Goal: Task Accomplishment & Management: Complete application form

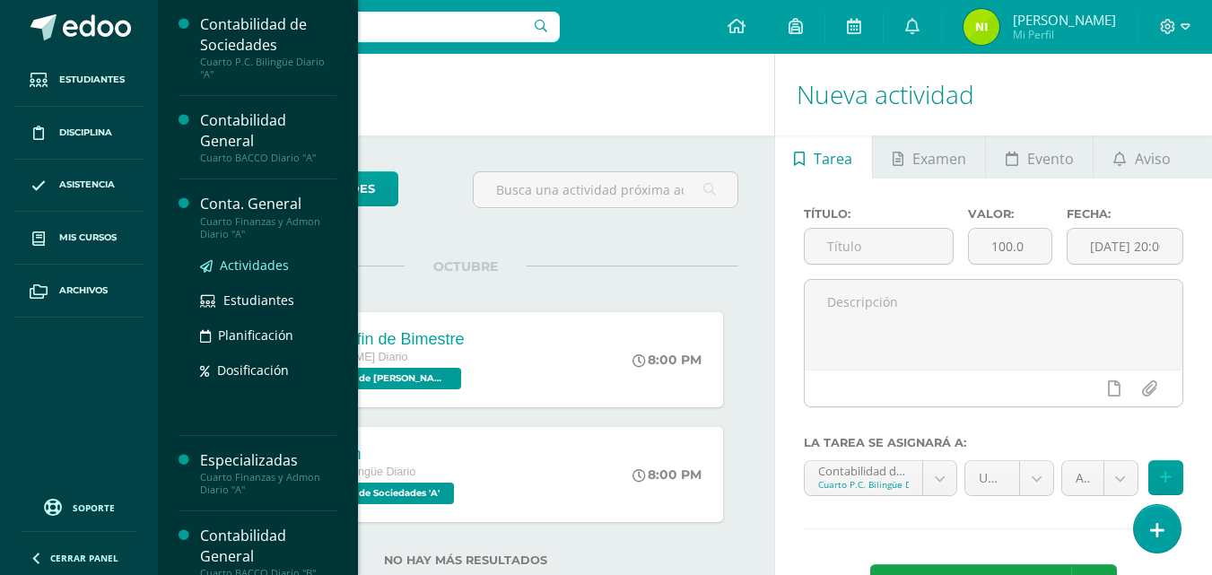
click at [245, 274] on link "Actividades" at bounding box center [268, 265] width 136 height 21
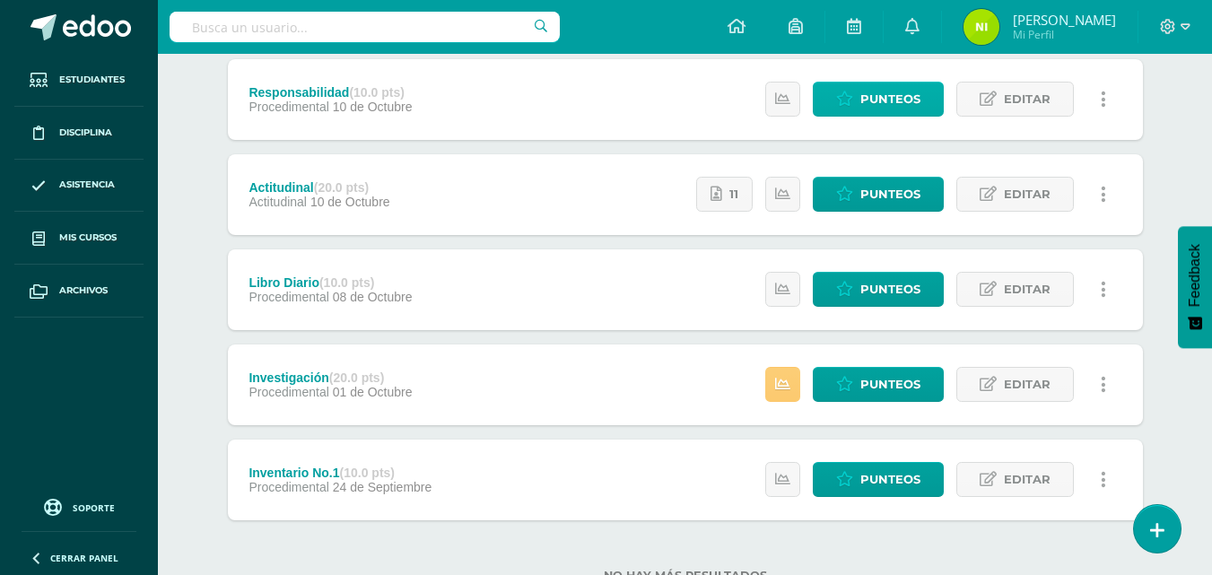
scroll to position [269, 0]
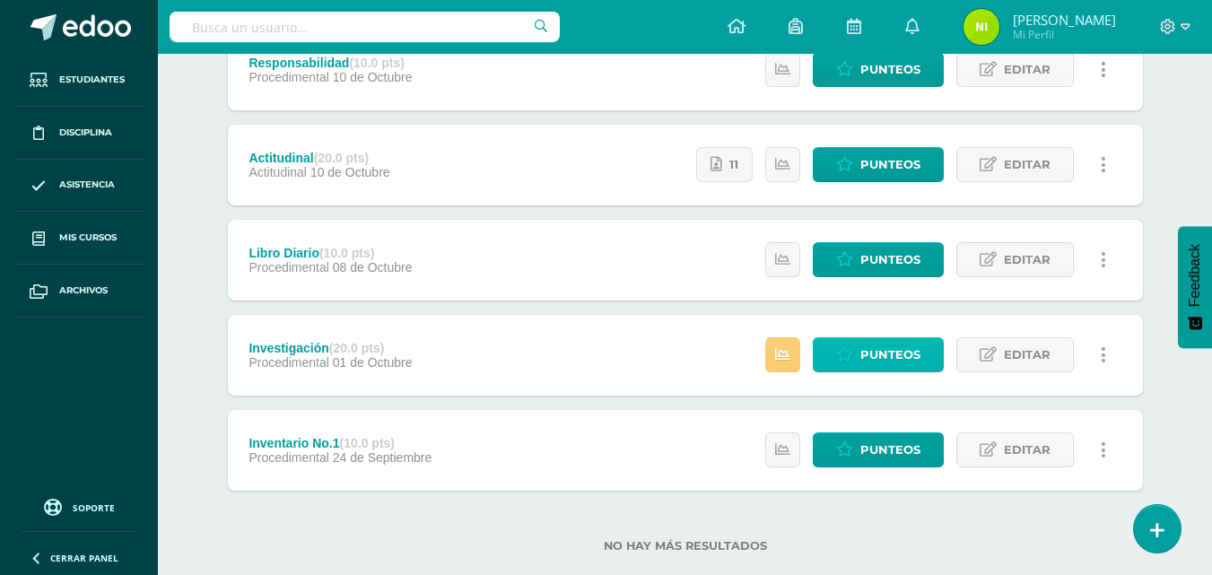
click at [867, 354] on span "Punteos" at bounding box center [891, 354] width 60 height 33
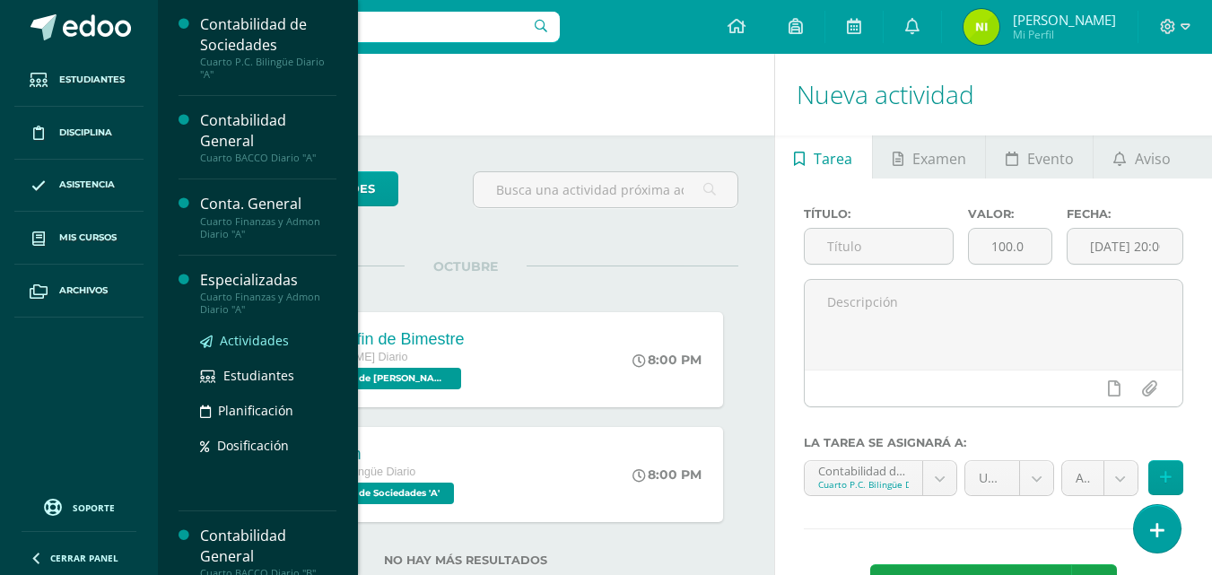
click at [255, 342] on span "Actividades" at bounding box center [254, 340] width 69 height 17
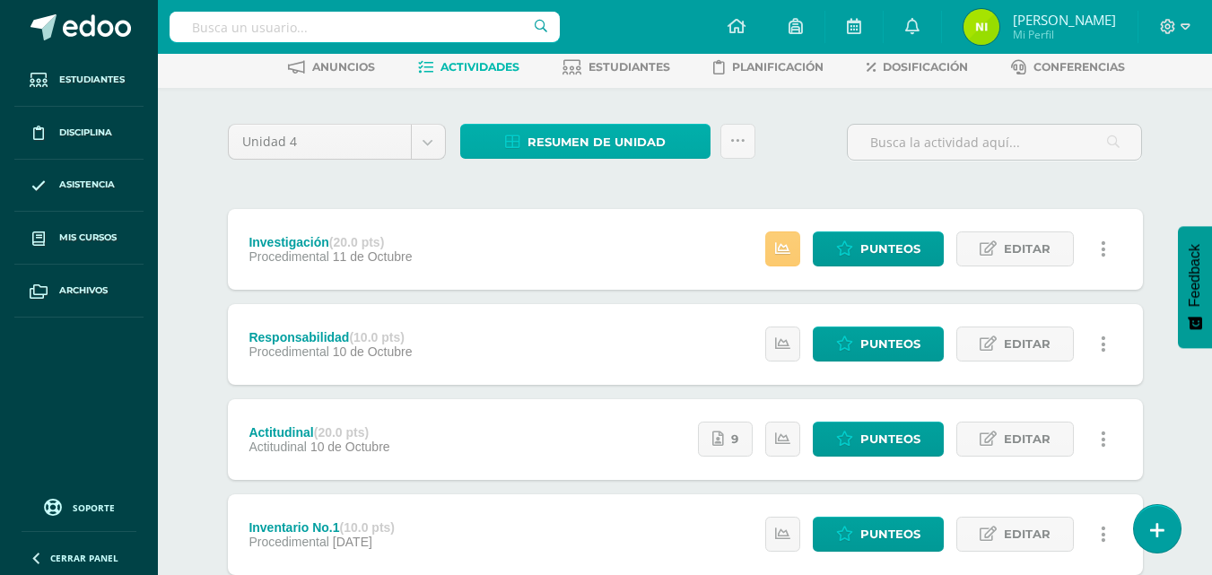
scroll to position [179, 0]
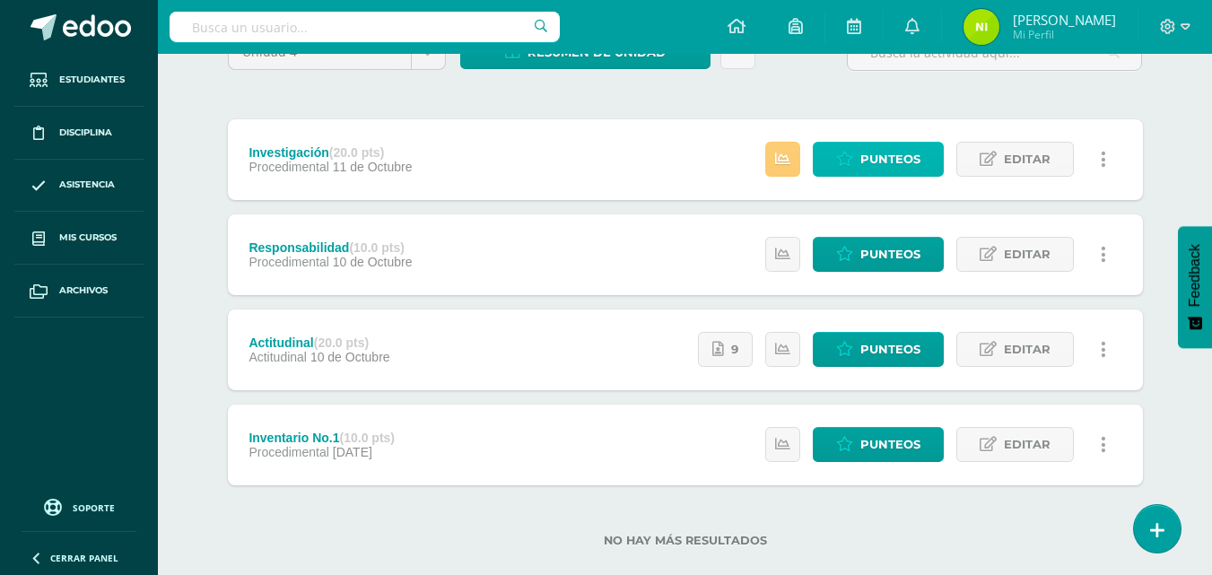
click at [901, 151] on span "Punteos" at bounding box center [891, 159] width 60 height 33
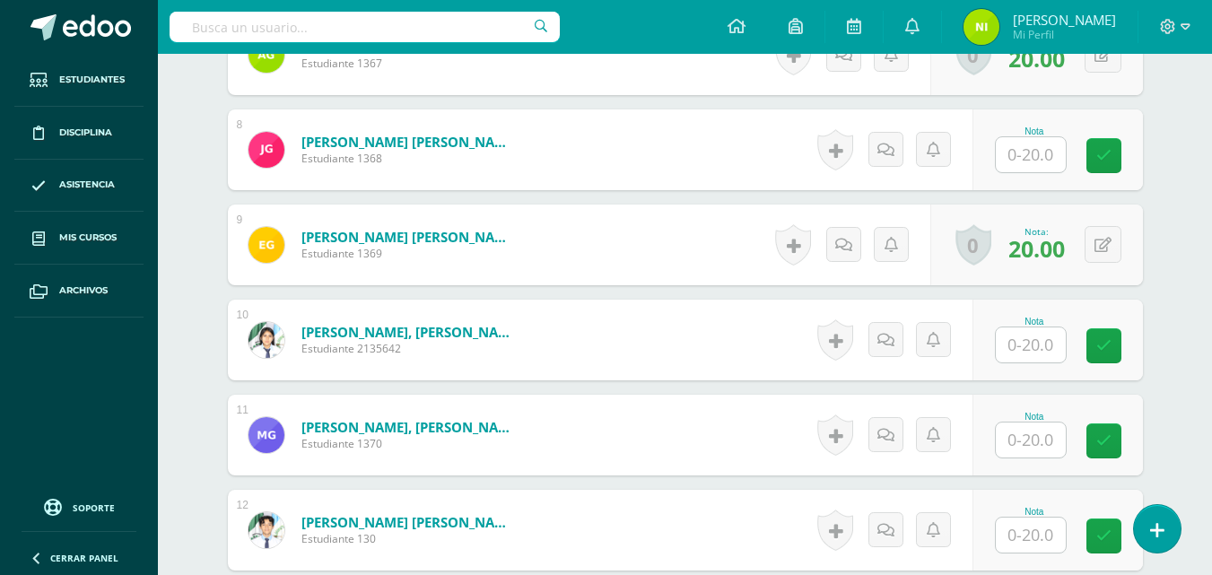
scroll to position [1346, 0]
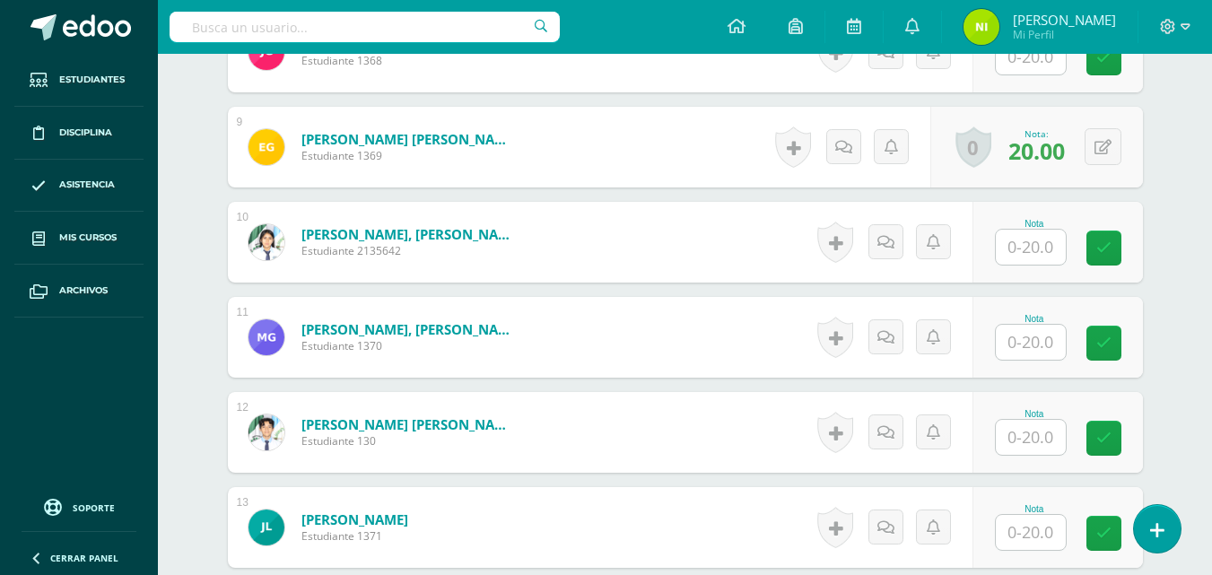
click at [1021, 246] on input "text" at bounding box center [1031, 247] width 70 height 35
type input "20"
type input "12"
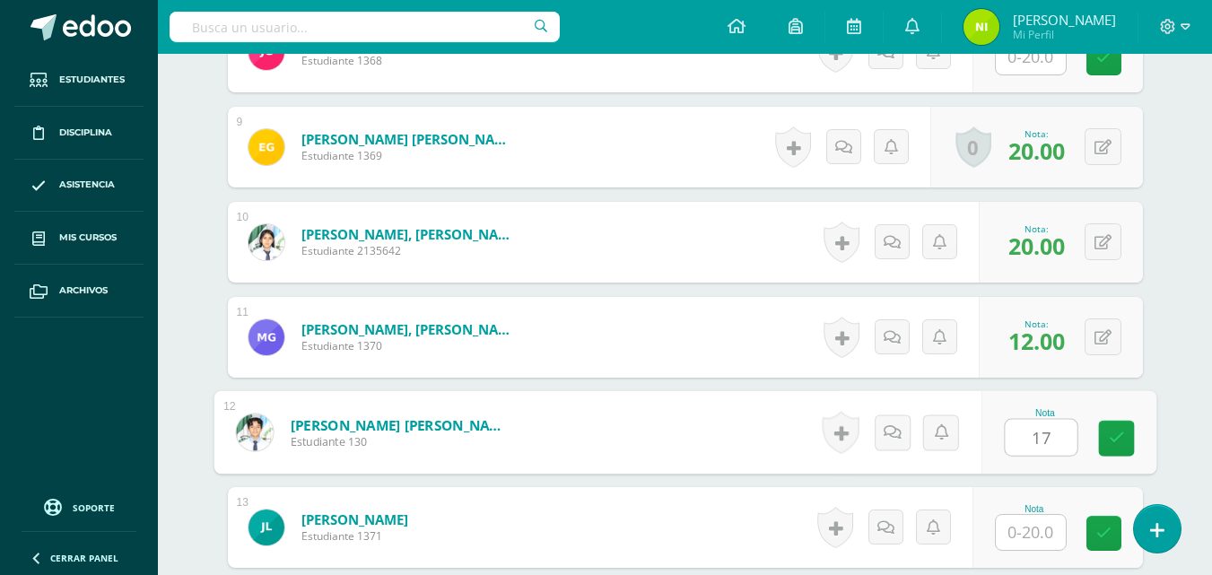
type input "17"
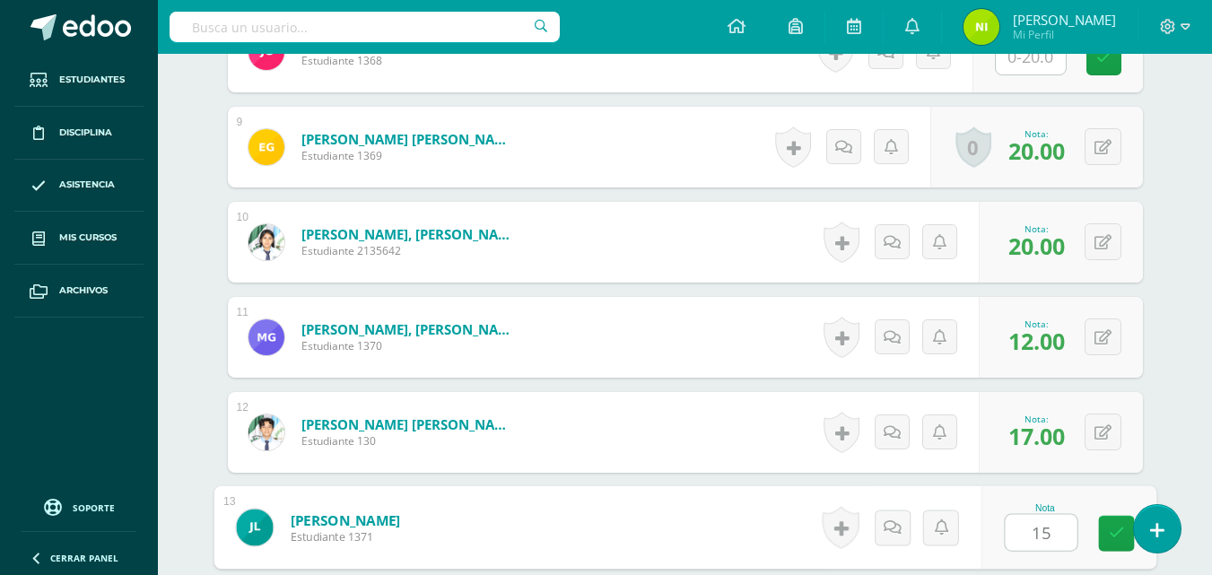
type input "15"
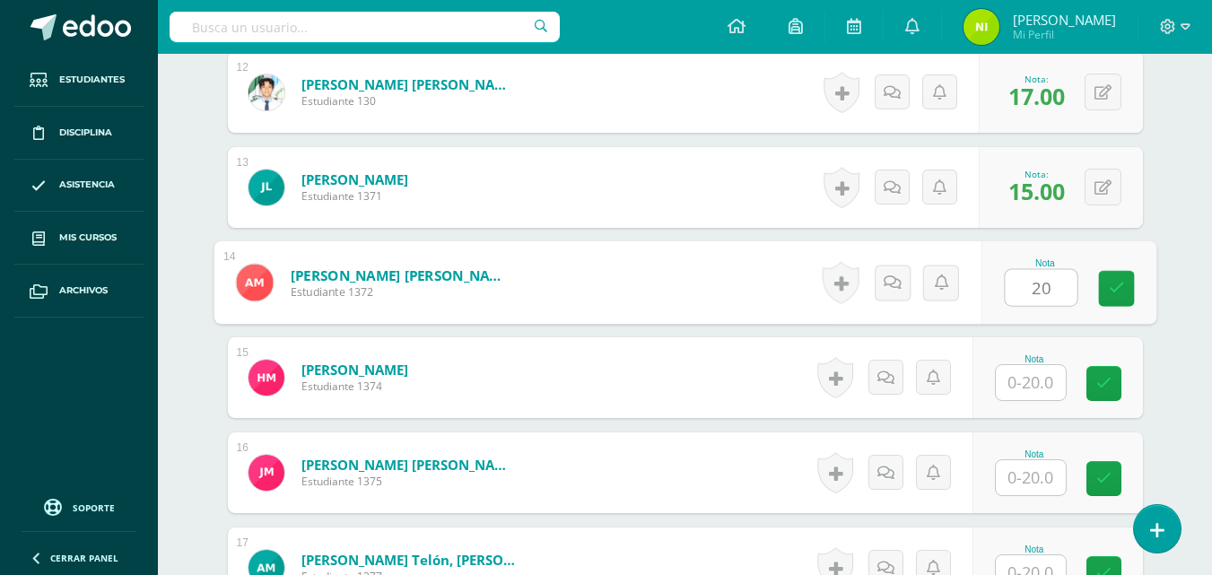
type input "20"
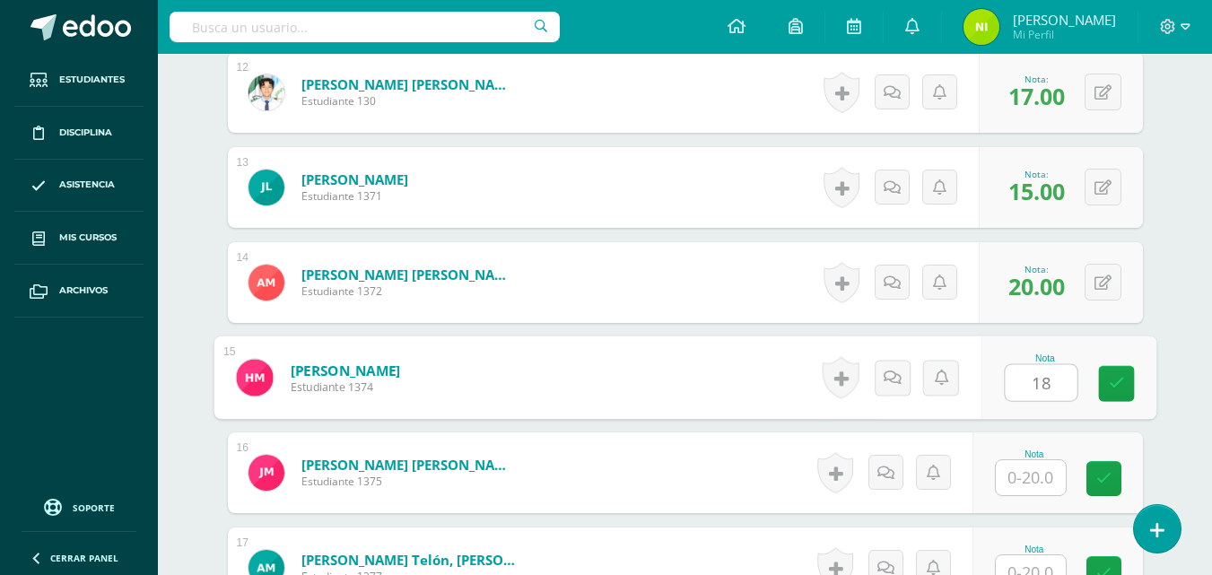
type input "18"
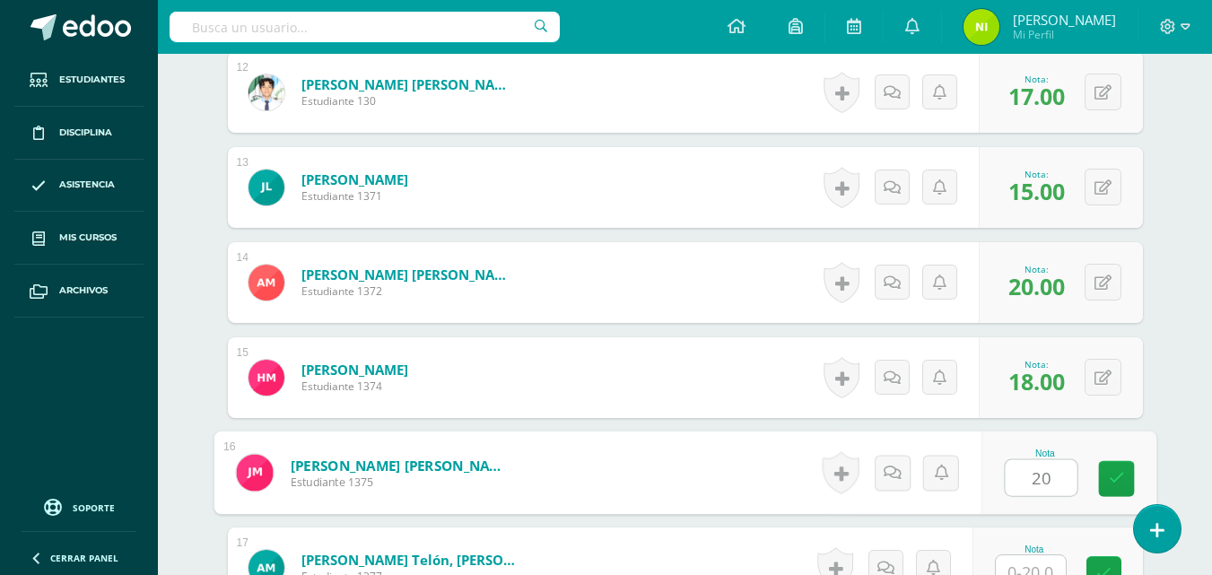
type input "20"
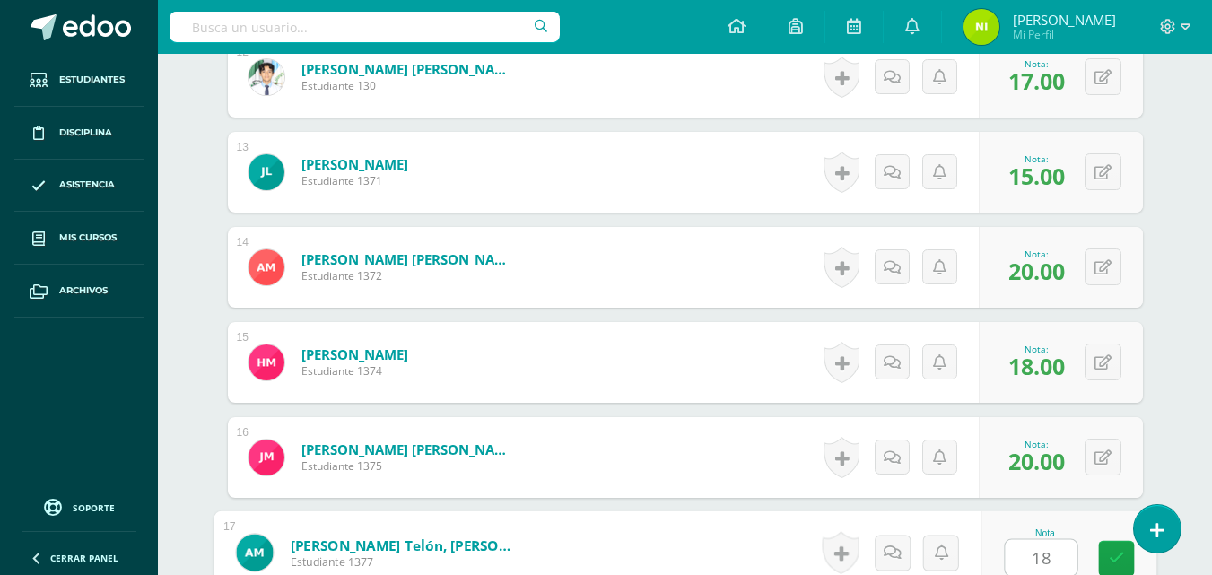
type input "18"
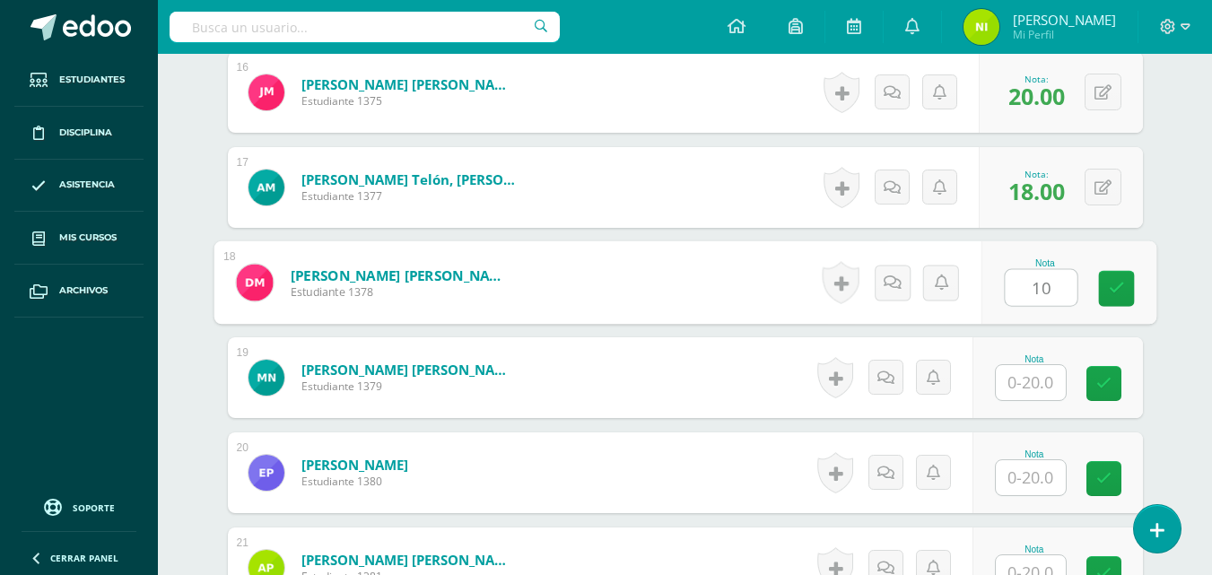
type input "10"
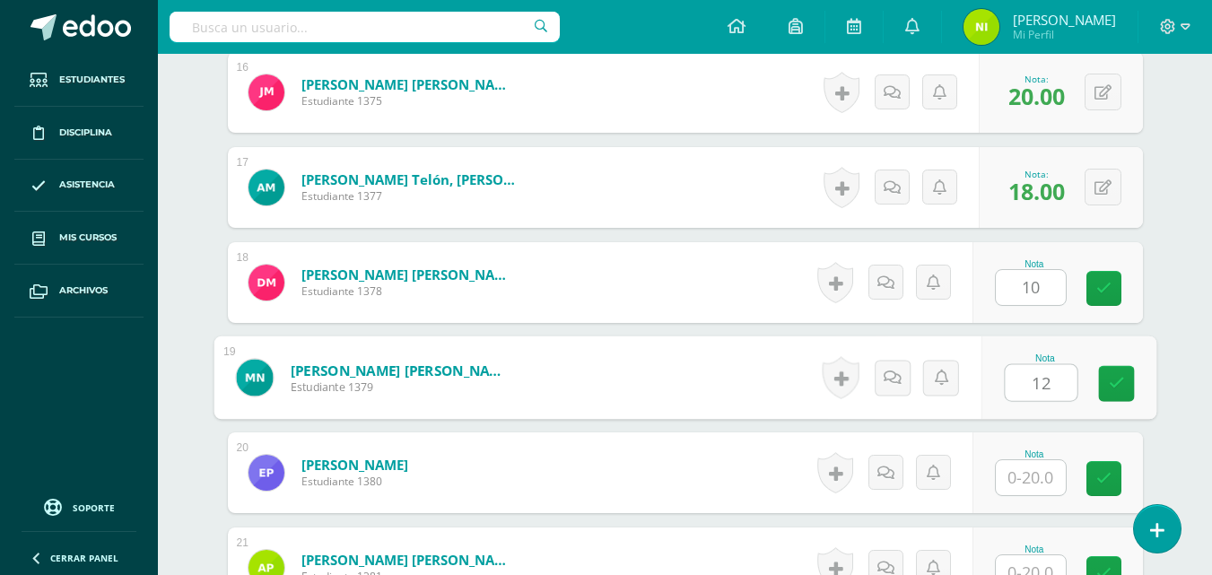
type input "12"
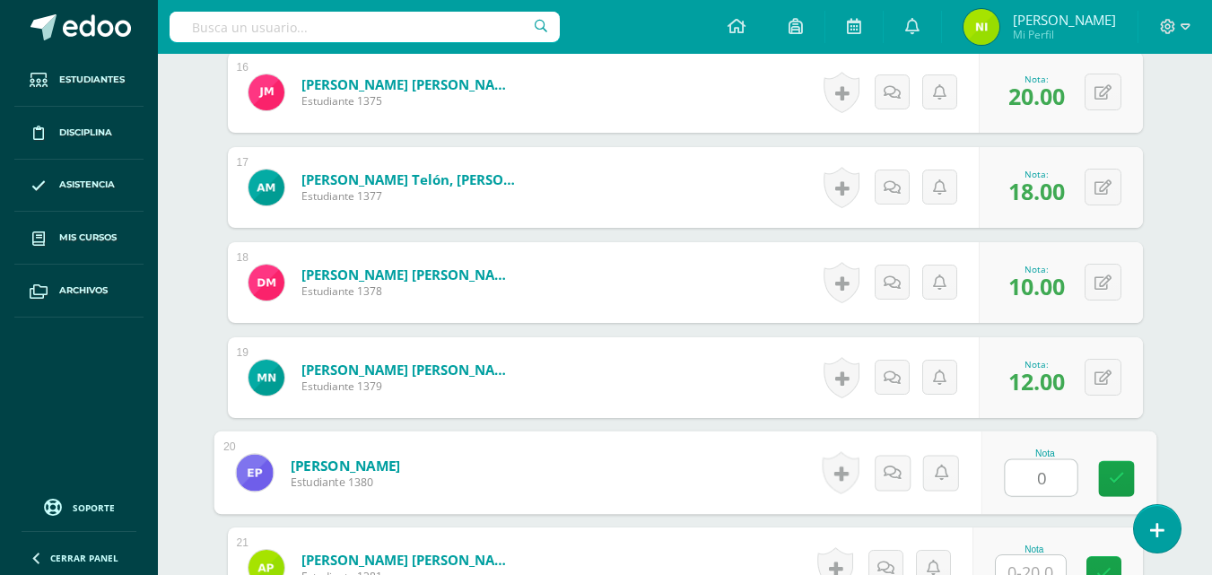
type input "0"
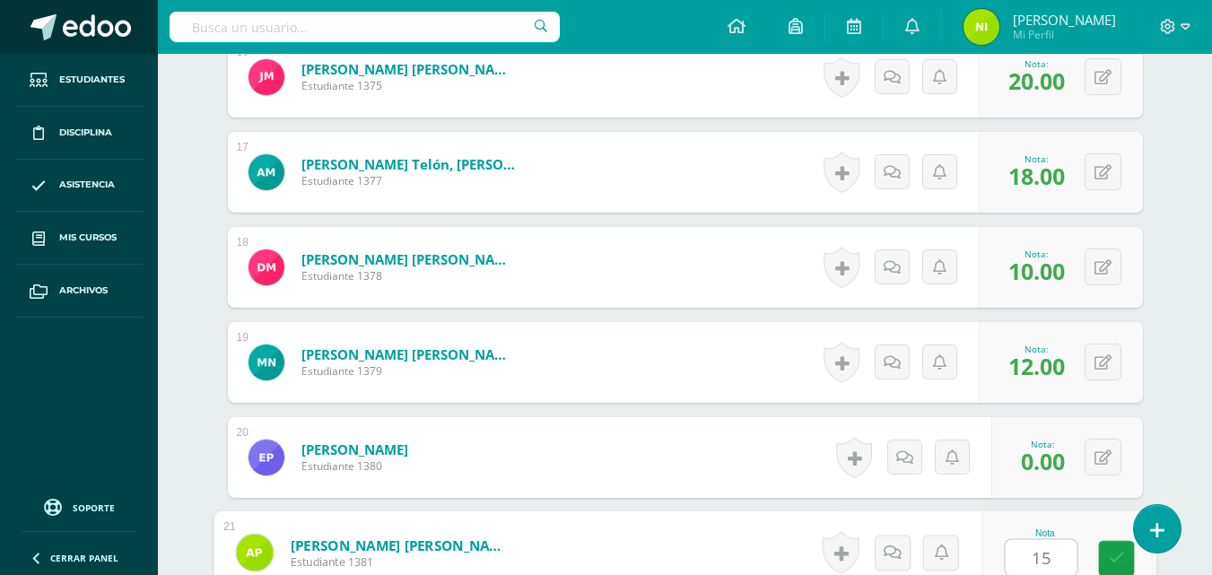
type input "15"
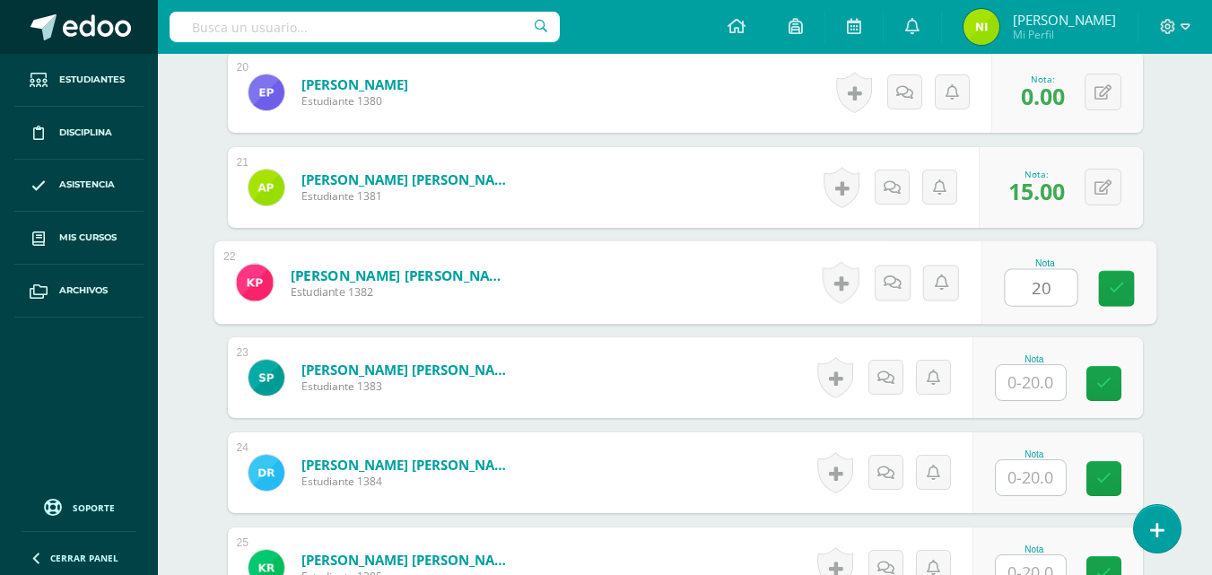
type input "20"
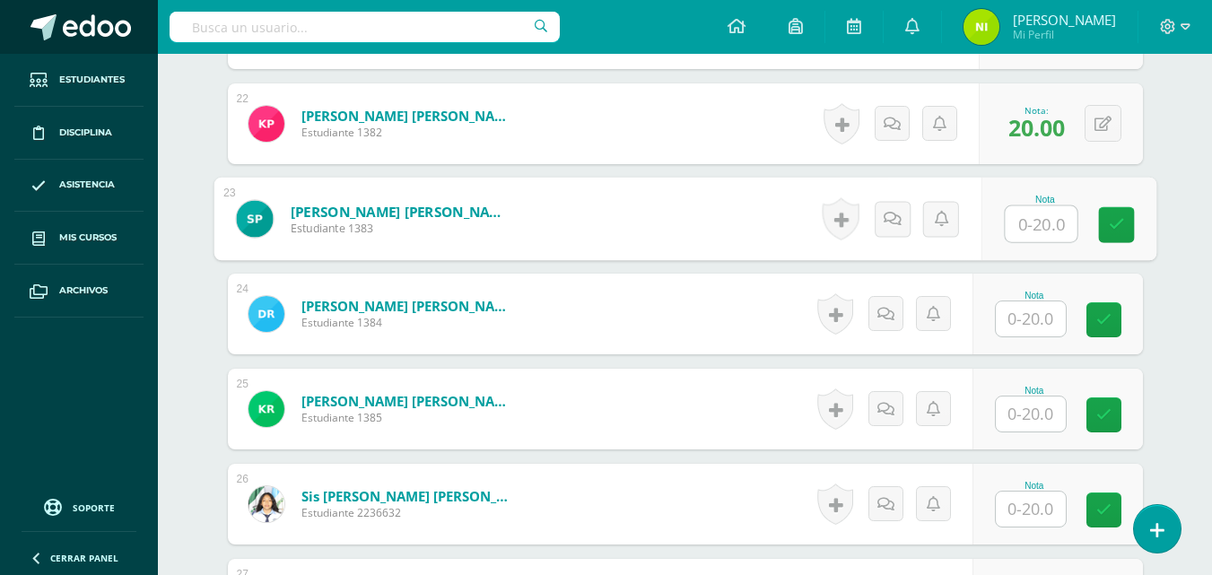
scroll to position [2627, 0]
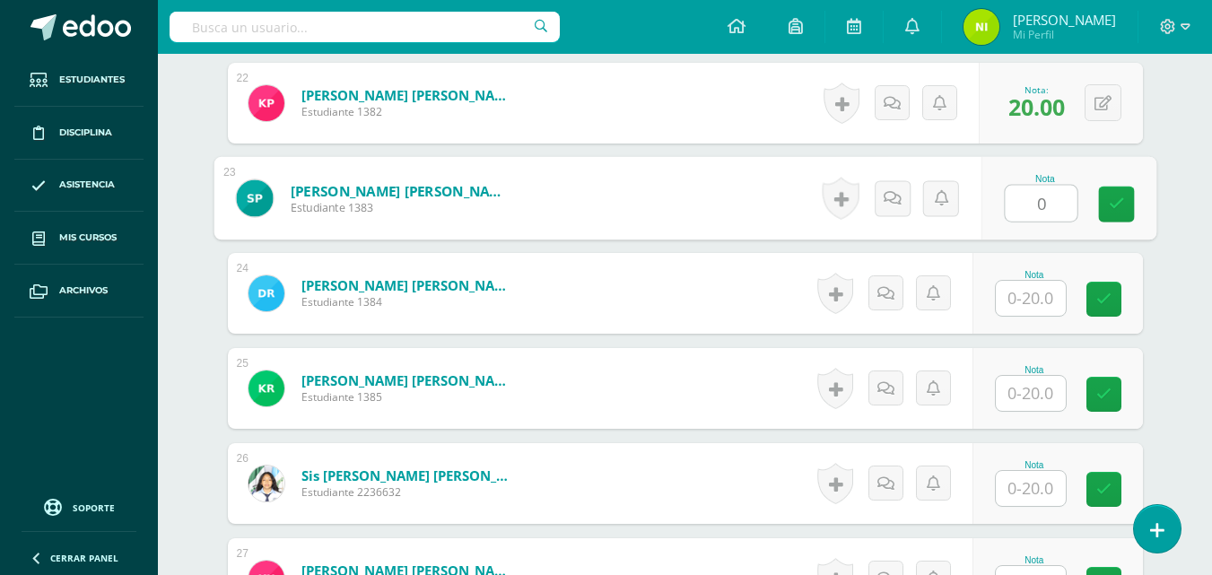
type input "0"
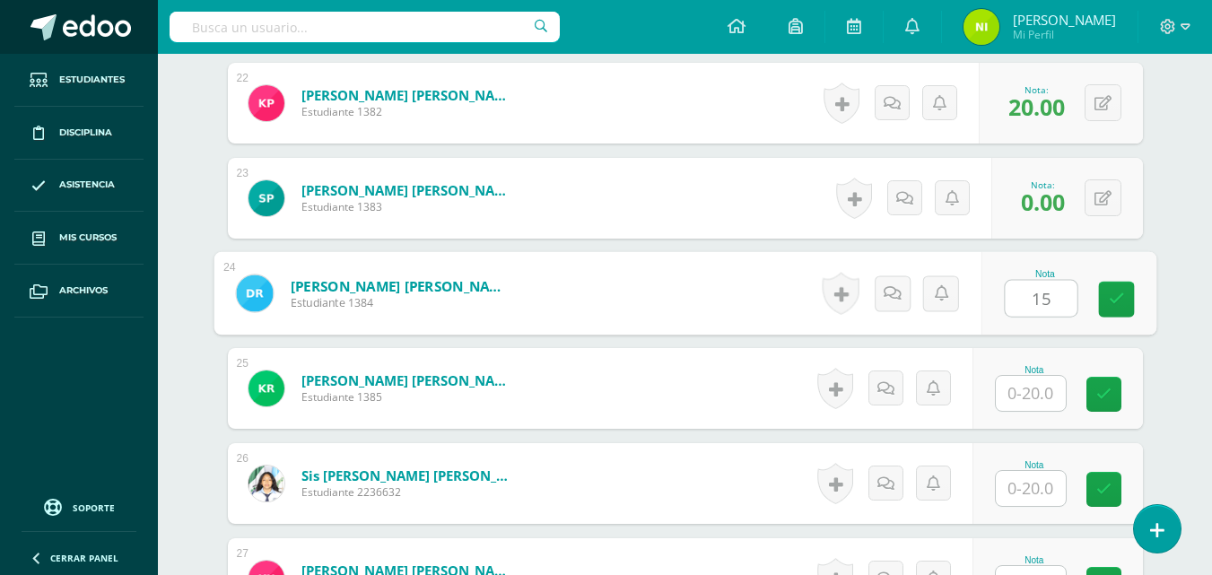
type input "15"
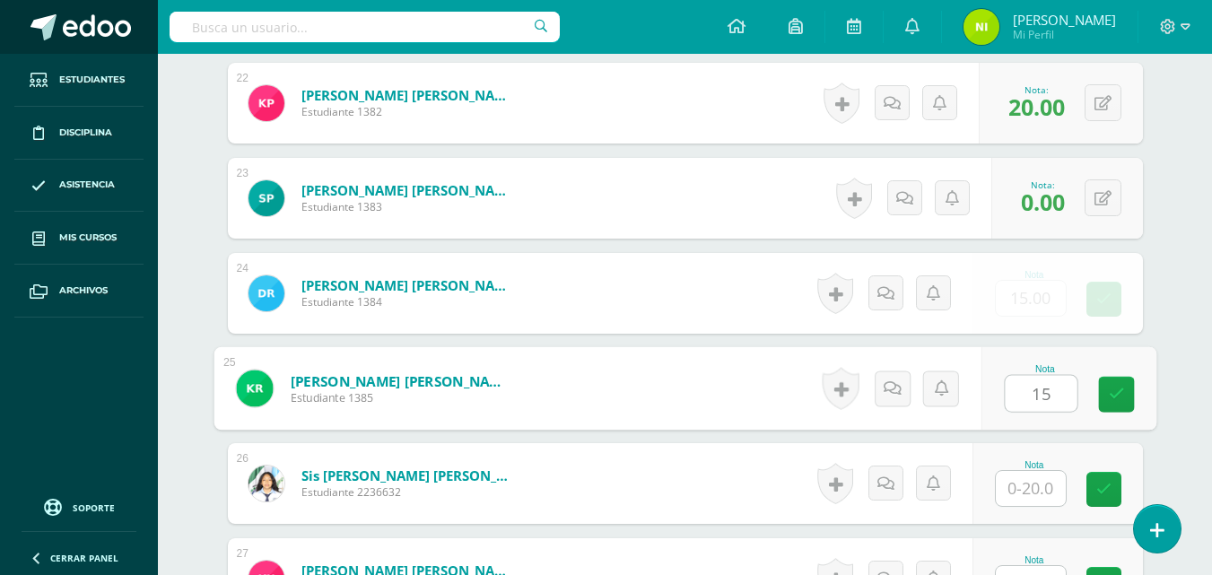
type input "15"
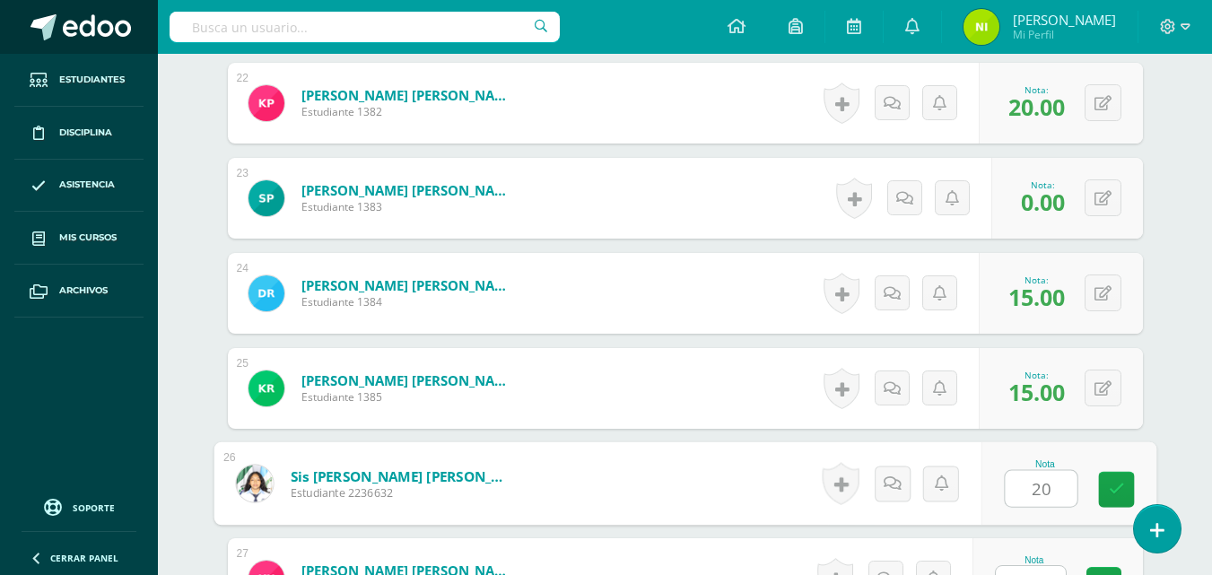
type input "20"
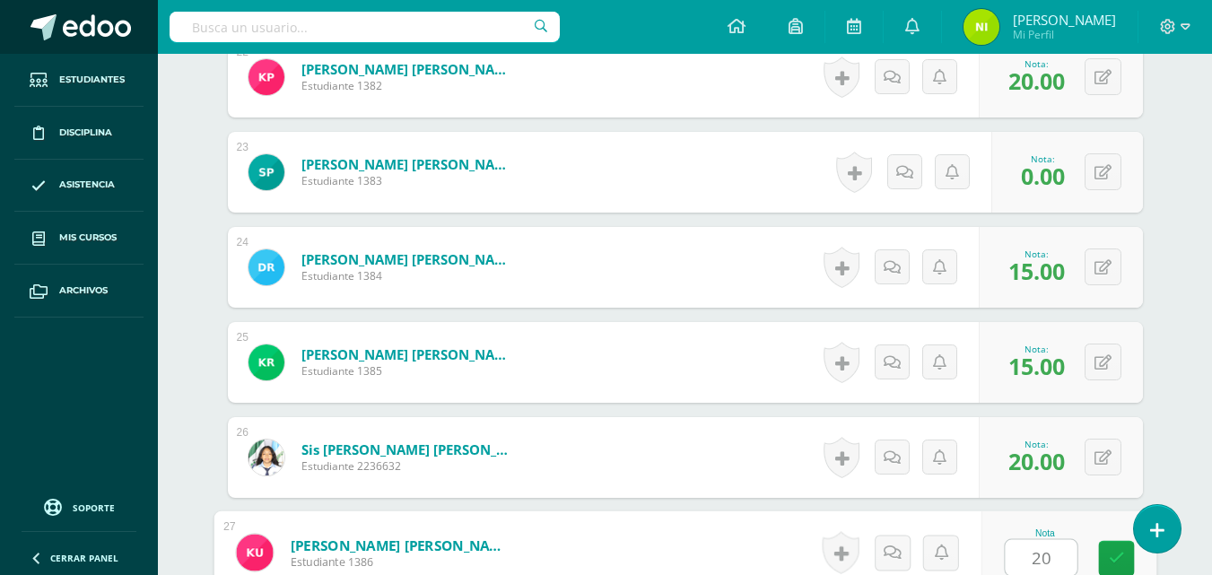
type input "20"
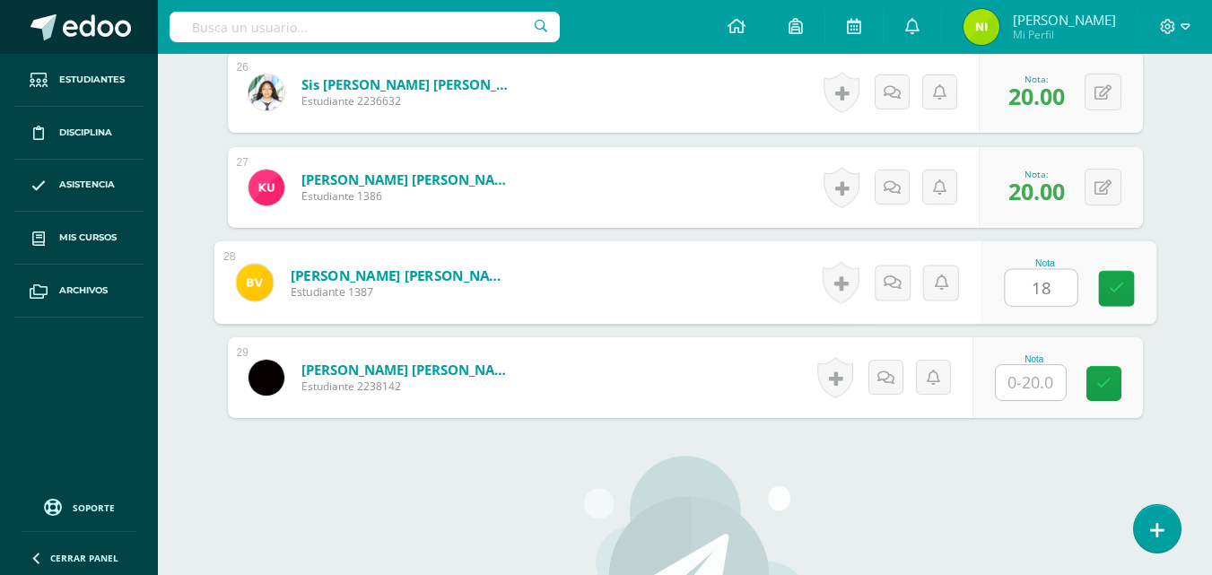
type input "18"
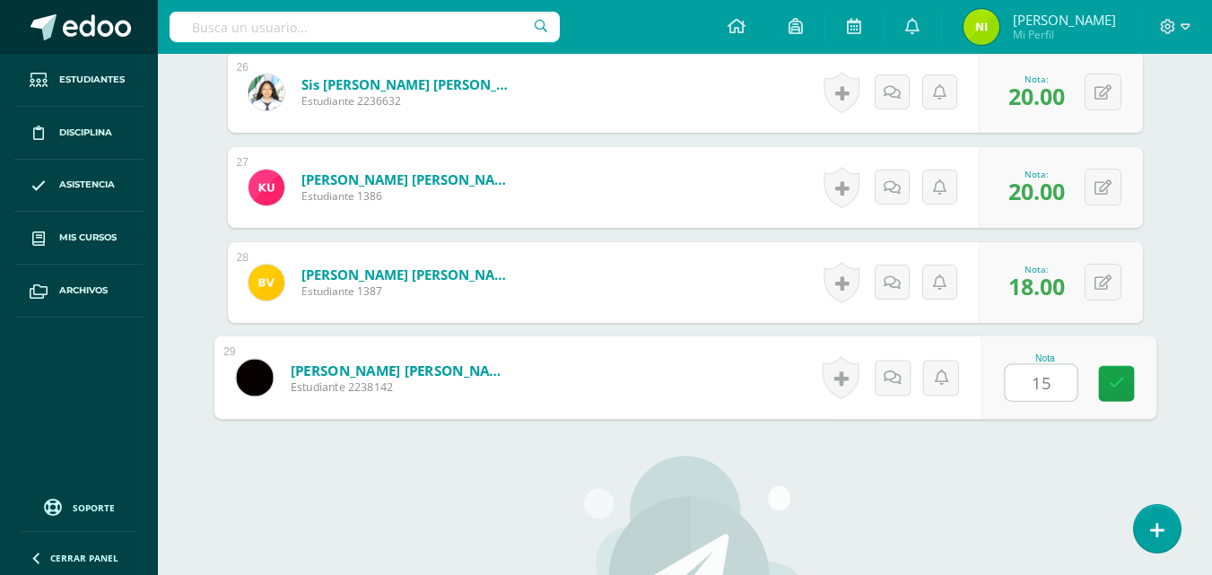
type input "15"
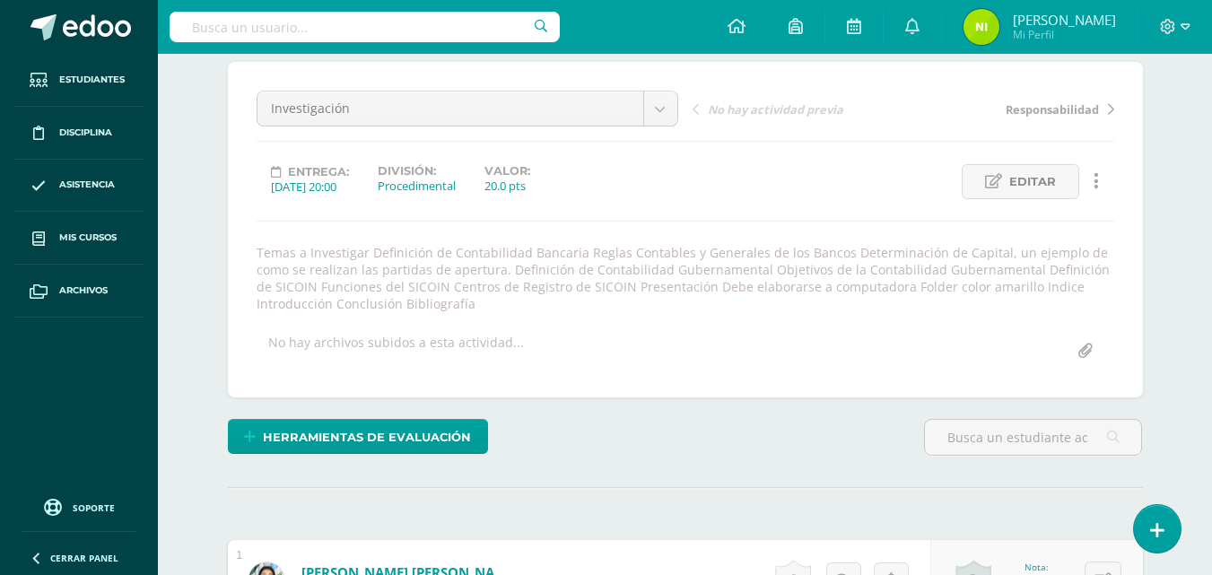
scroll to position [0, 0]
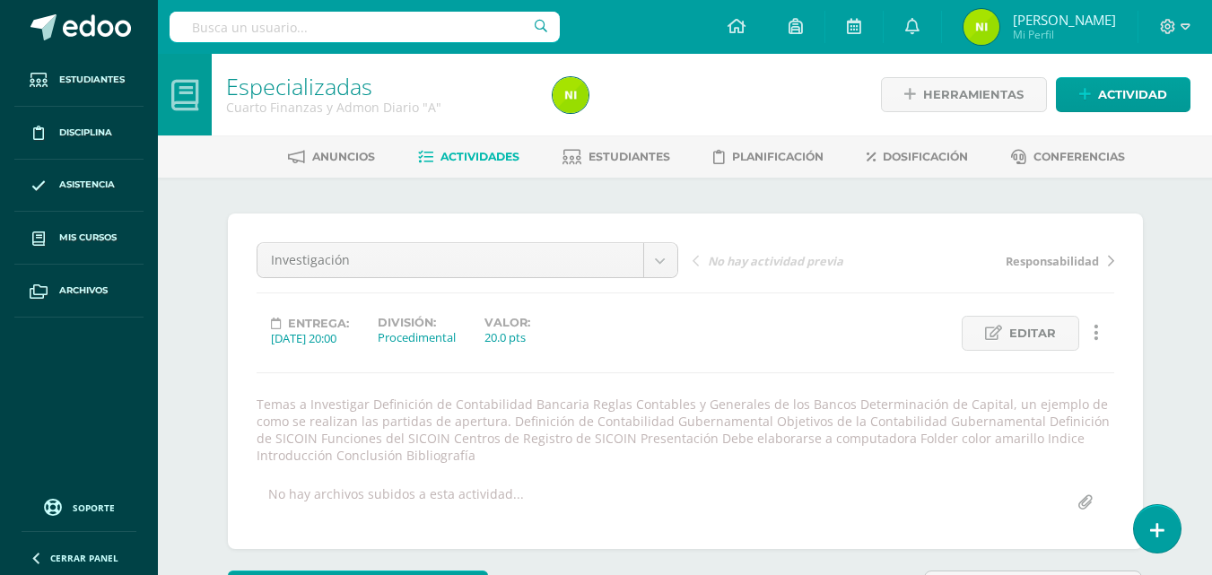
click at [470, 156] on span "Actividades" at bounding box center [480, 156] width 79 height 13
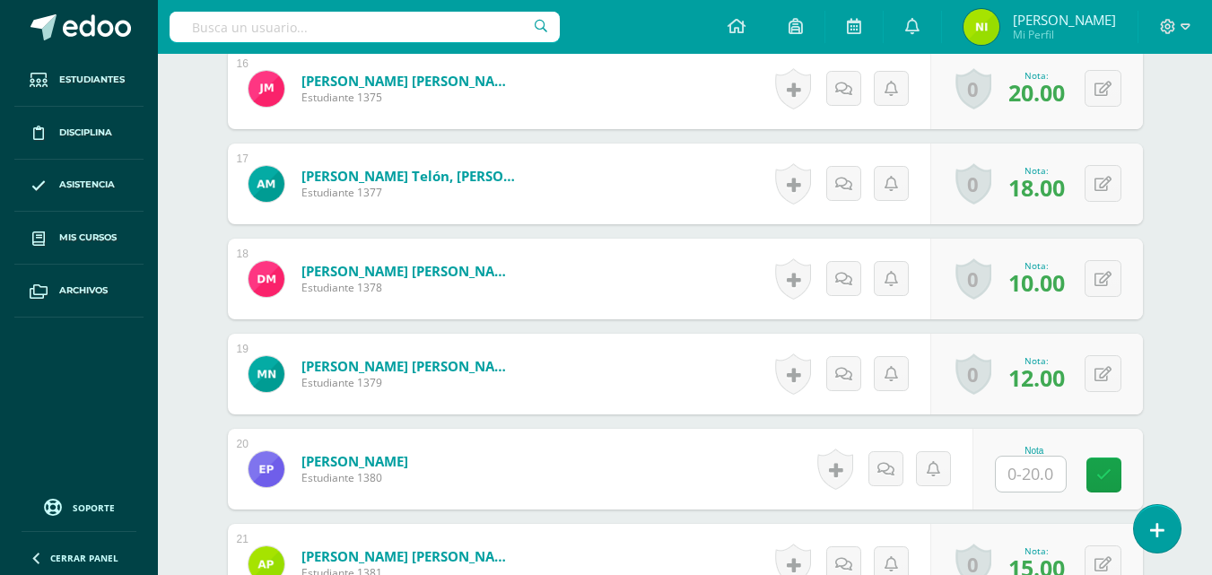
scroll to position [2071, 0]
click at [1026, 479] on input "text" at bounding box center [1031, 473] width 70 height 35
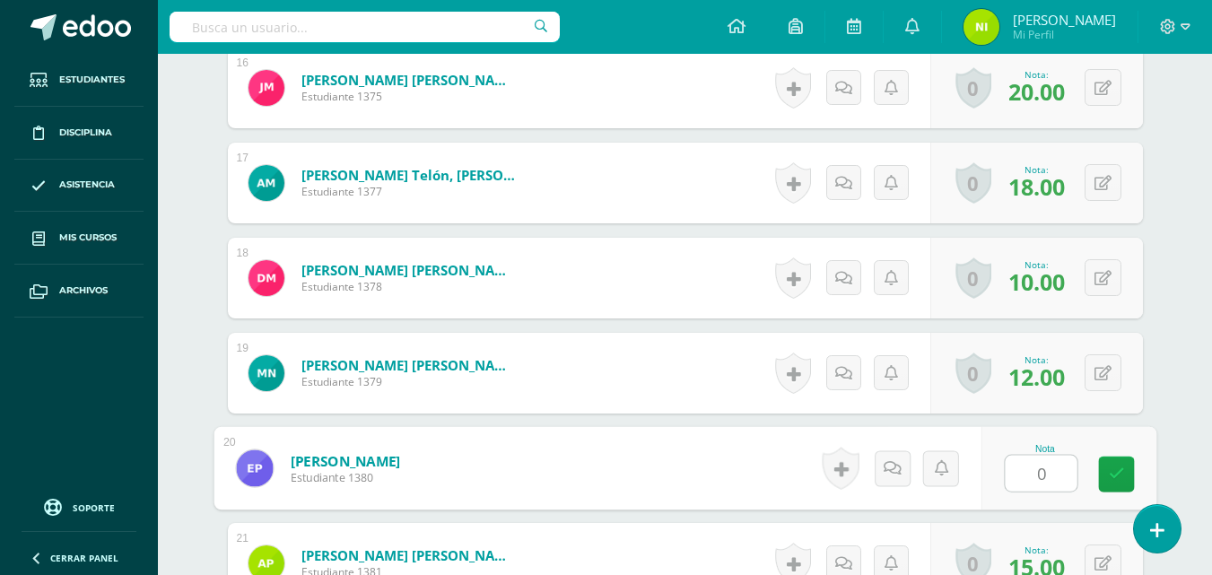
type input "0"
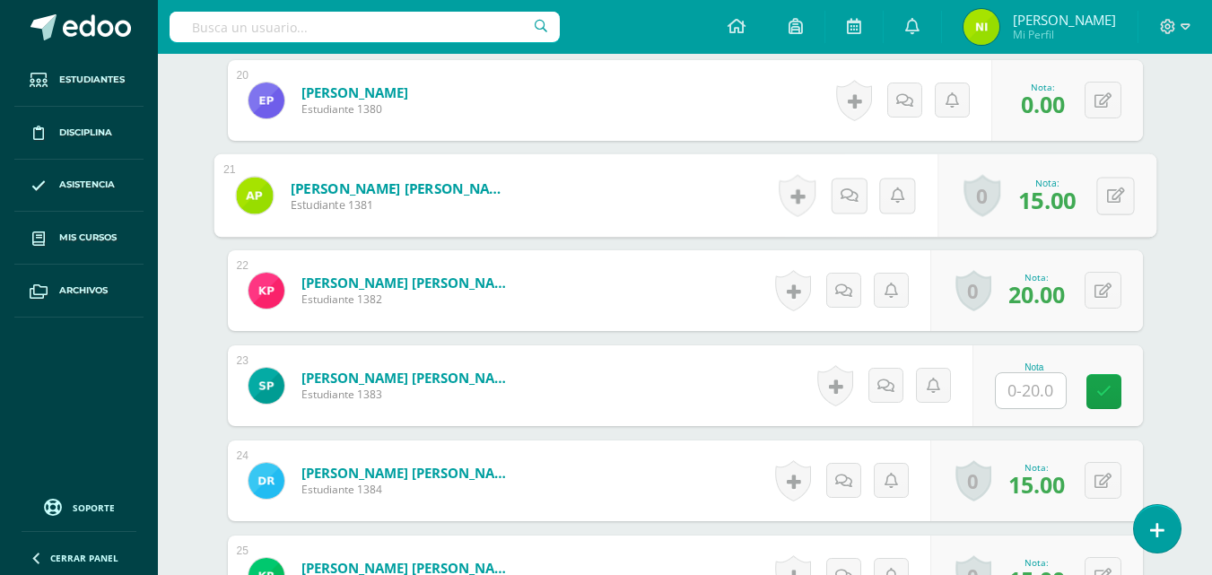
scroll to position [2529, 0]
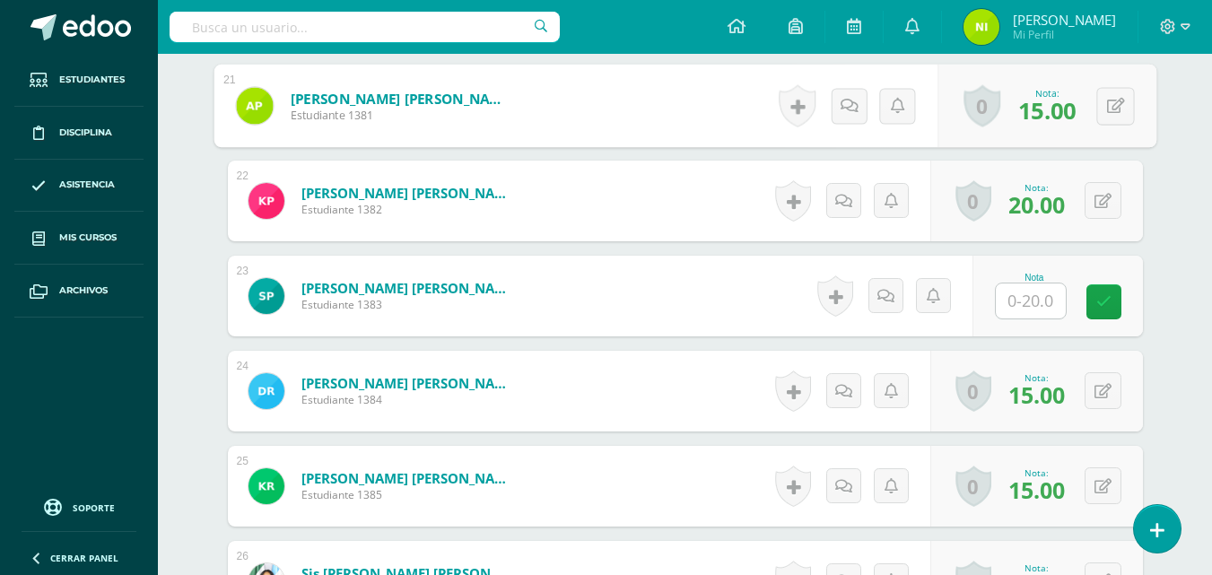
click at [1028, 293] on input "text" at bounding box center [1031, 301] width 70 height 35
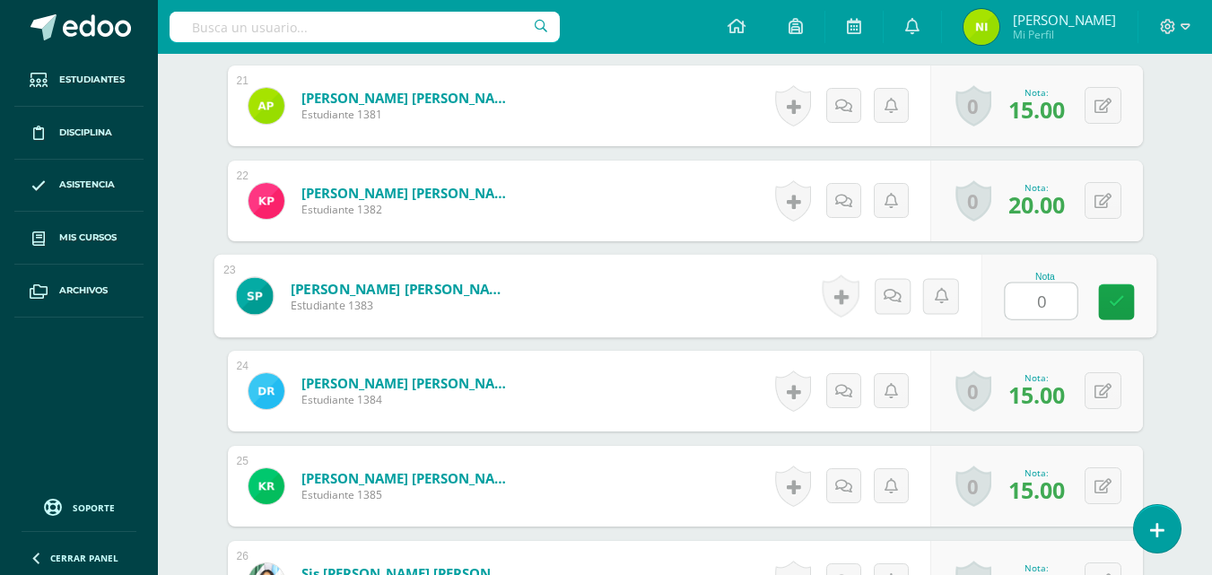
type input "0"
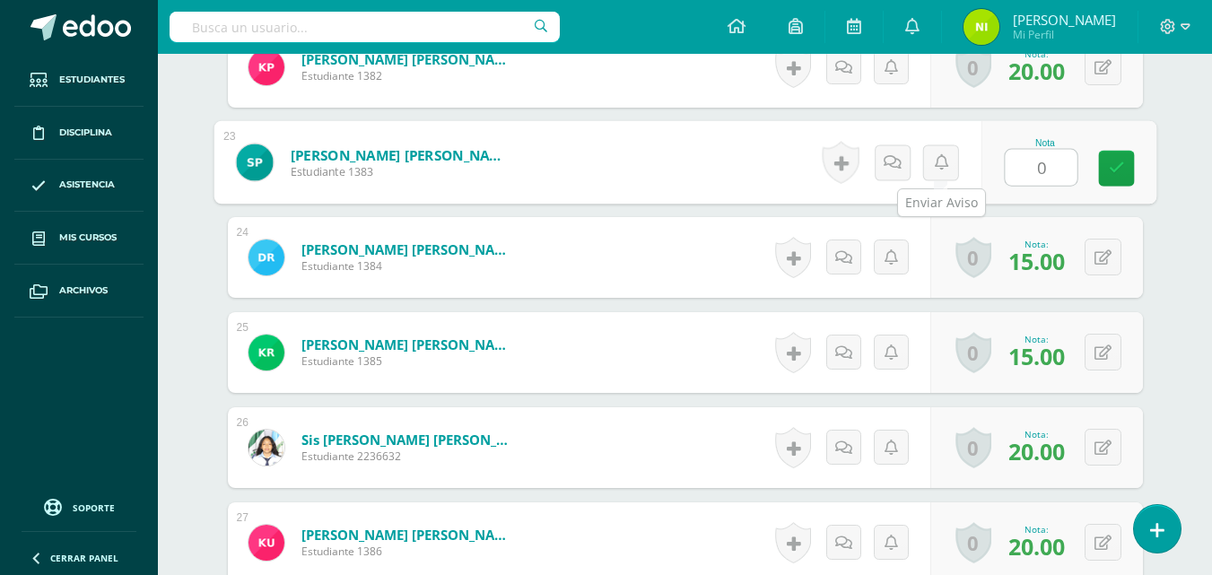
scroll to position [2619, 0]
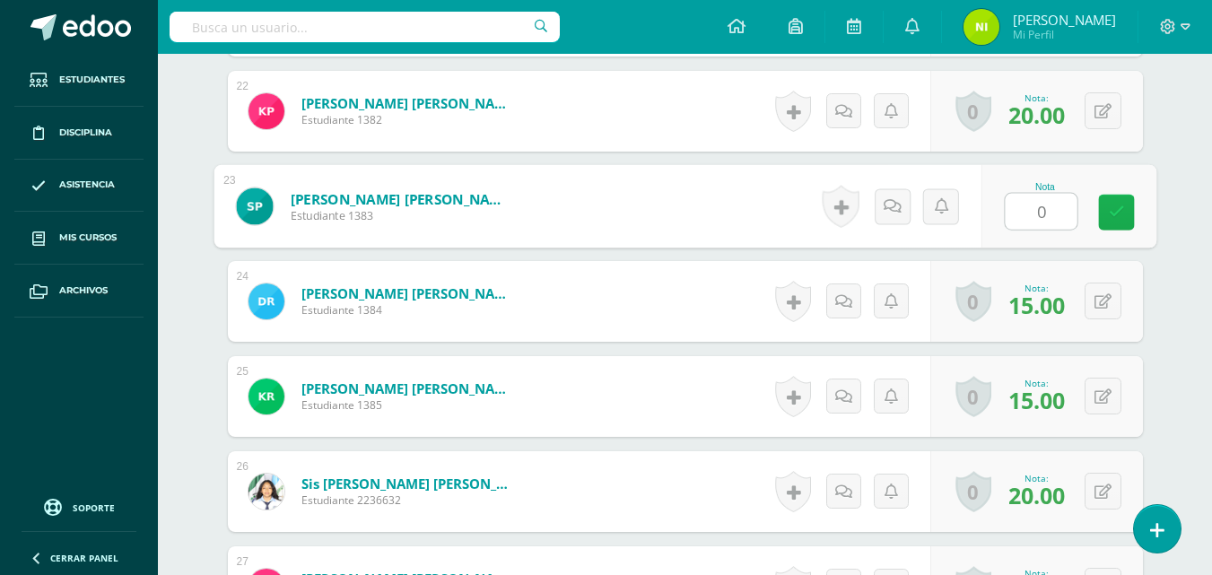
click at [1116, 214] on icon at bounding box center [1116, 212] width 16 height 15
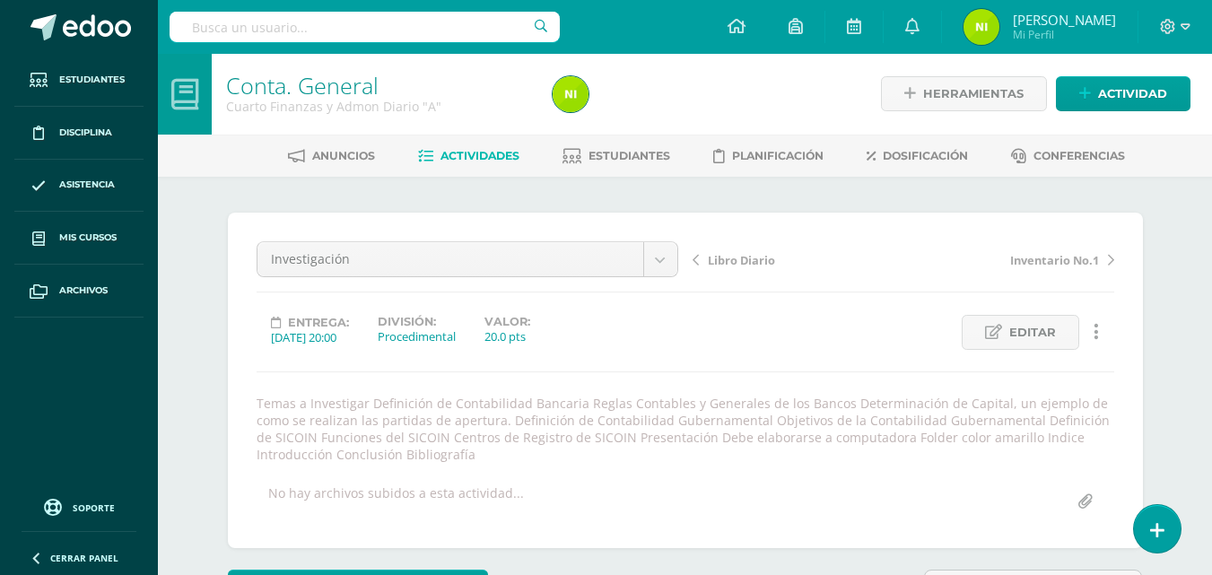
scroll to position [0, 0]
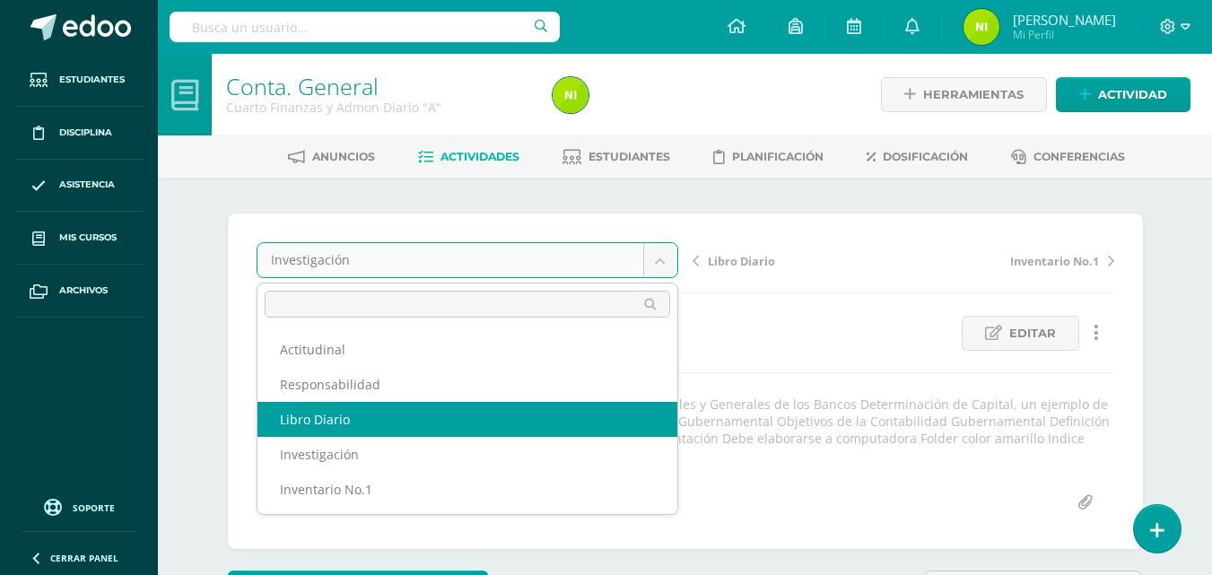
select select "/dashboard/teacher/grade-activity/85353/"
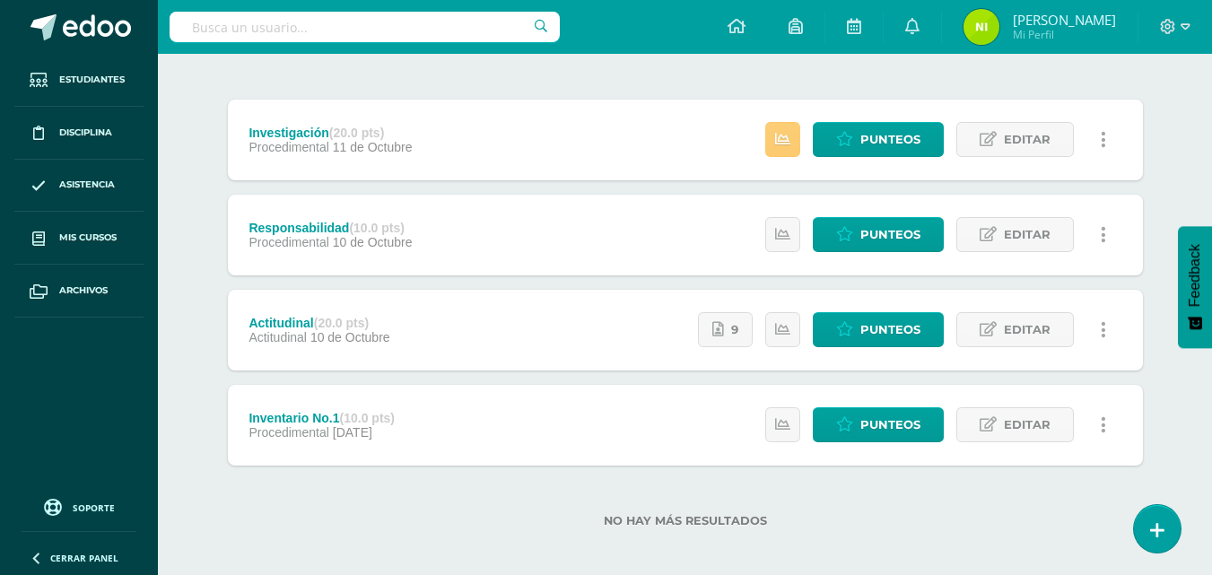
scroll to position [209, 0]
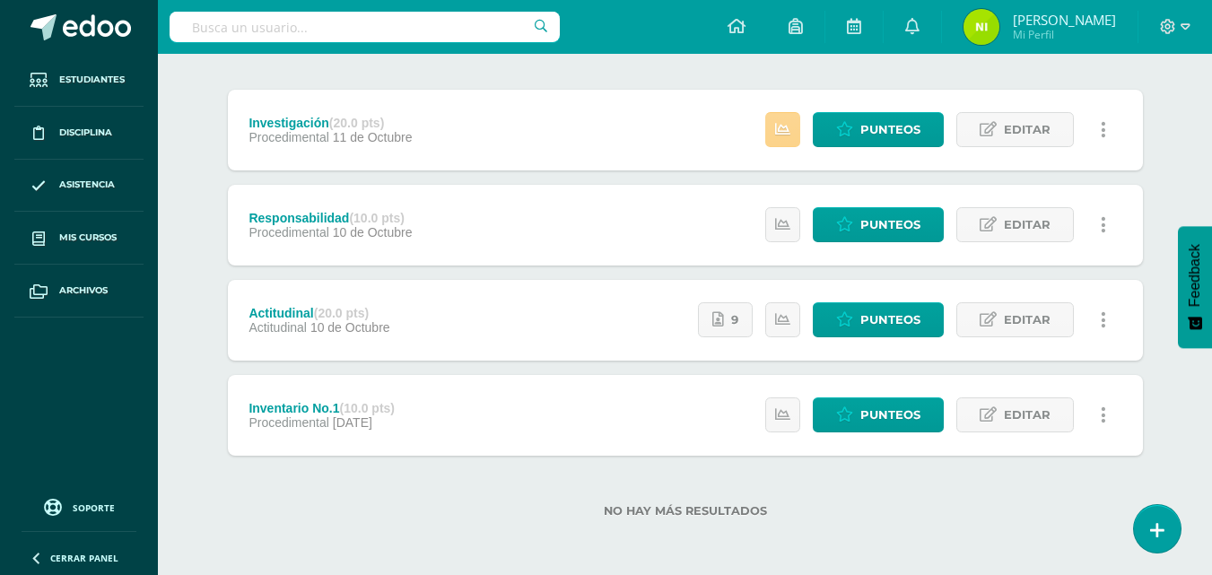
click at [774, 123] on link at bounding box center [783, 129] width 35 height 35
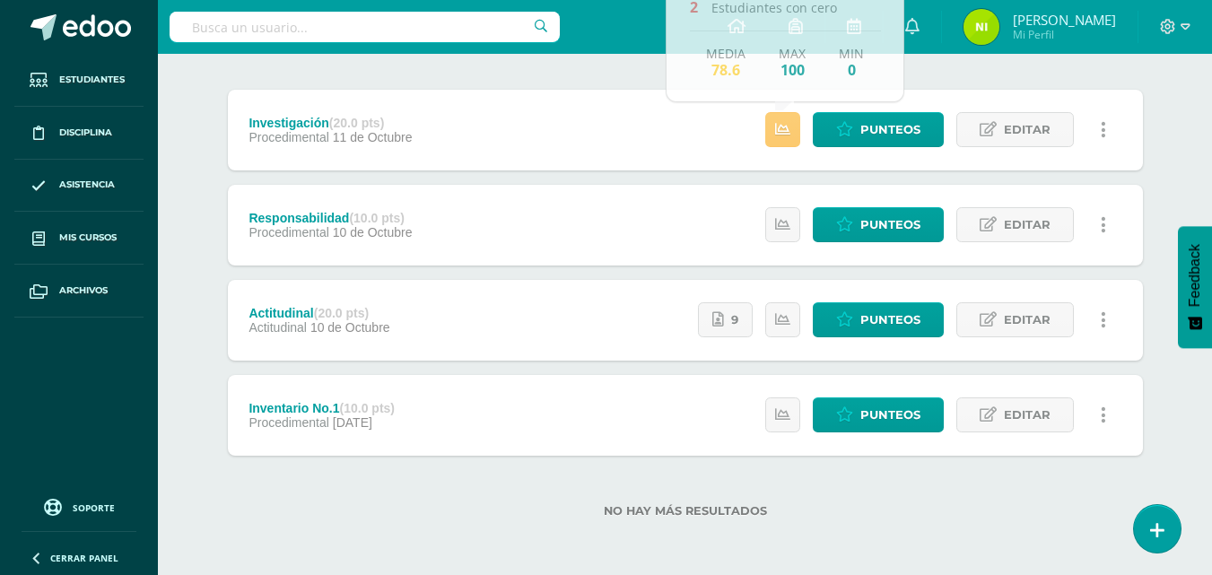
click at [669, 220] on div "Responsabilidad (10.0 pts) Procedimental 10 de Octubre Estatus de Actividad: 0 …" at bounding box center [685, 225] width 915 height 81
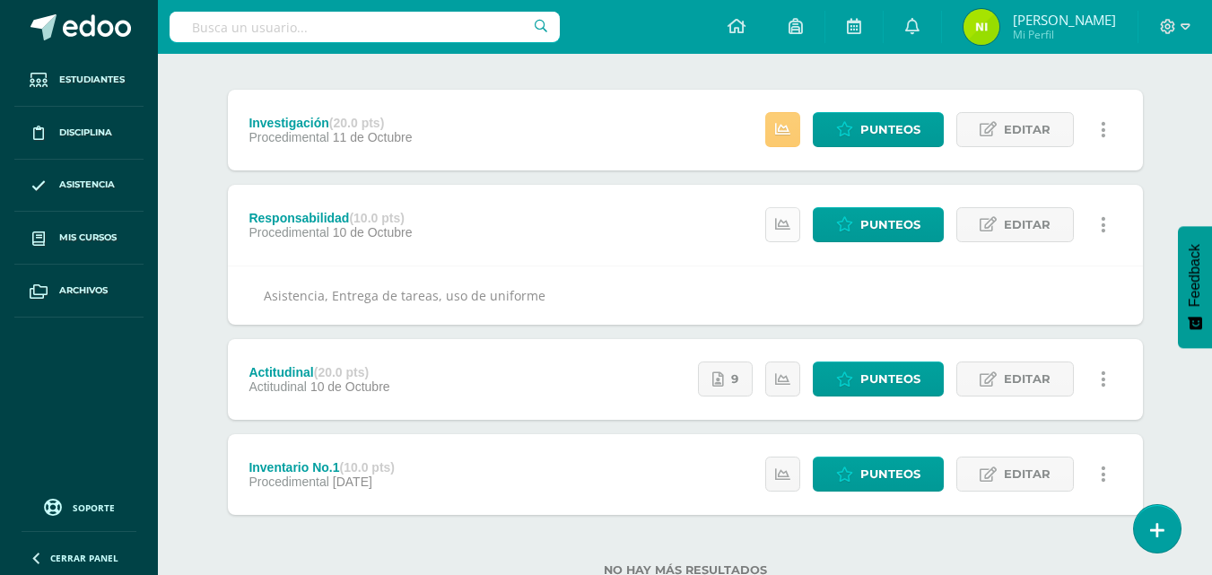
click at [782, 220] on icon at bounding box center [782, 224] width 15 height 15
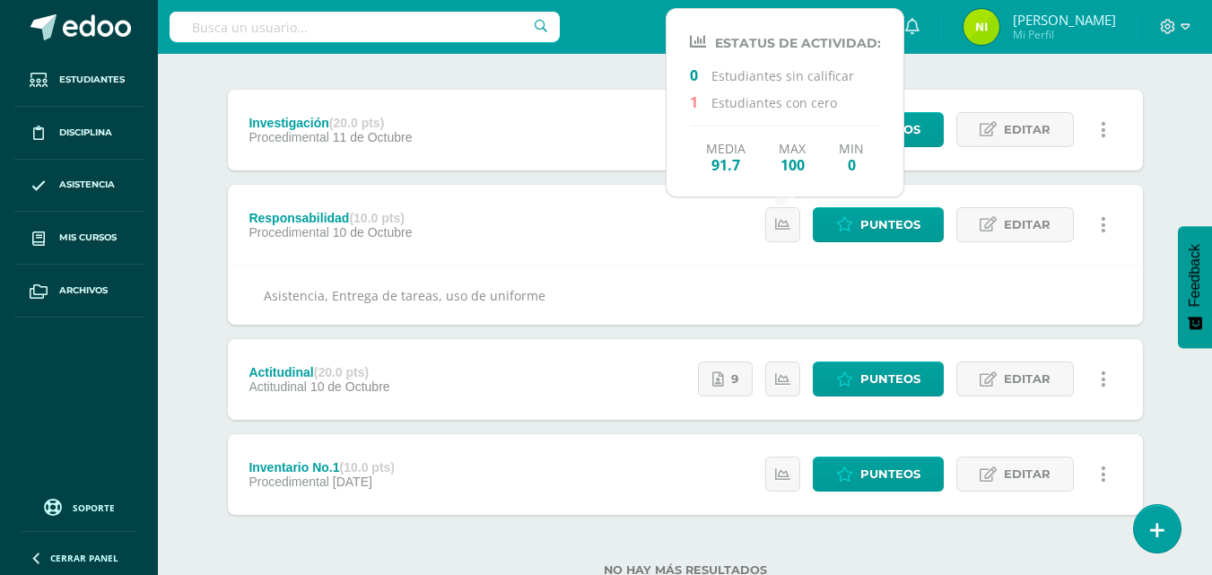
click at [677, 237] on div "Responsabilidad (10.0 pts) Procedimental 10 de Octubre Punteos Editar Historial…" at bounding box center [685, 225] width 915 height 81
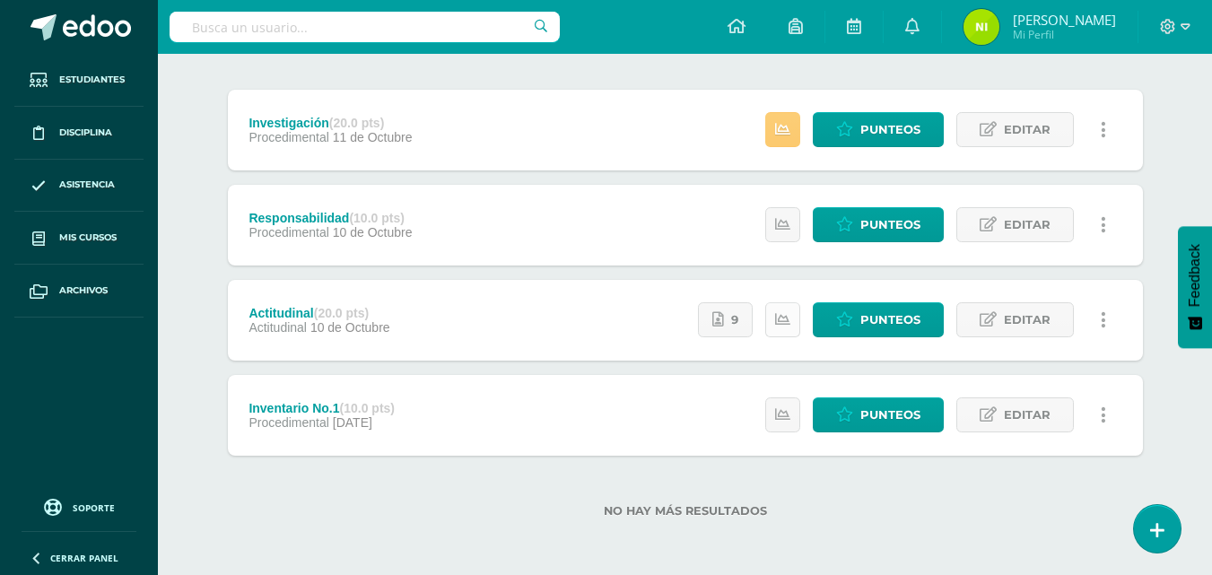
click at [781, 316] on icon at bounding box center [782, 319] width 15 height 15
click at [584, 324] on div "Actitudinal (20.0 pts) Actitudinal 10 de Octubre 9 Punteos Editar Historial de …" at bounding box center [685, 320] width 915 height 81
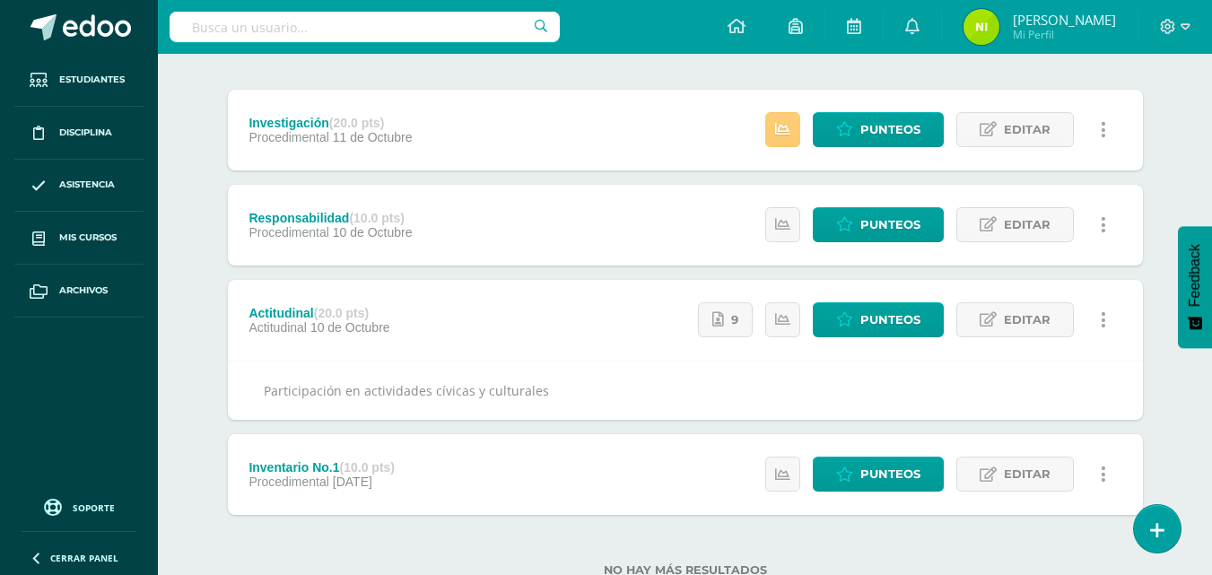
scroll to position [268, 0]
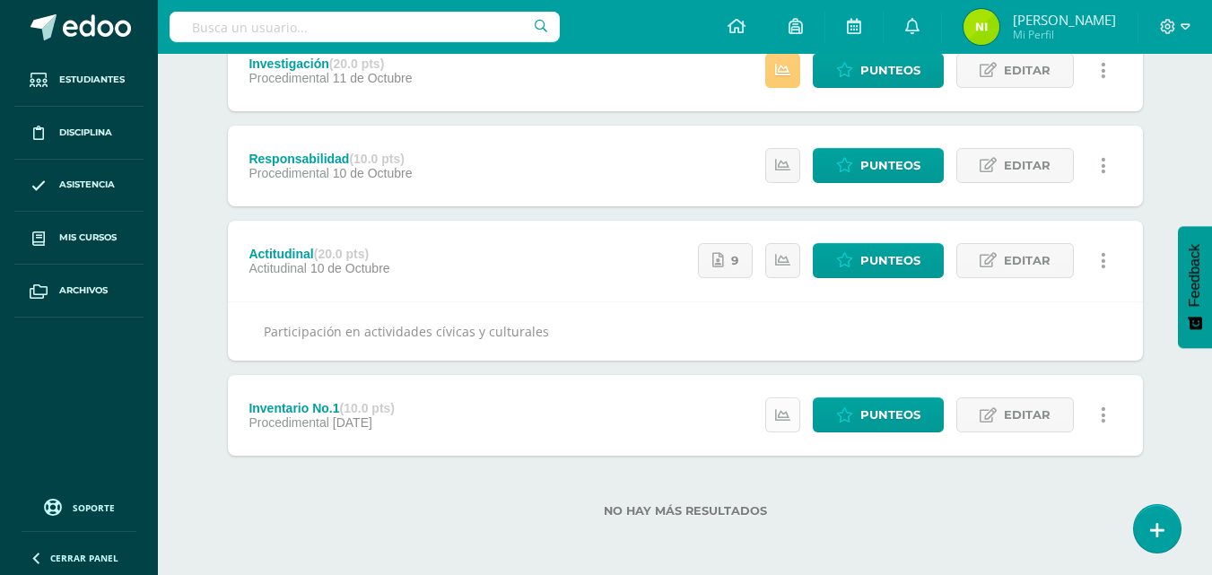
click at [777, 411] on icon at bounding box center [782, 415] width 15 height 15
click at [587, 410] on div "Inventario No.1 (10.0 pts) Procedimental 21 de Septiembre Punteos Editar Histor…" at bounding box center [685, 415] width 915 height 81
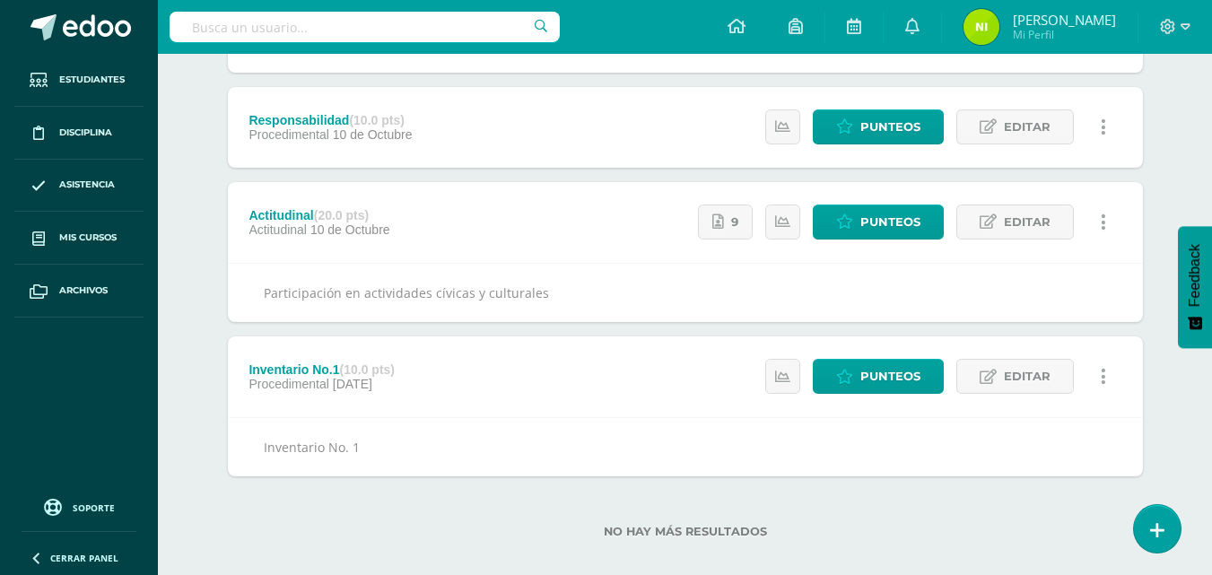
scroll to position [328, 0]
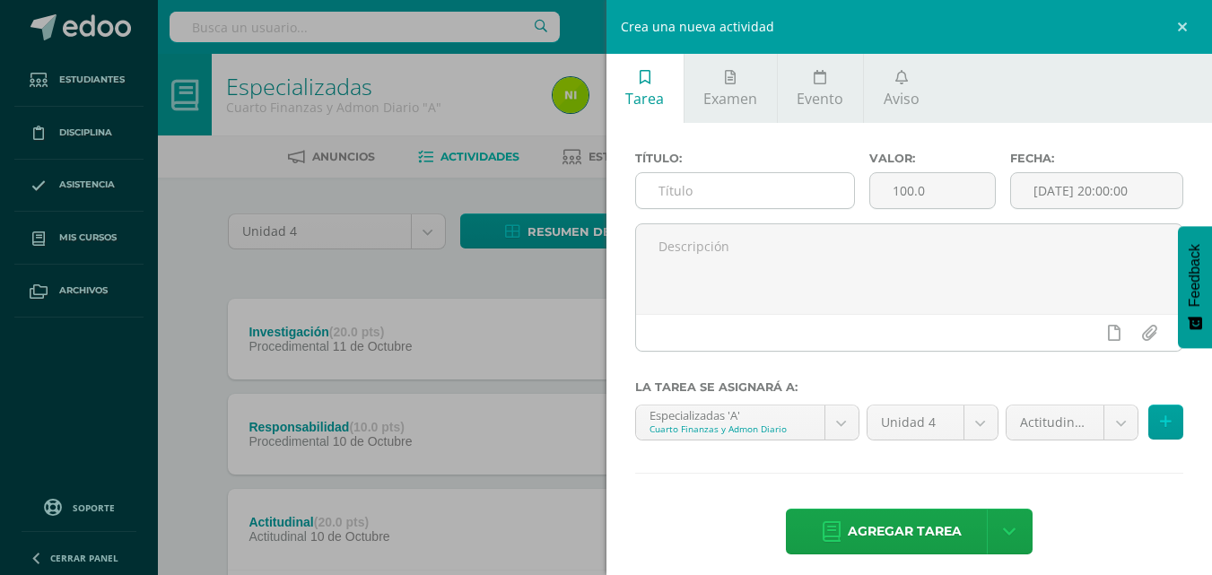
click at [803, 194] on input "text" at bounding box center [745, 190] width 218 height 35
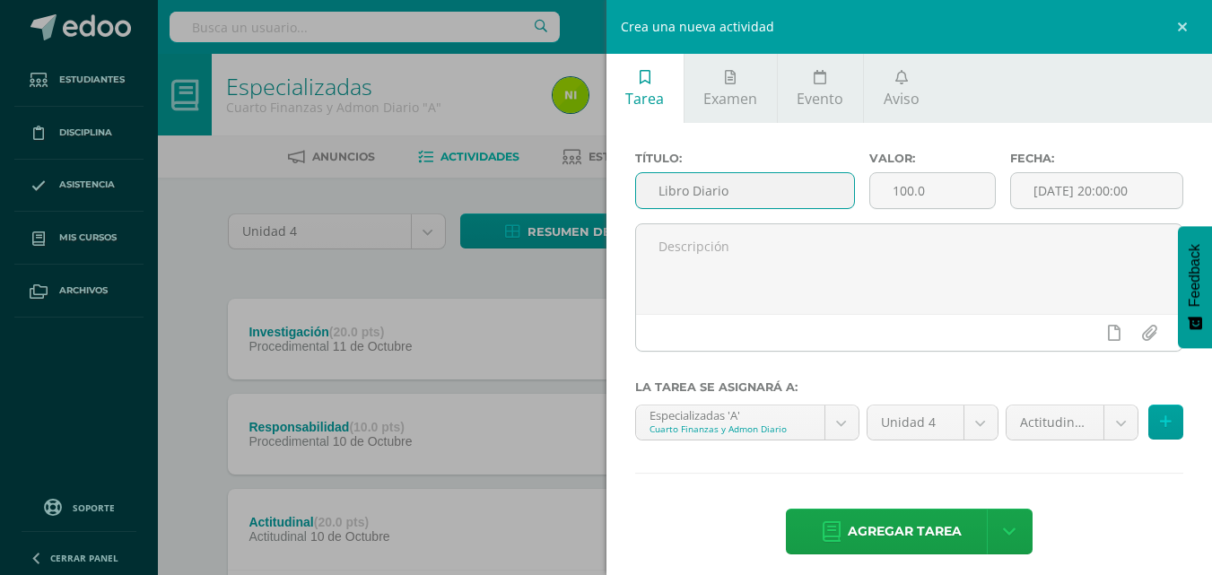
type input "Libro Diario"
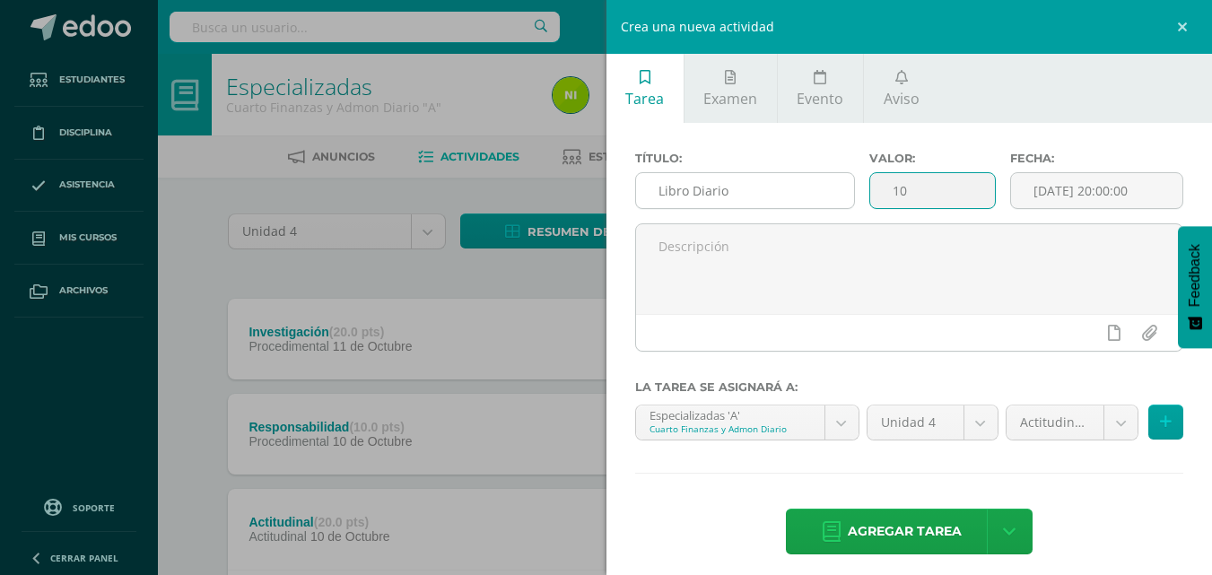
type input "10"
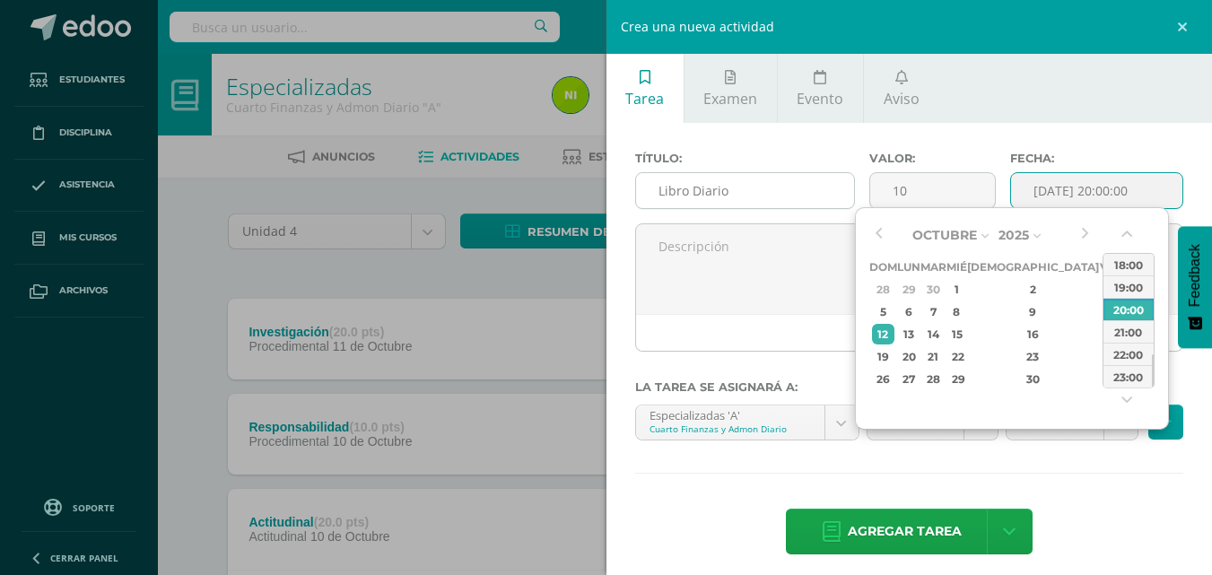
type input "2025-10-12 20:00"
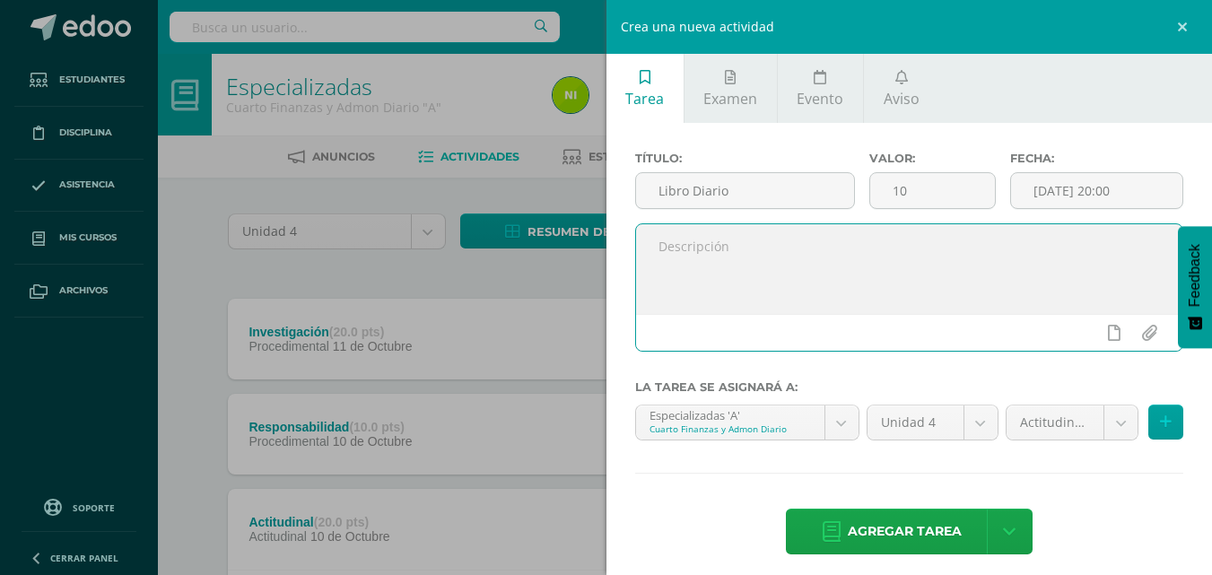
paste textarea "Libro Diario de Ferretería la Pala"
type textarea "Libro Diario de Ferretería la Pala"
click at [1108, 421] on body "Estudiantes Disciplina Asistencia Mis cursos Archivos Soporte Ayuda Reportar un…" at bounding box center [606, 451] width 1212 height 903
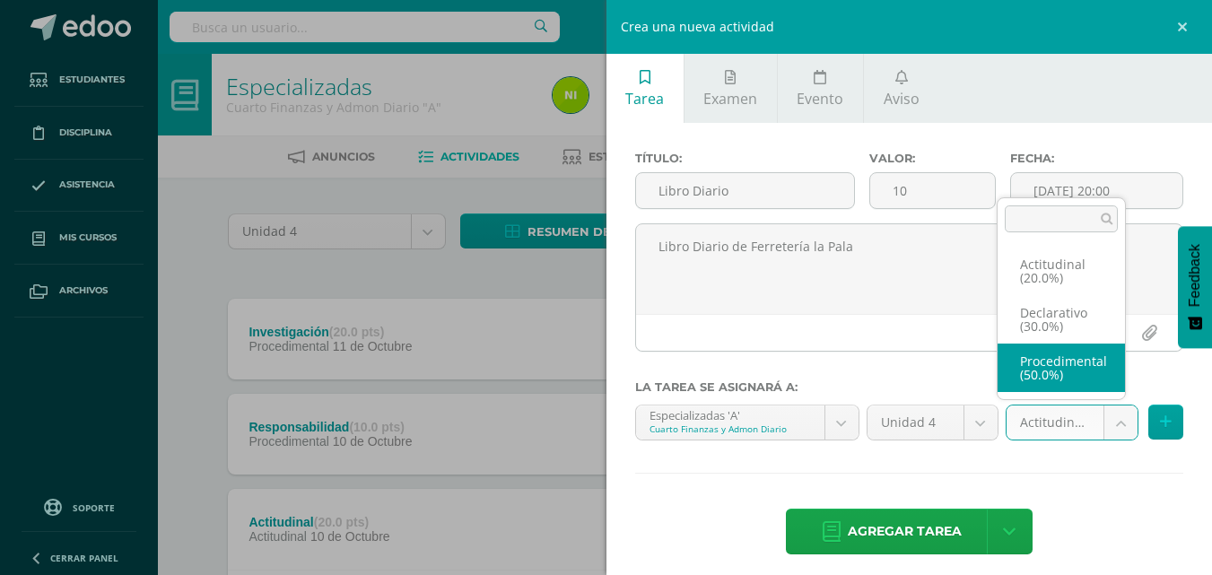
select select "84285"
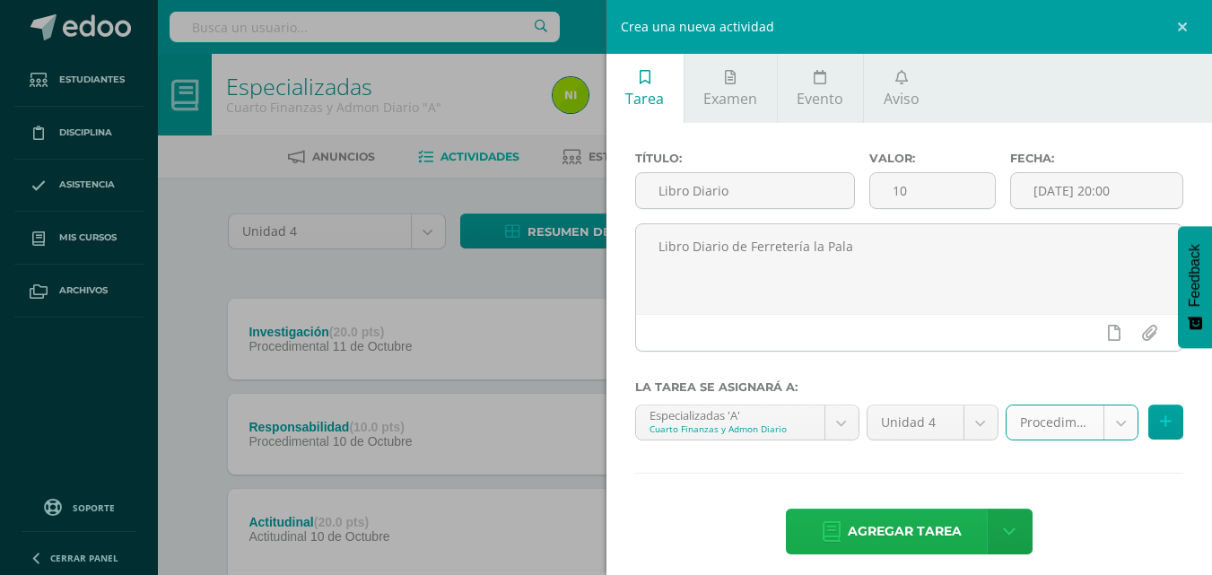
click at [903, 538] on span "Agregar tarea" at bounding box center [905, 532] width 114 height 44
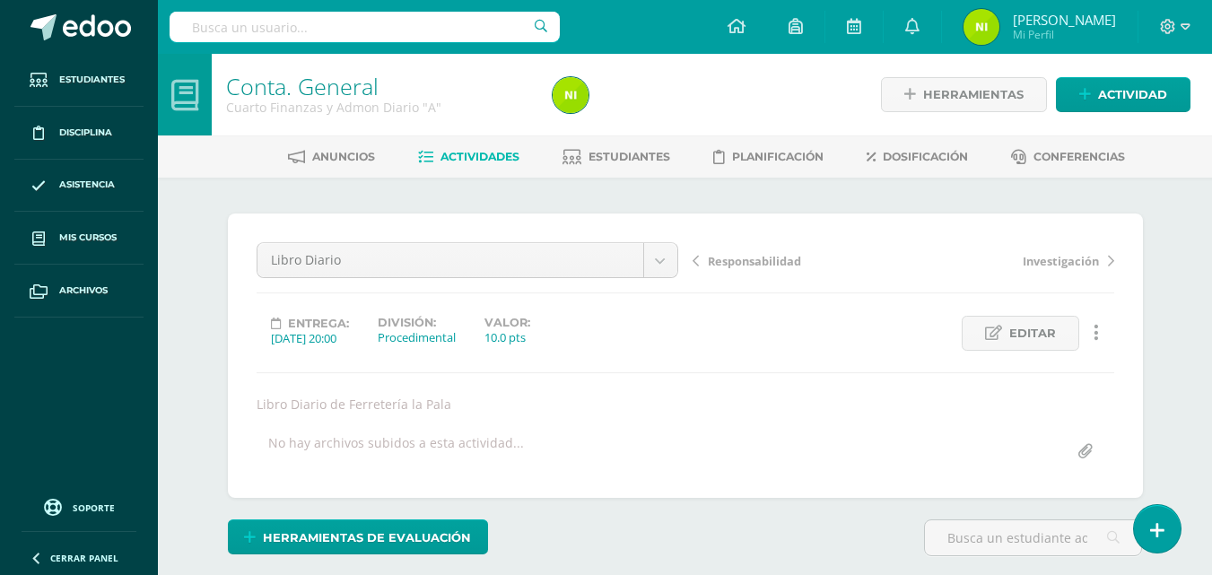
drag, startPoint x: 254, startPoint y: 401, endPoint x: 521, endPoint y: 398, distance: 267.4
click at [513, 400] on div "Libro Diario de Ferretería la Pala" at bounding box center [685, 404] width 872 height 17
copy div "Libro Diario de Ferretería la Pala"
click at [446, 156] on span "Actividades" at bounding box center [480, 156] width 79 height 13
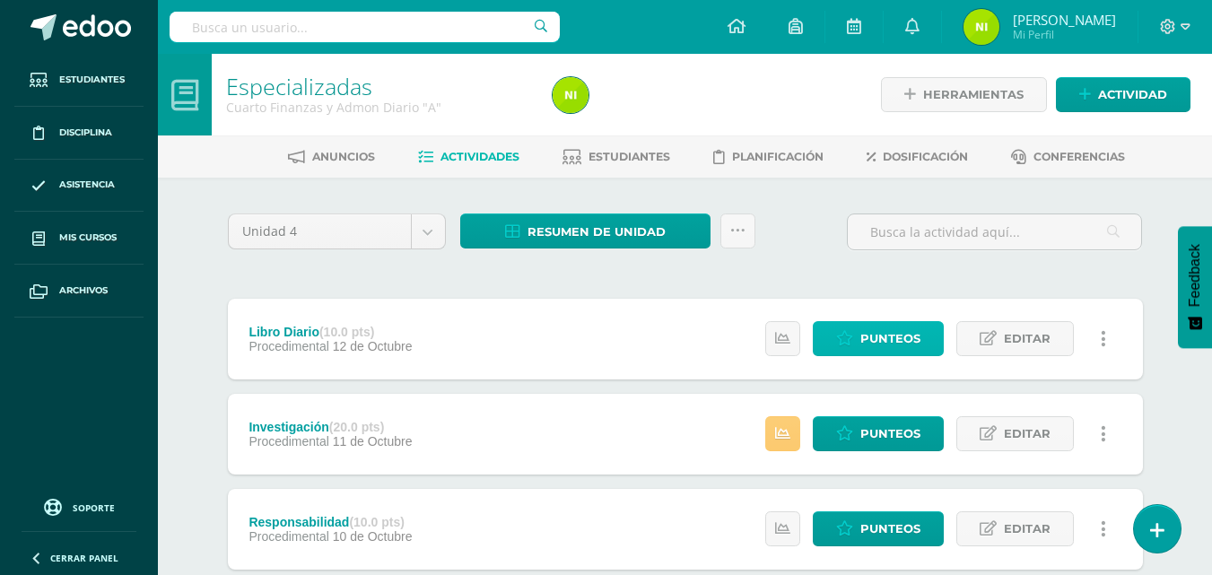
click at [853, 349] on link "Punteos" at bounding box center [878, 338] width 131 height 35
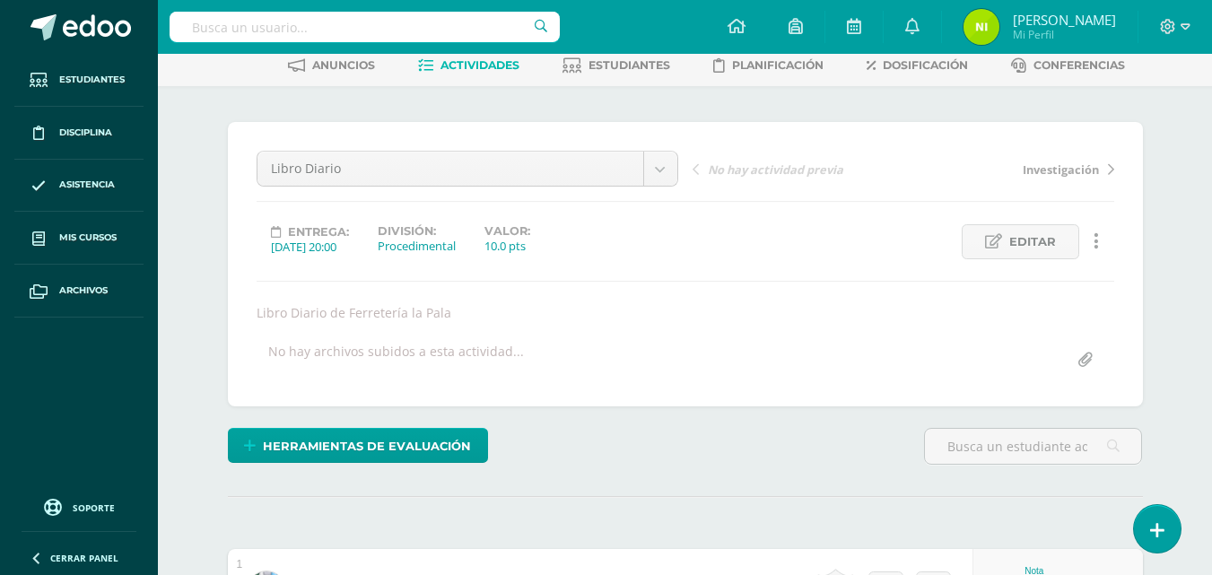
scroll to position [362, 0]
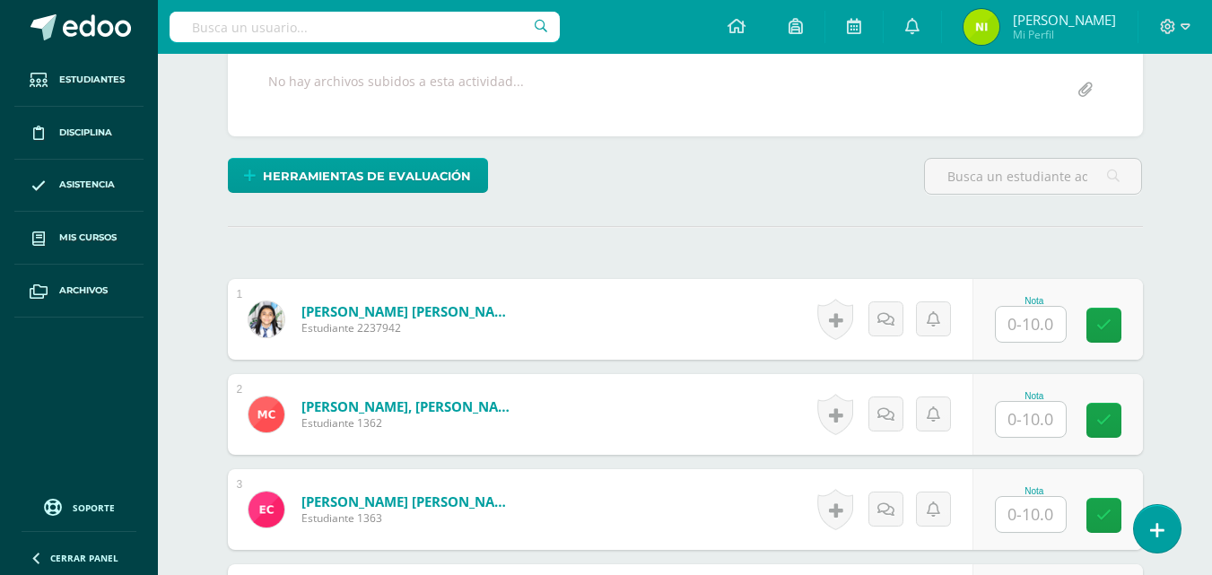
click at [1022, 329] on input "text" at bounding box center [1031, 324] width 70 height 35
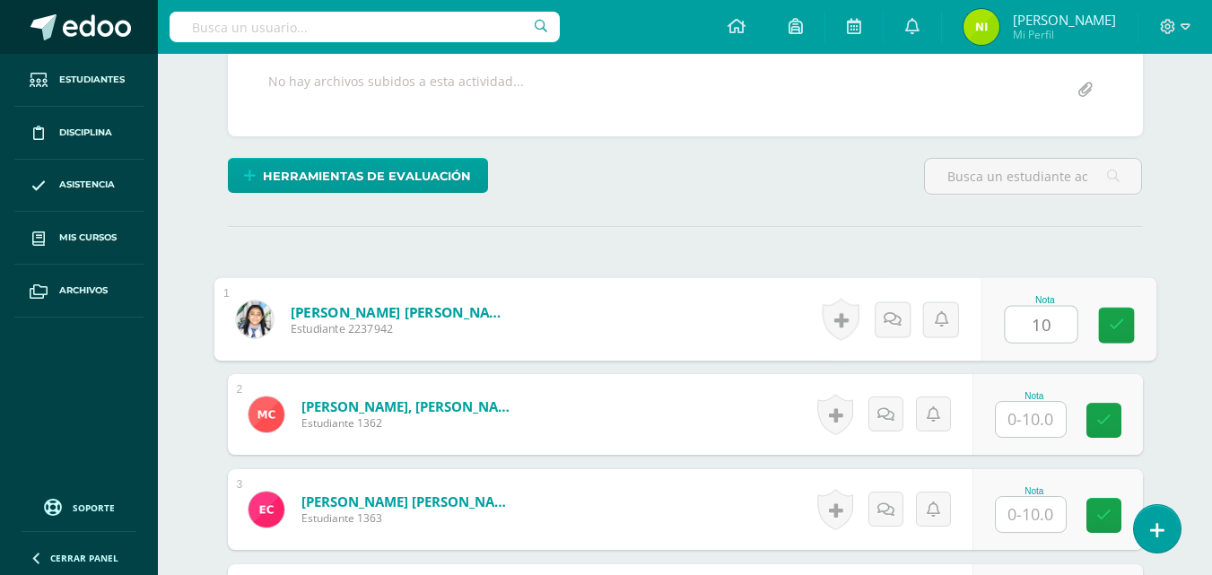
type input "10"
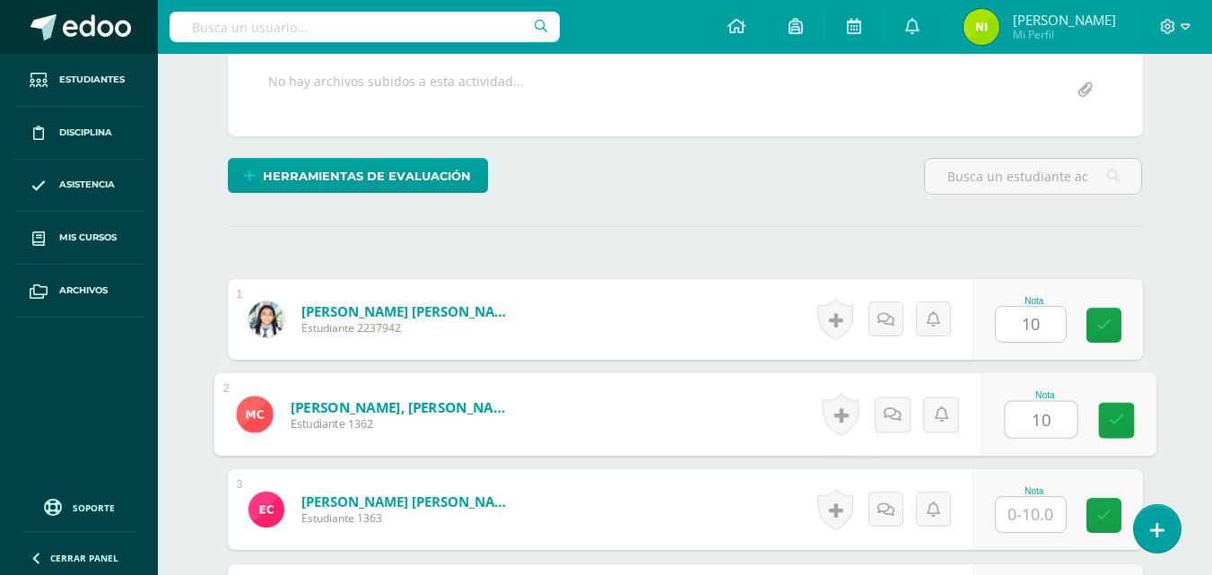
type input "10"
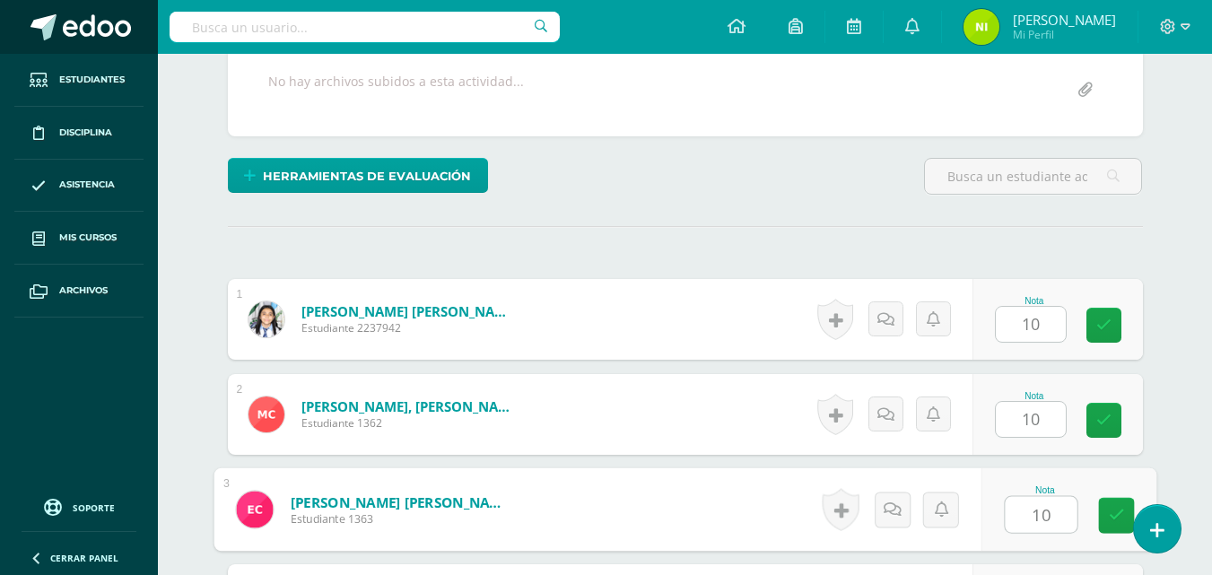
type input "10"
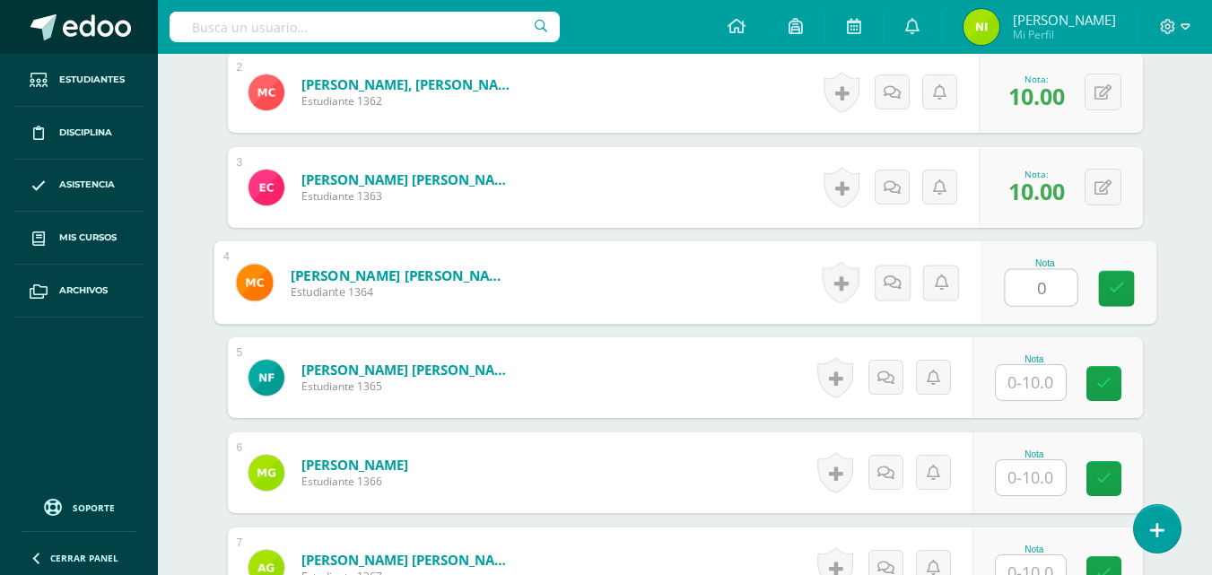
type input "0"
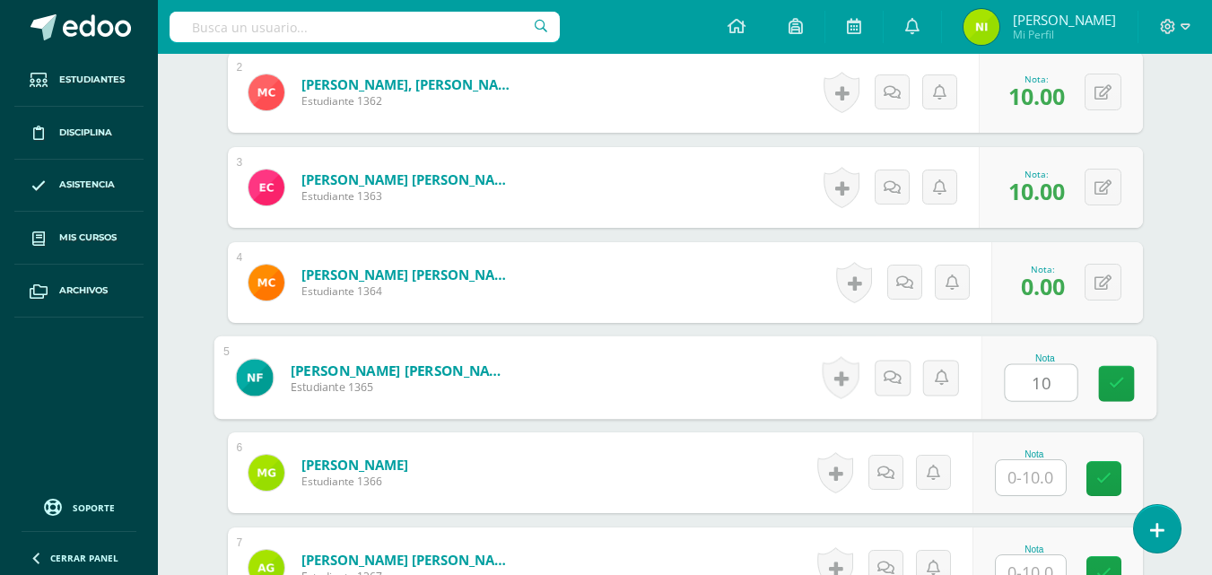
type input "10"
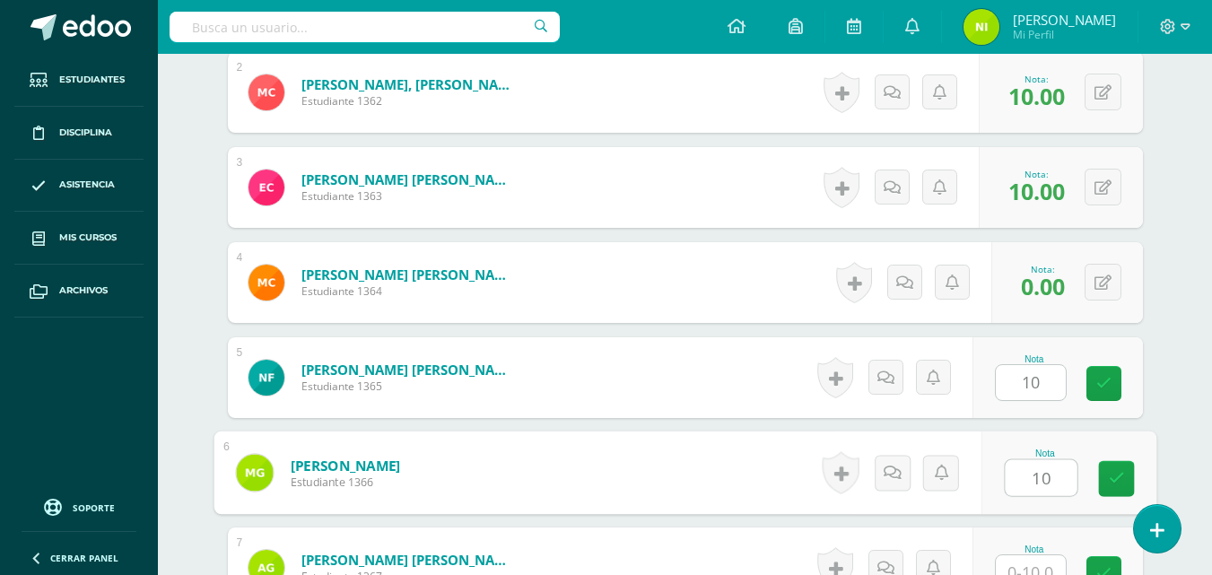
type input "10"
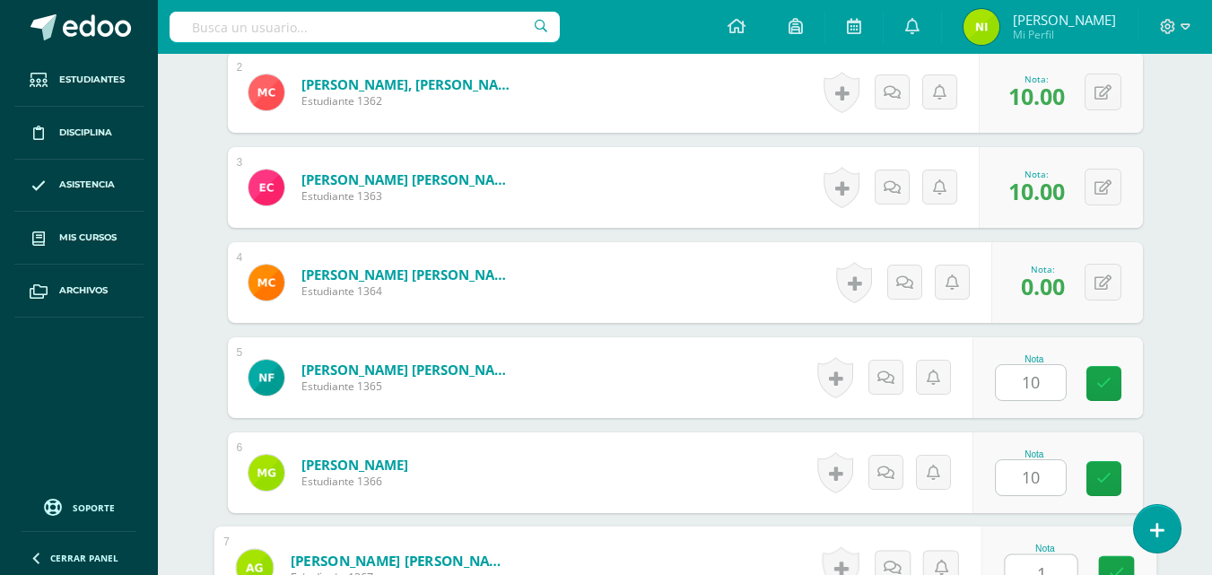
scroll to position [699, 0]
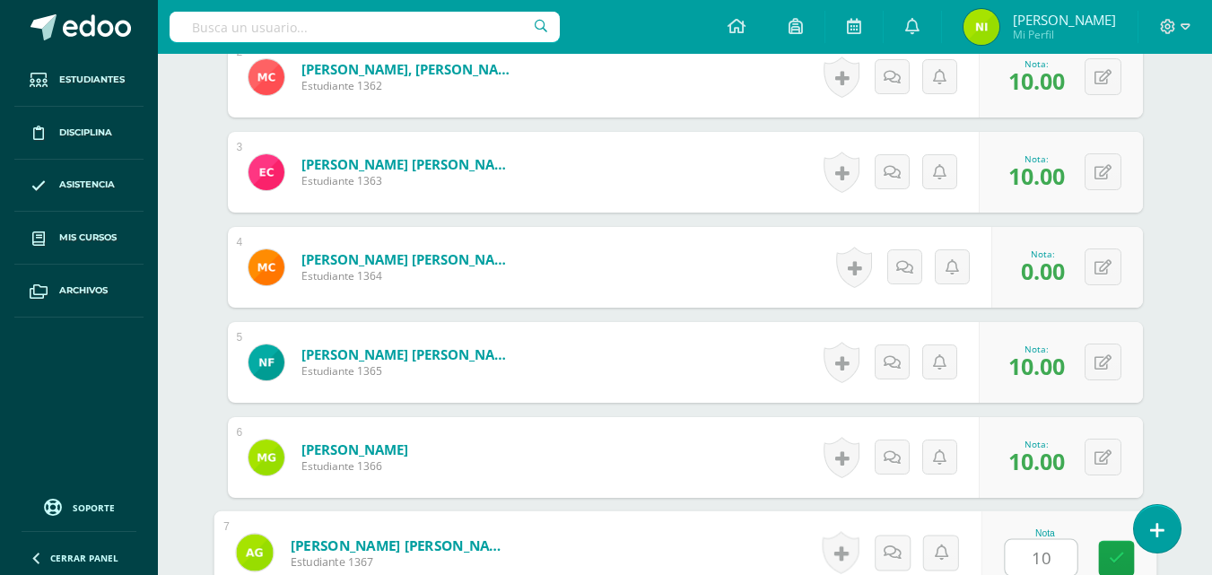
type input "10"
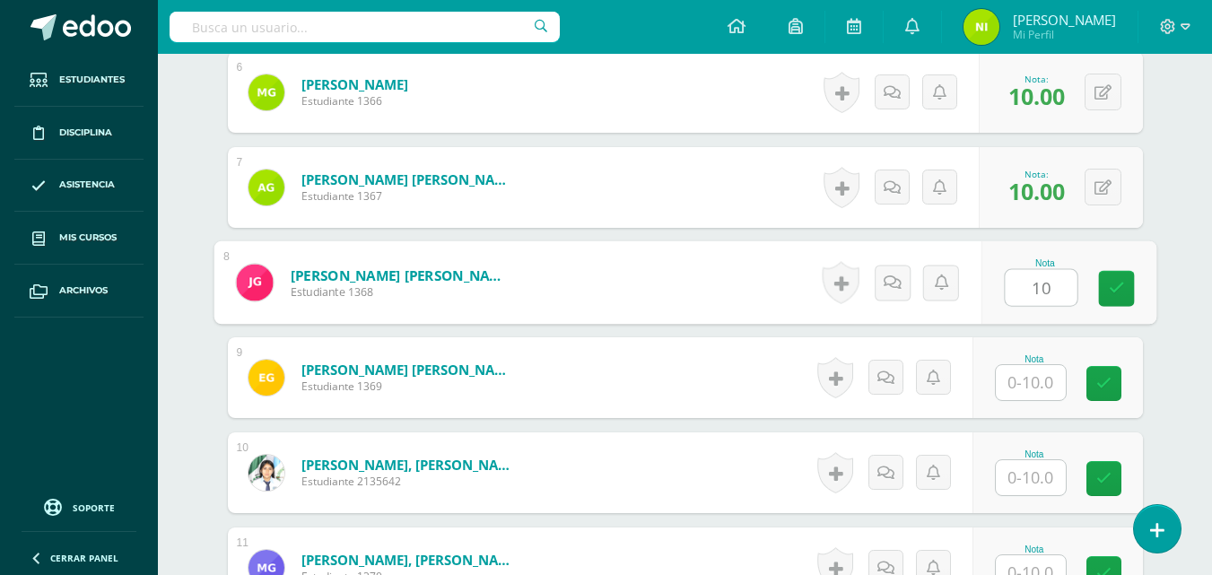
type input "10"
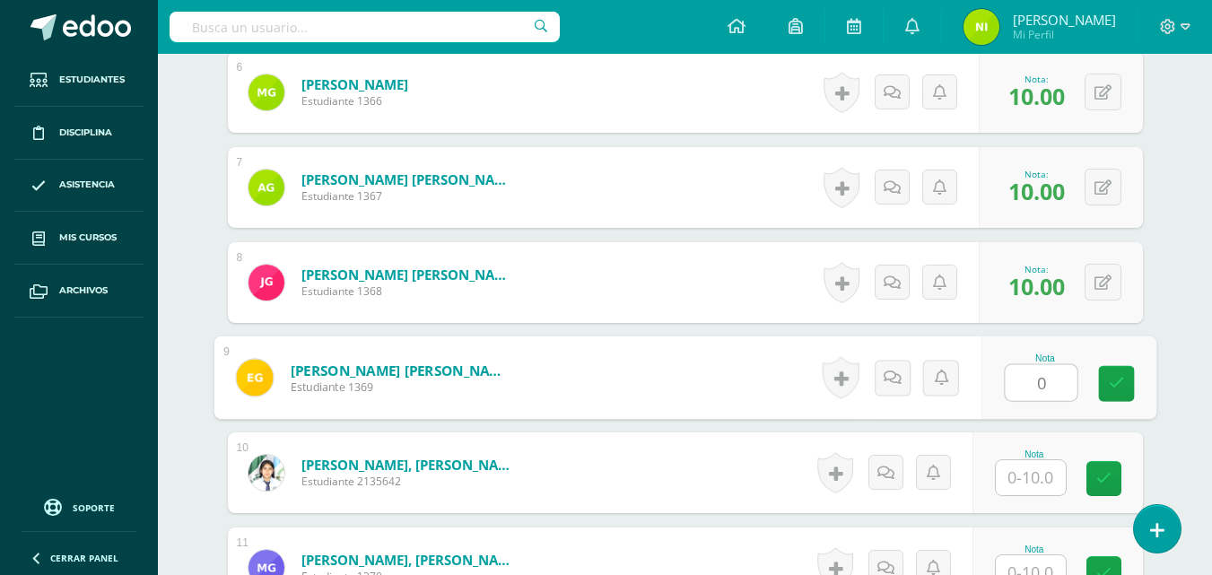
type input "0"
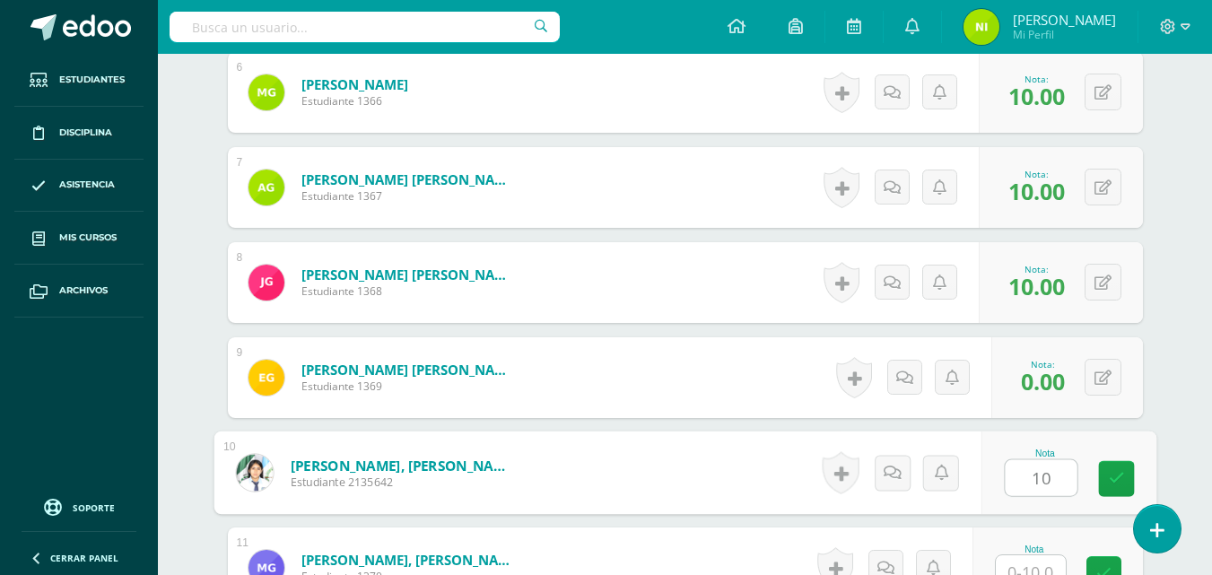
type input "10"
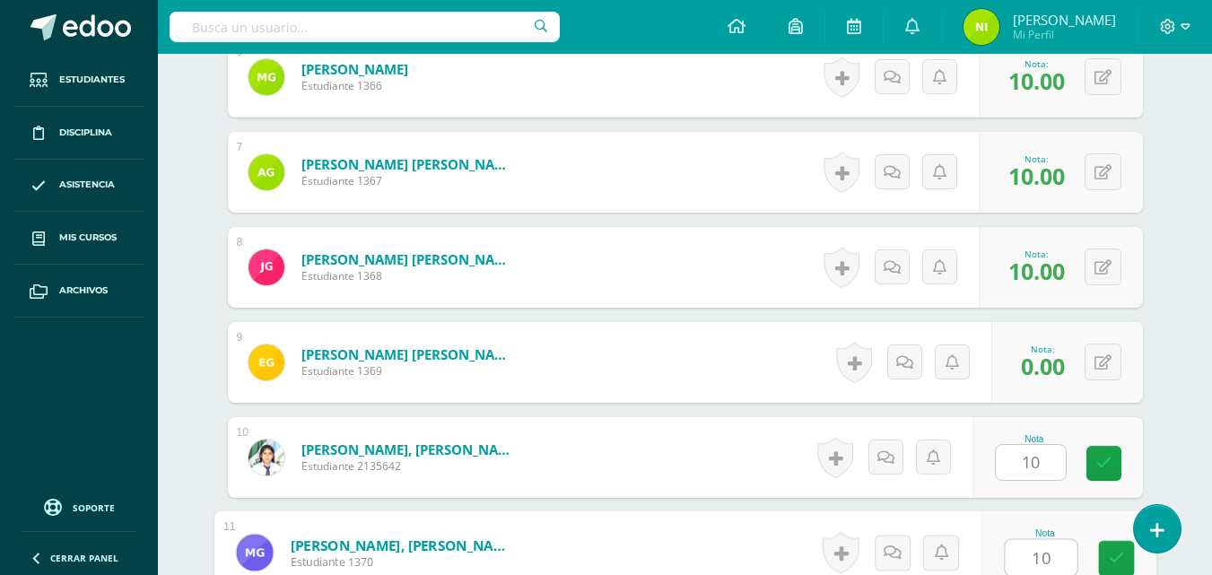
type input "10"
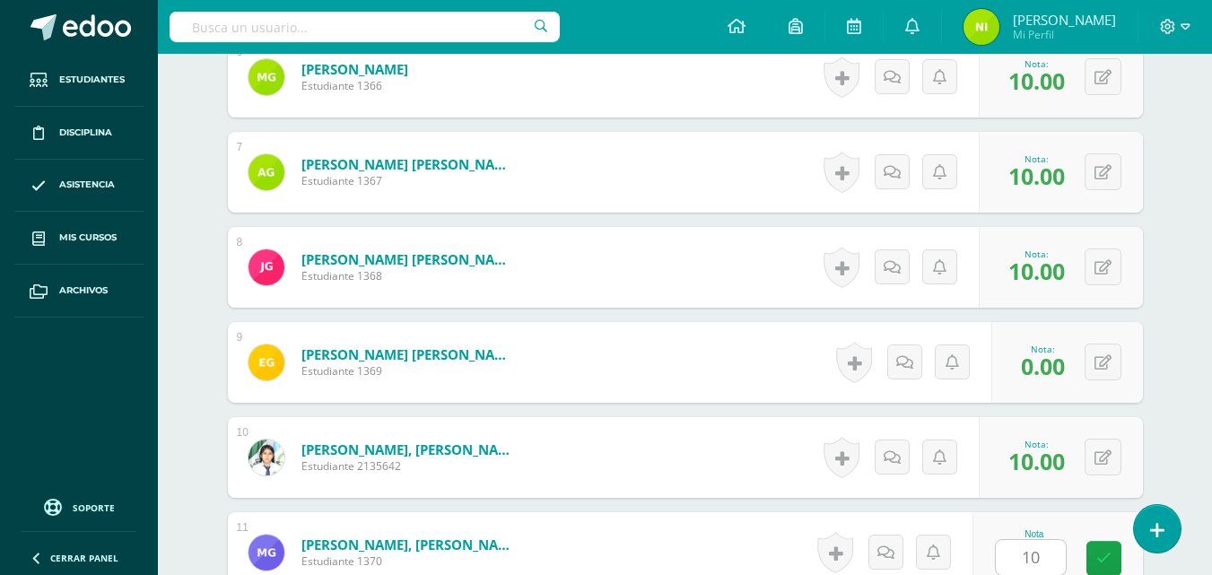
scroll to position [1445, 0]
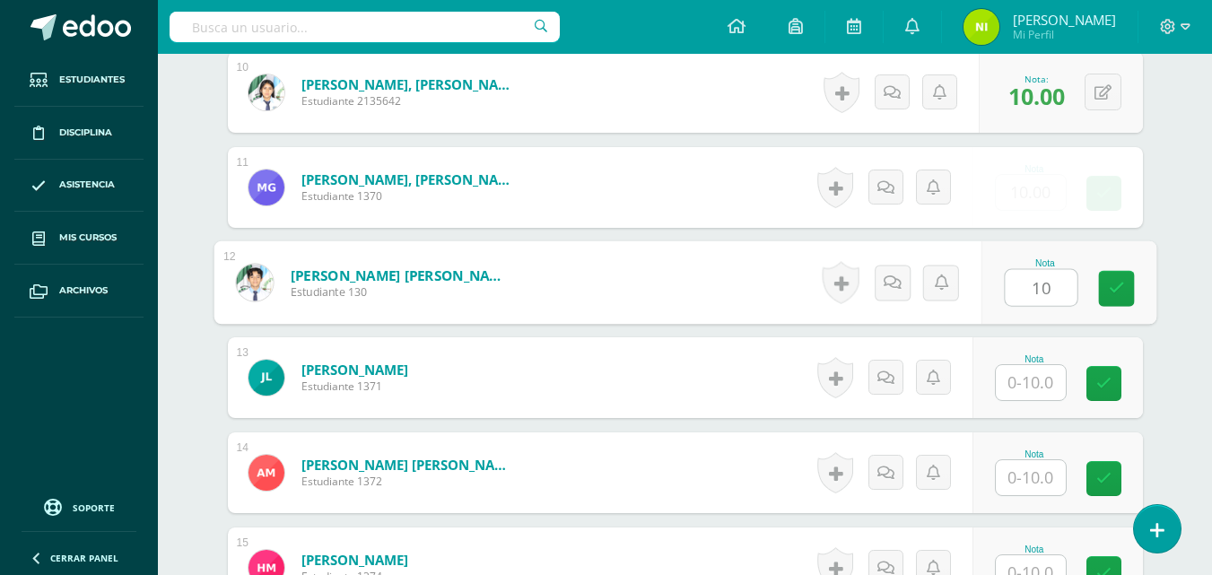
type input "10"
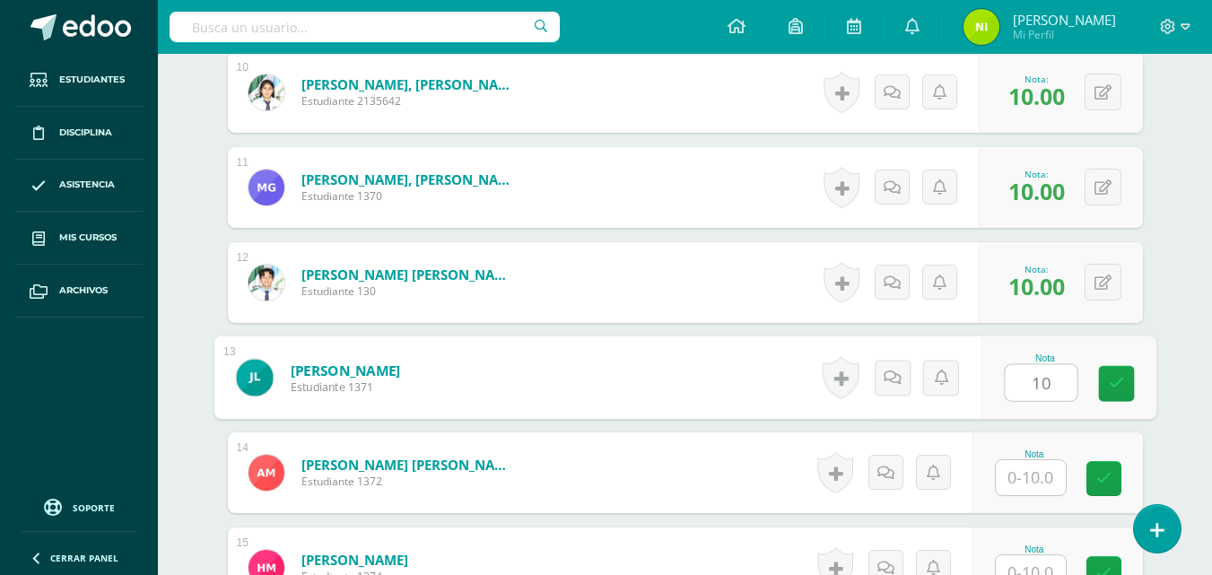
type input "10"
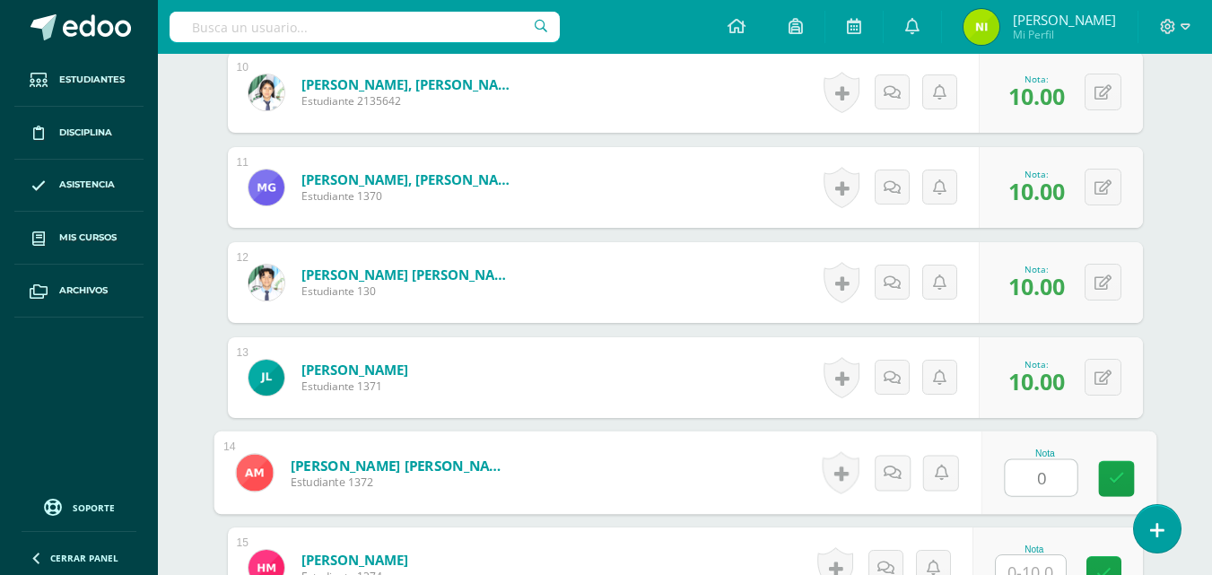
type input "0"
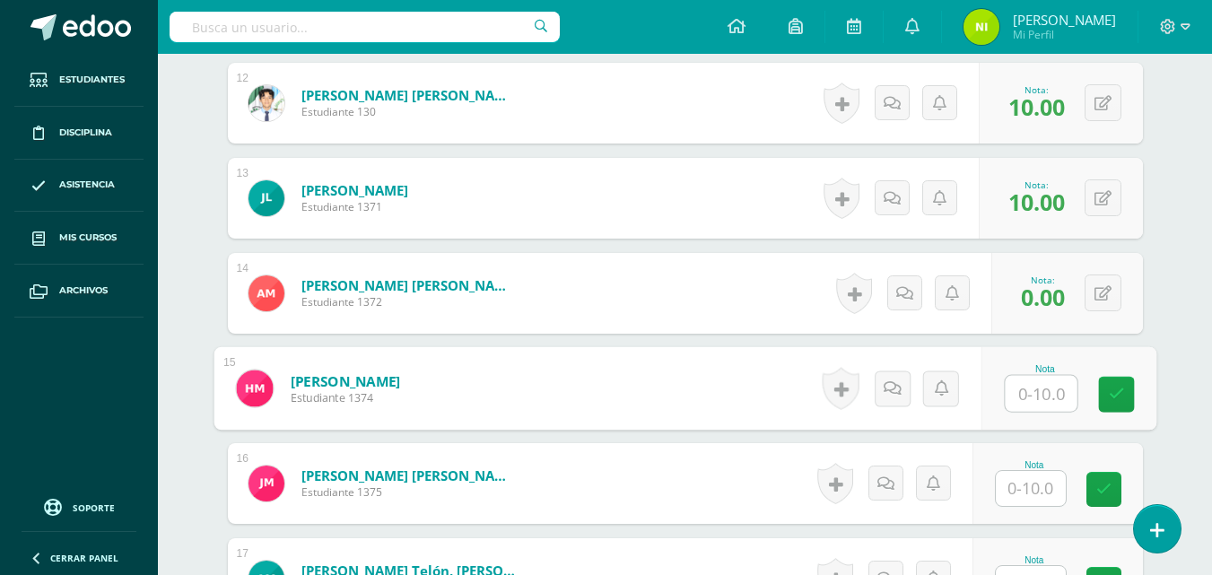
scroll to position [1640, 0]
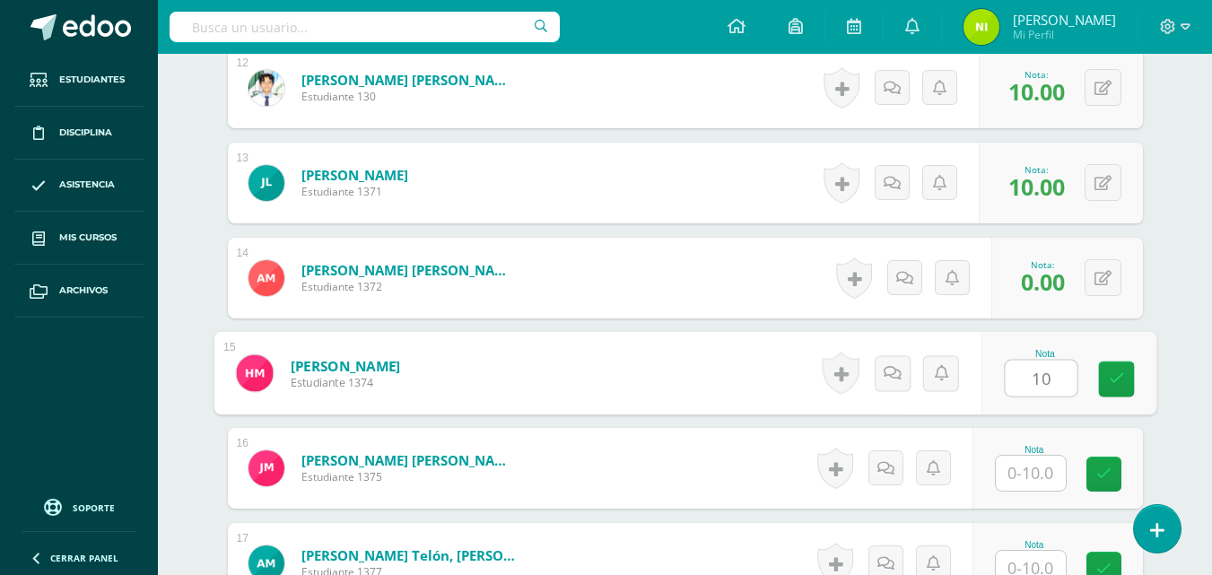
type input "10"
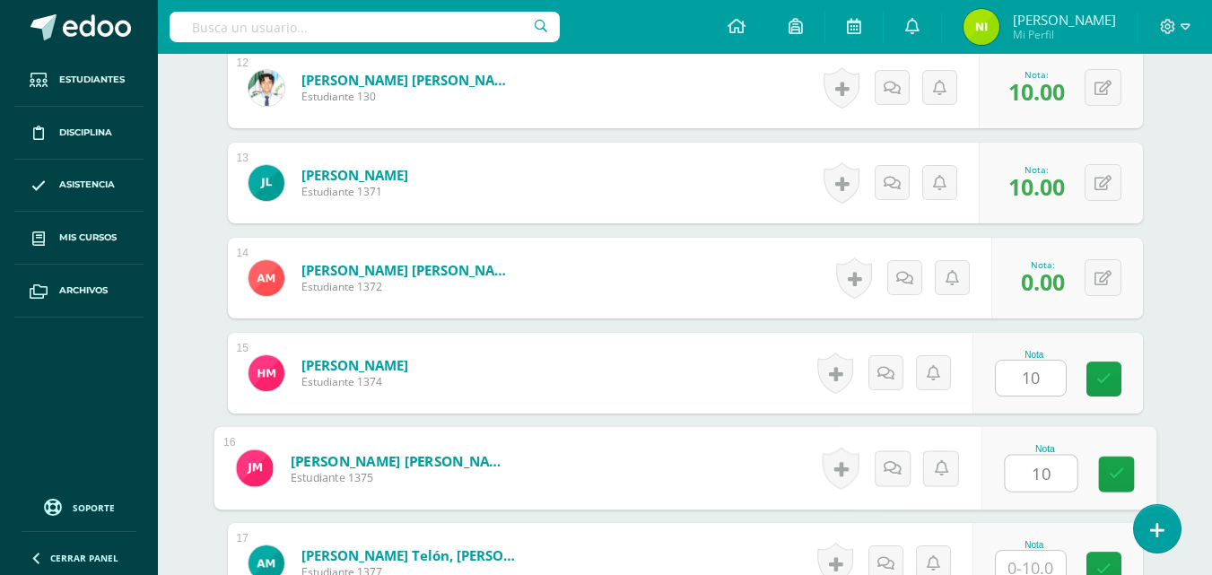
type input "10"
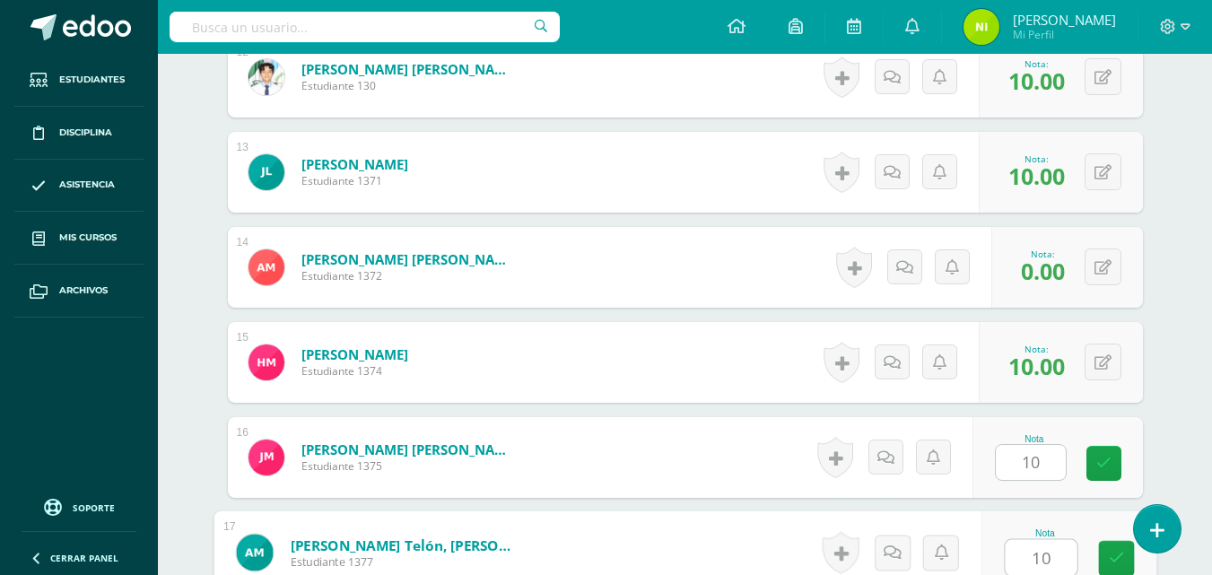
type input "10"
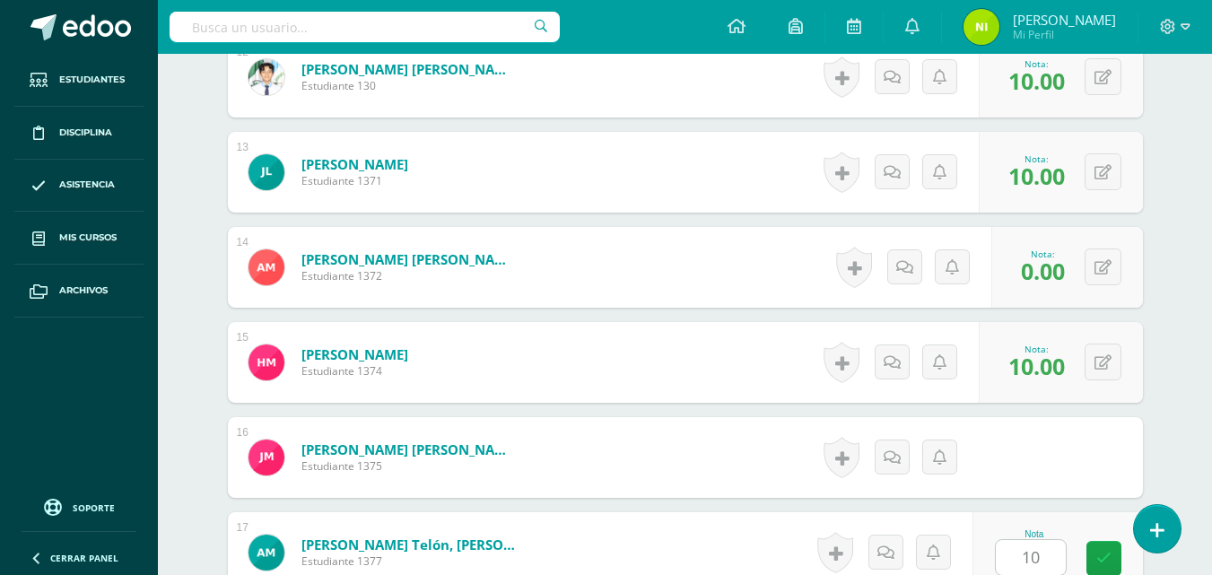
scroll to position [2016, 0]
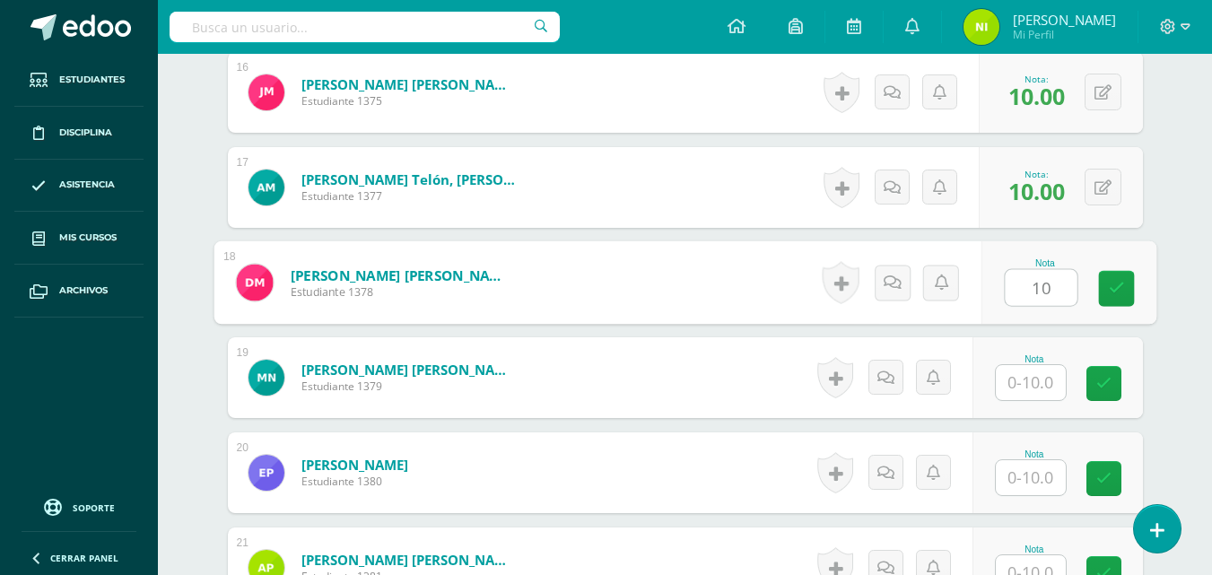
type input "10"
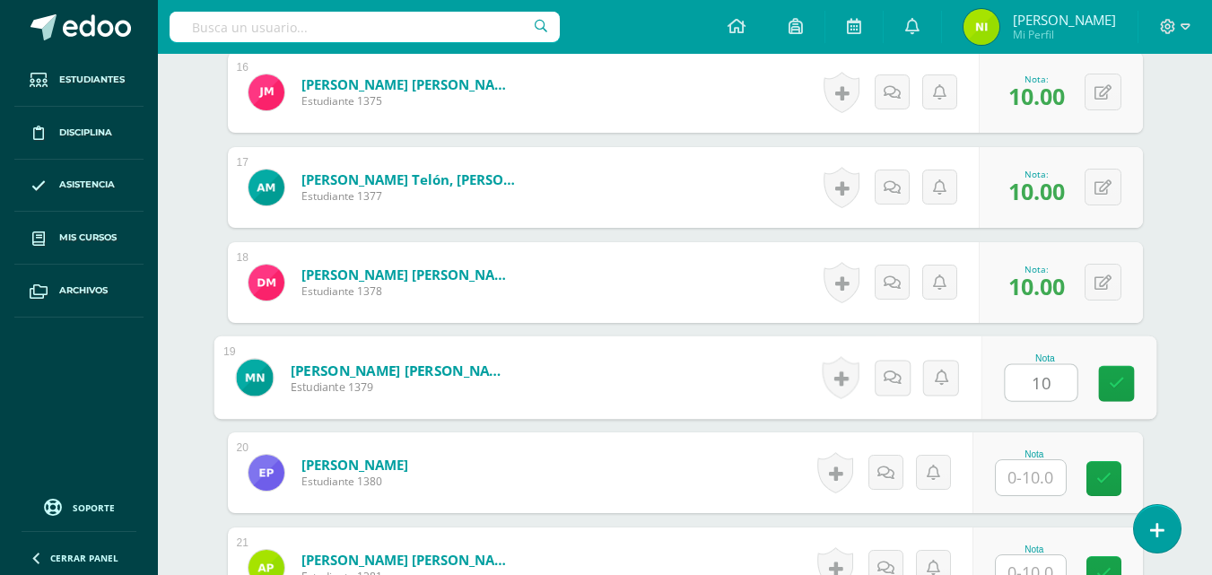
type input "10"
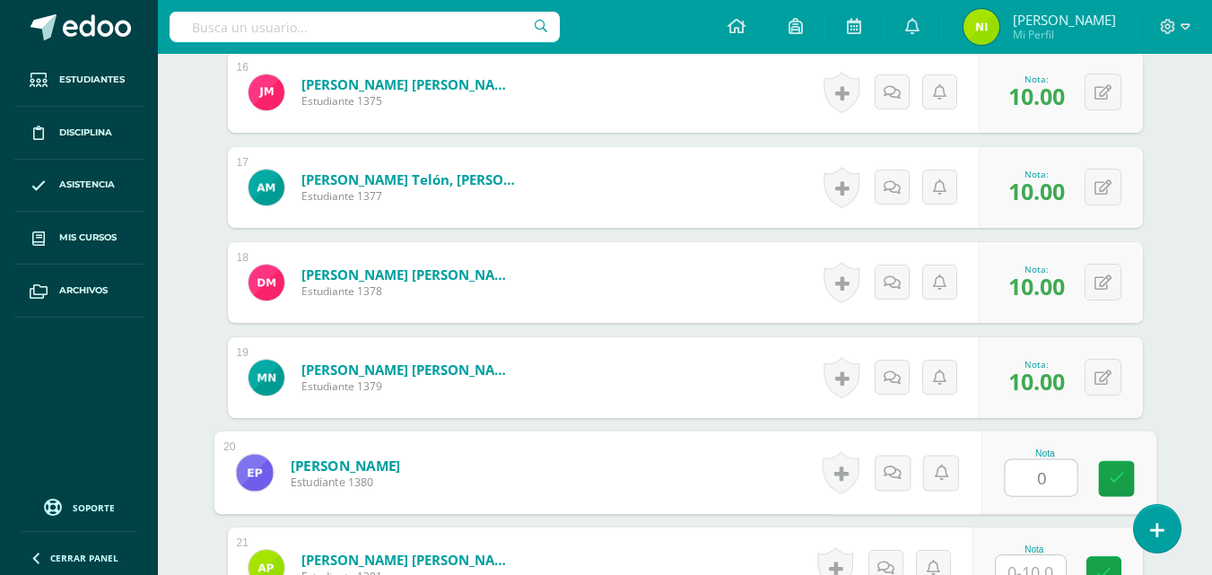
type input "0"
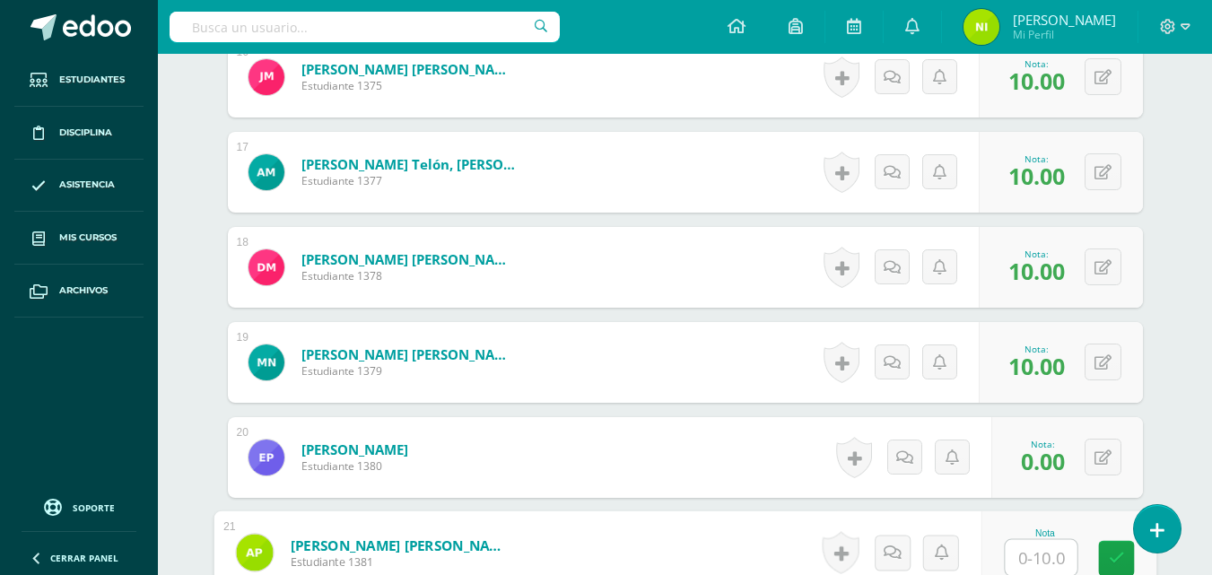
scroll to position [2121, 0]
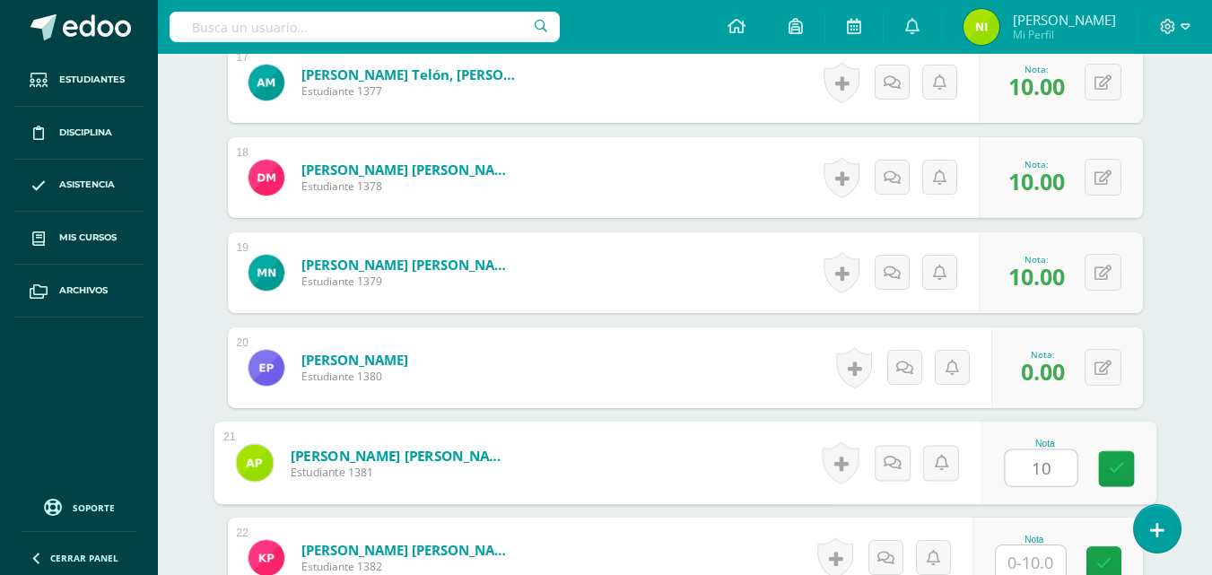
type input "10"
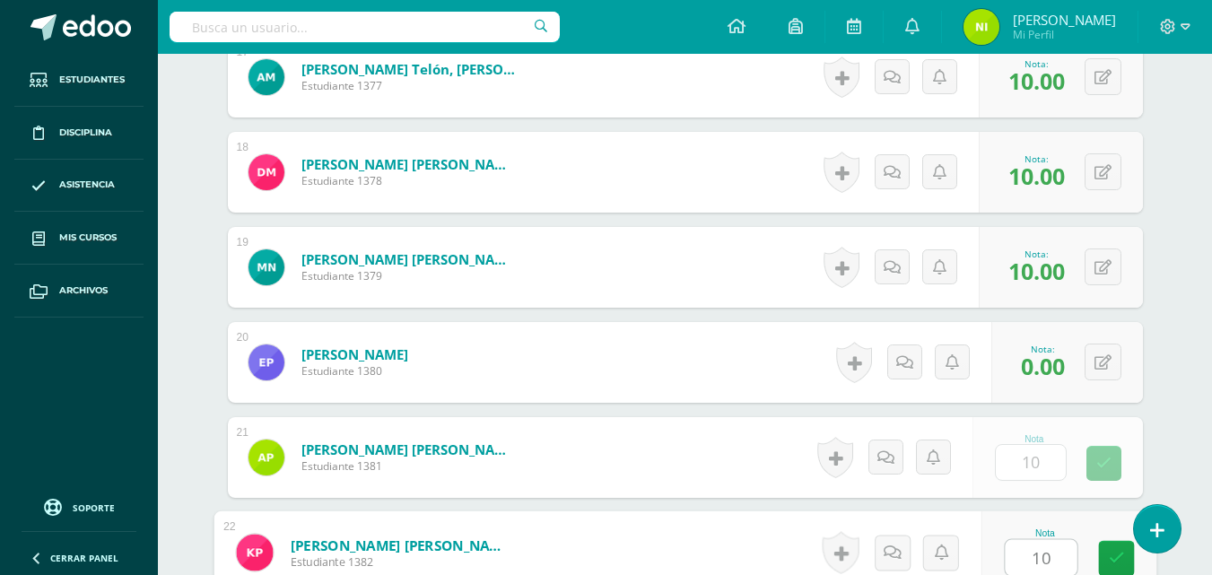
type input "10"
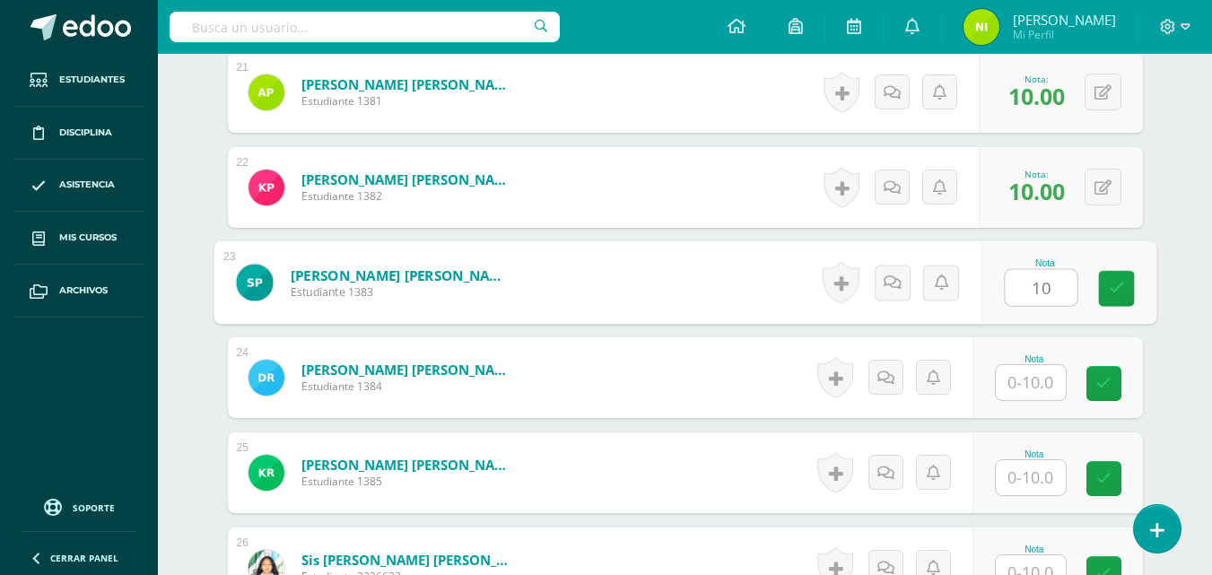
type input "10"
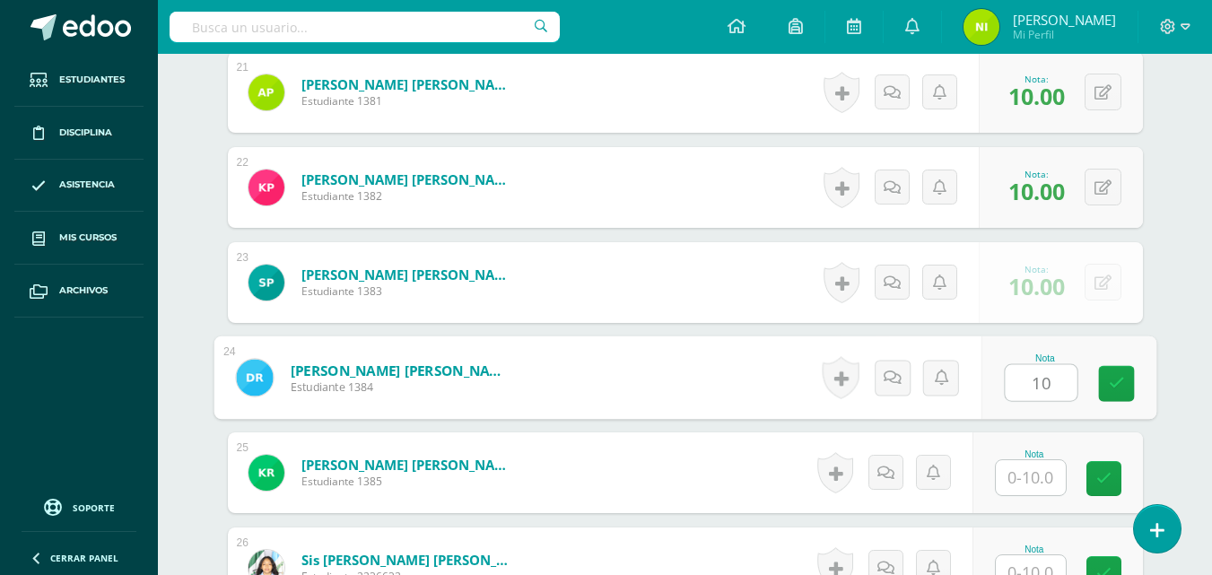
type input "10"
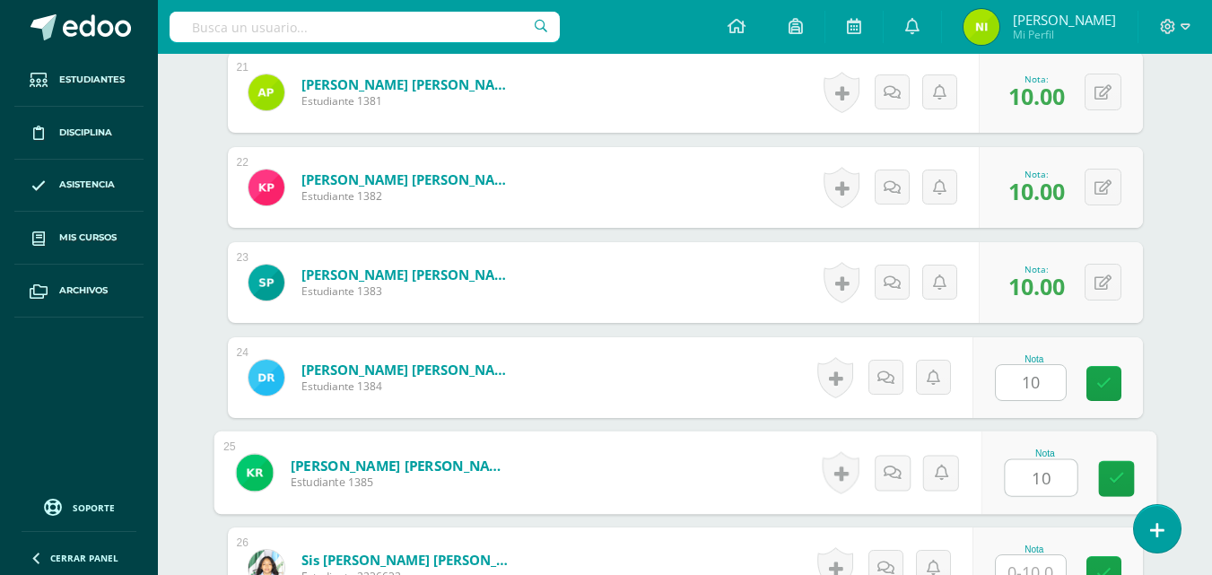
type input "10"
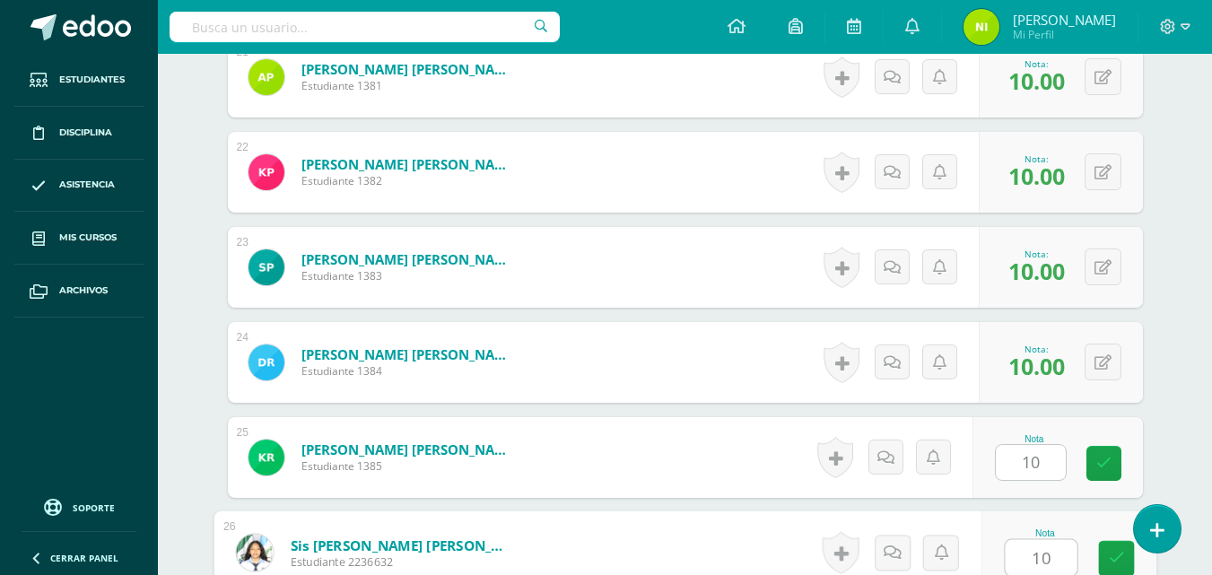
type input "10"
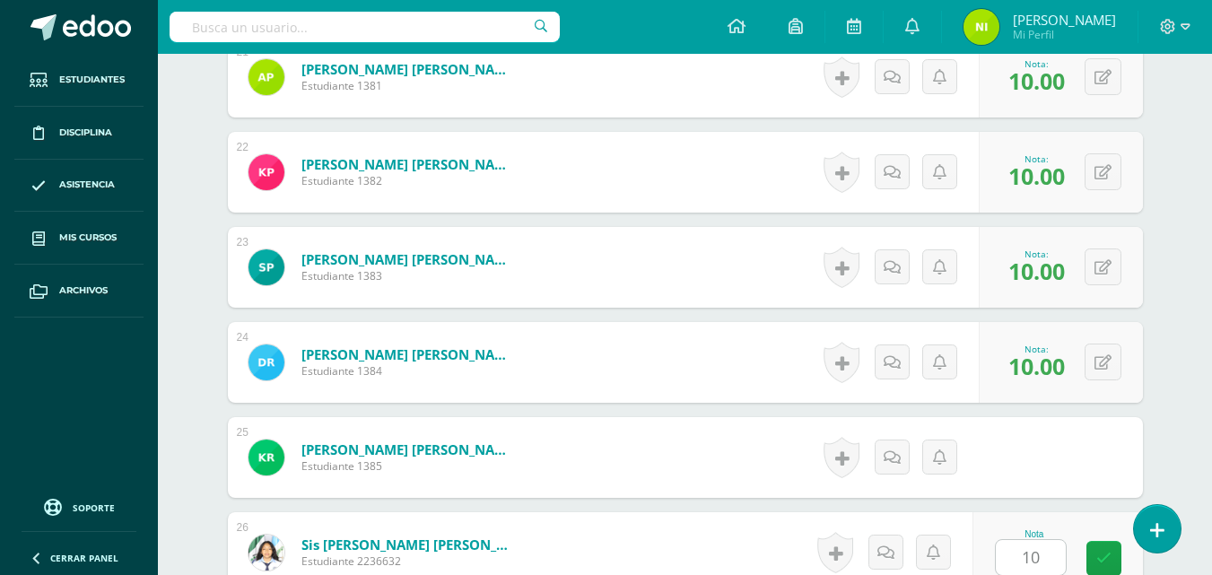
scroll to position [2872, 0]
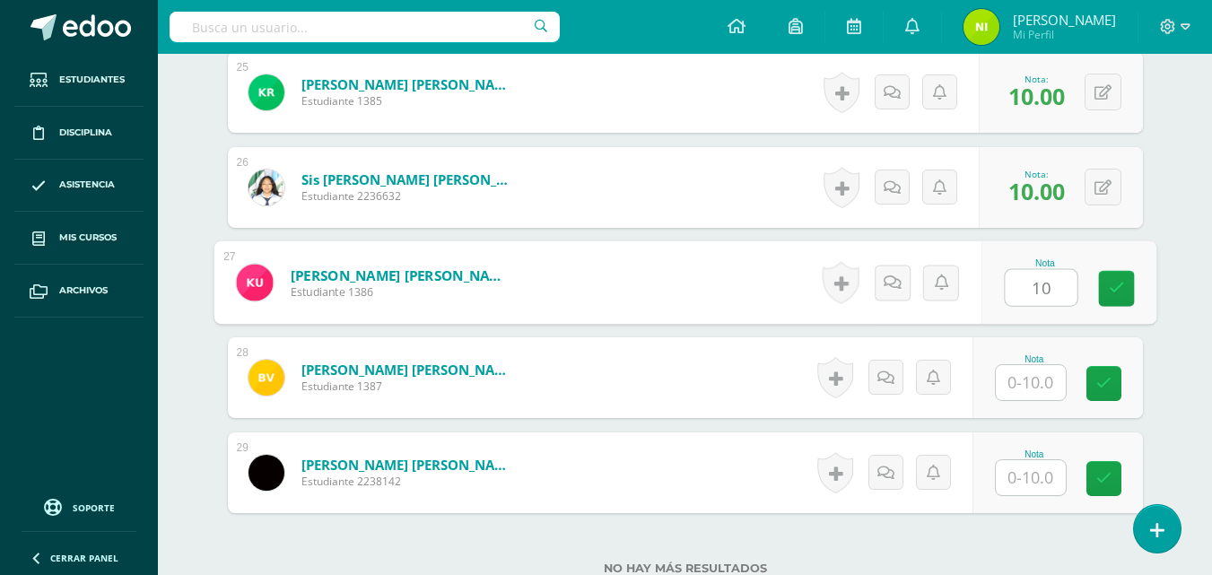
type input "10"
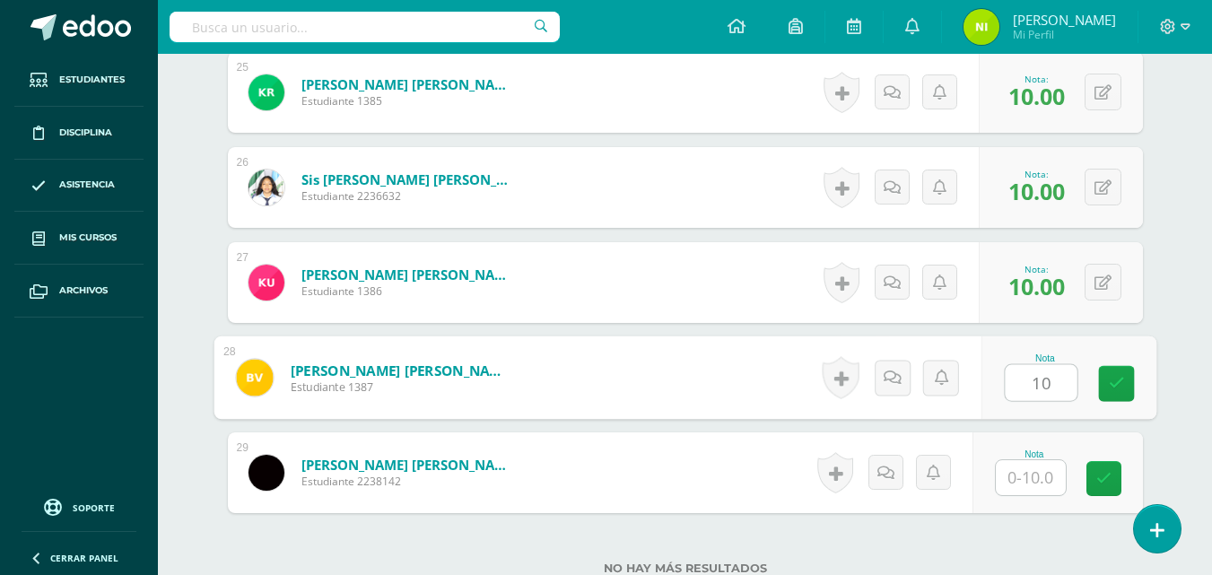
type input "10"
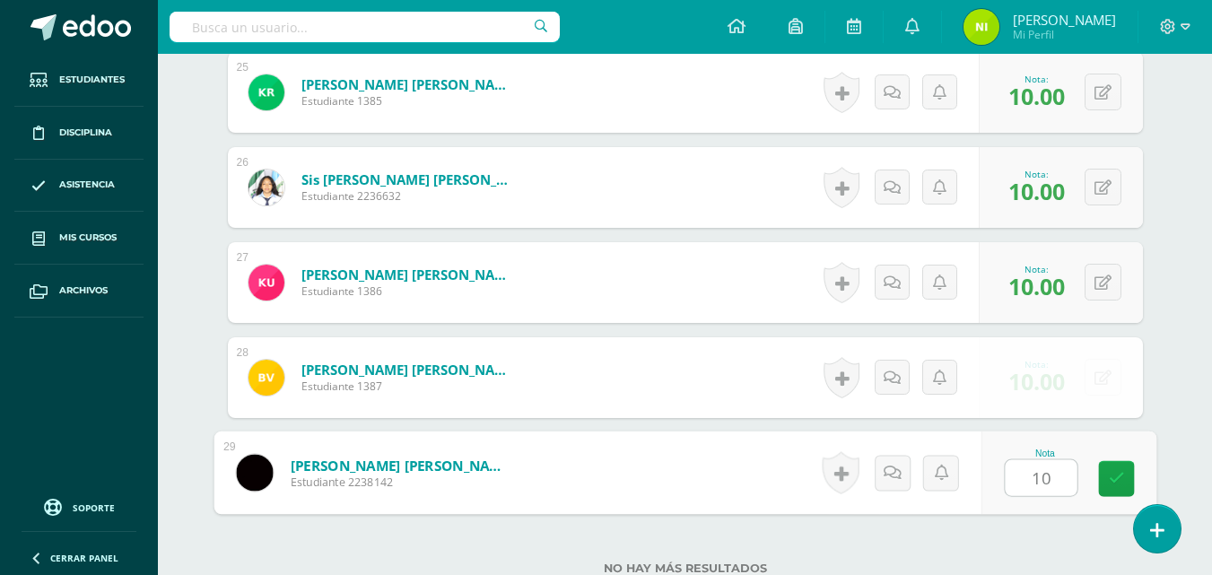
type input "10"
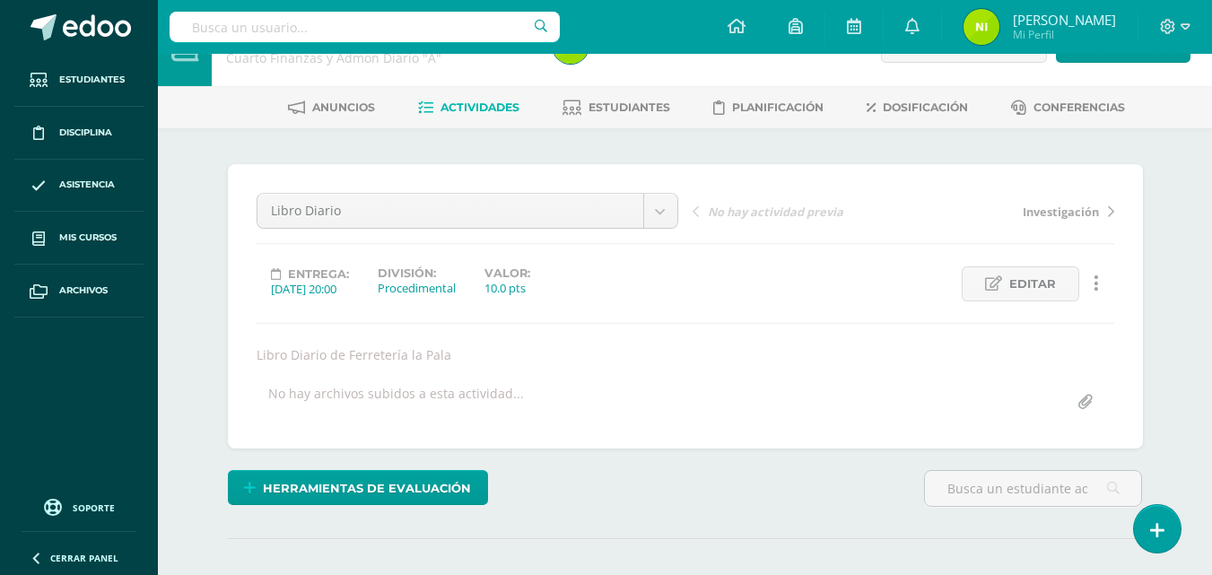
scroll to position [0, 0]
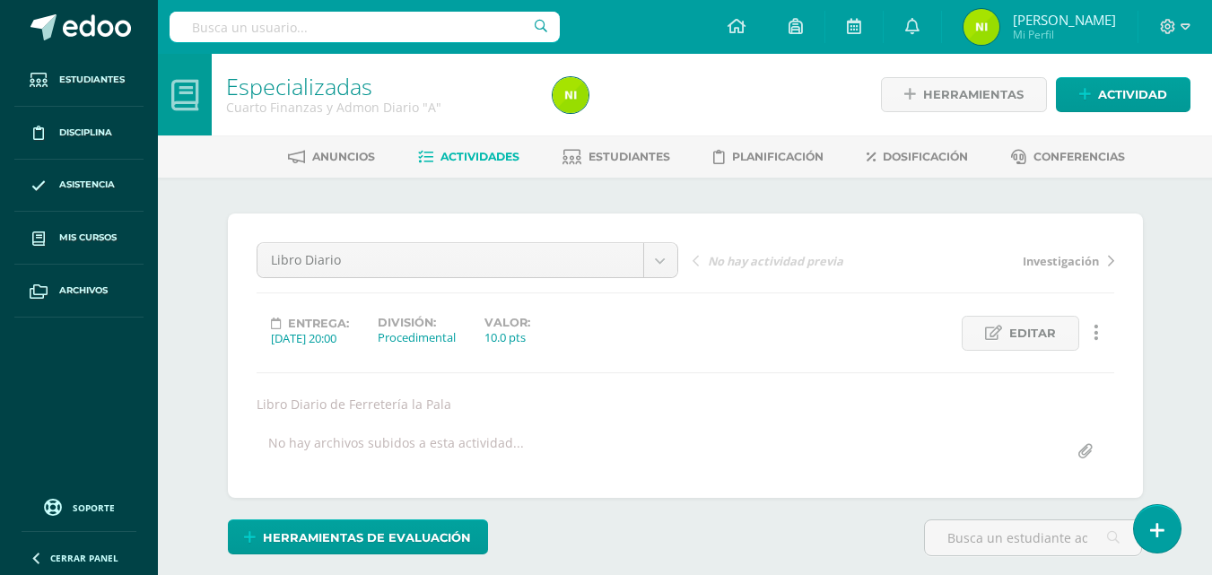
click at [458, 159] on span "Actividades" at bounding box center [480, 156] width 79 height 13
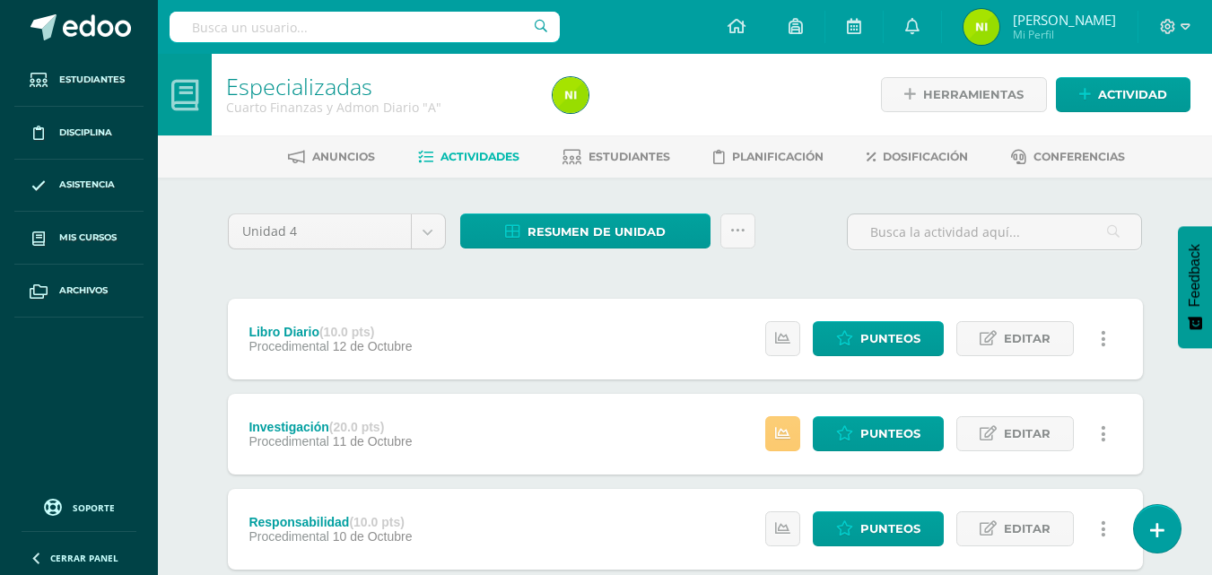
click at [1145, 56] on div "Herramientas Detalle de asistencias Actividad" at bounding box center [1035, 95] width 312 height 82
click at [1135, 93] on span "Actividad" at bounding box center [1132, 94] width 69 height 33
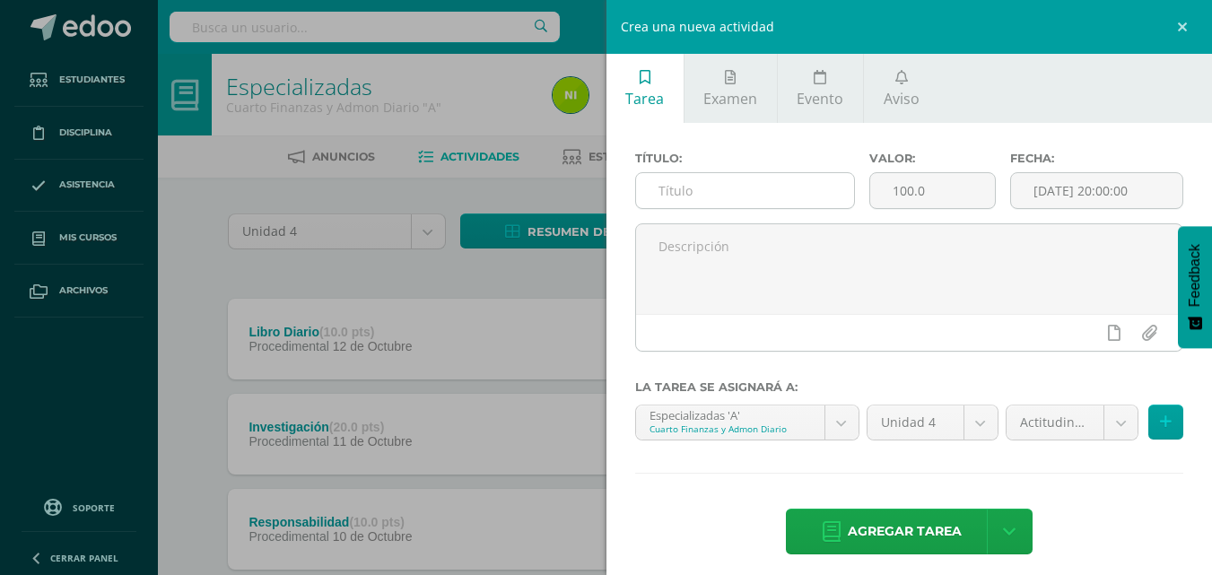
click at [732, 201] on input "text" at bounding box center [745, 190] width 218 height 35
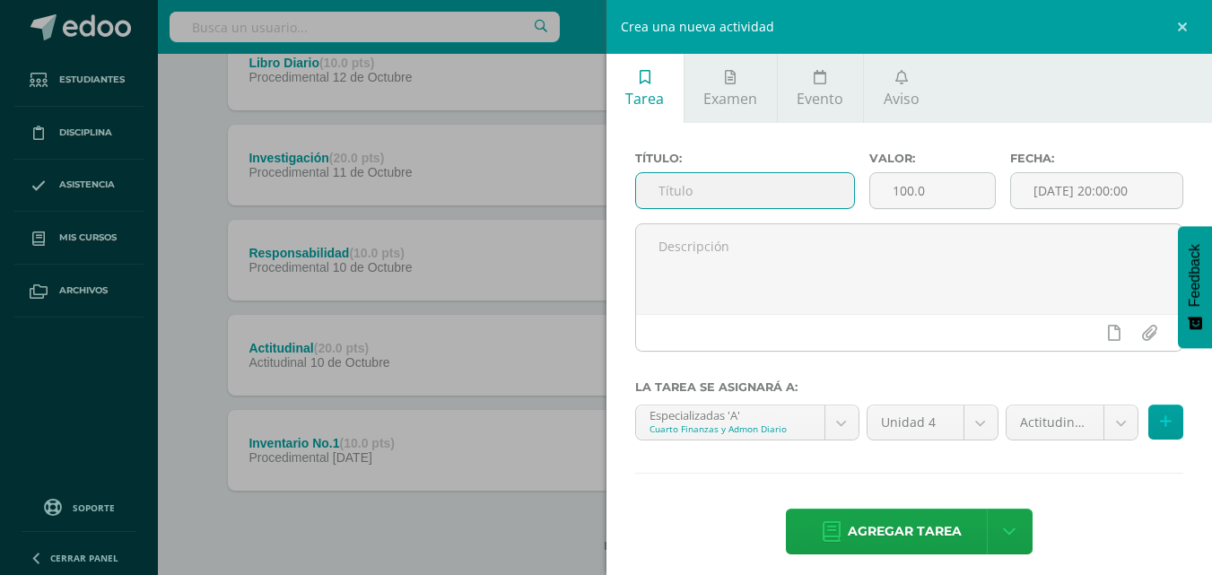
scroll to position [304, 0]
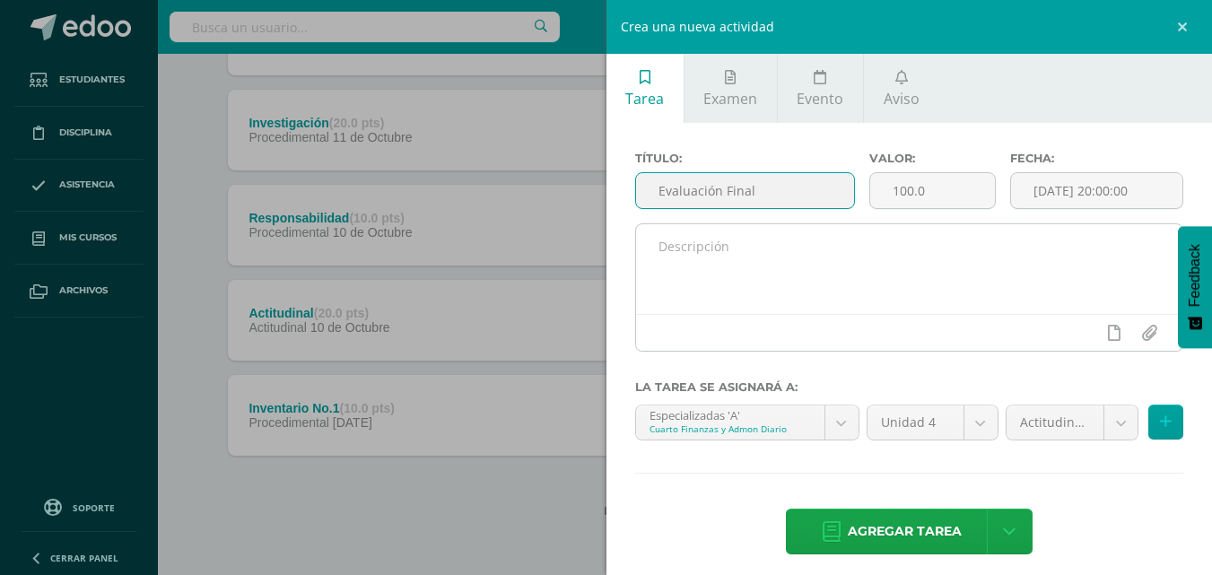
type input "Evaluación Final"
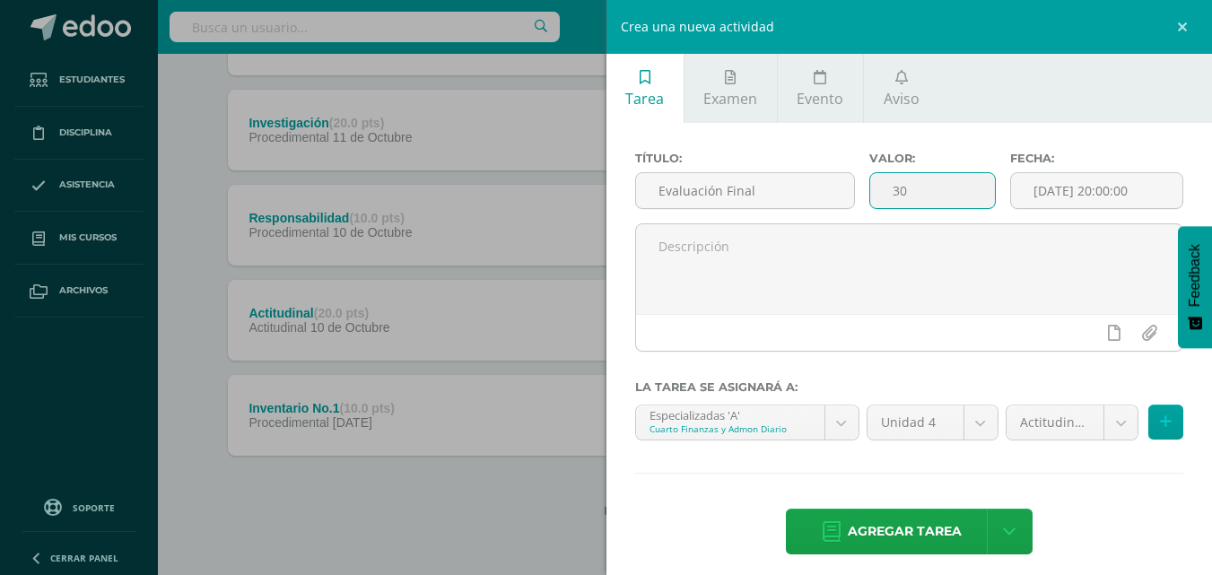
type input "30"
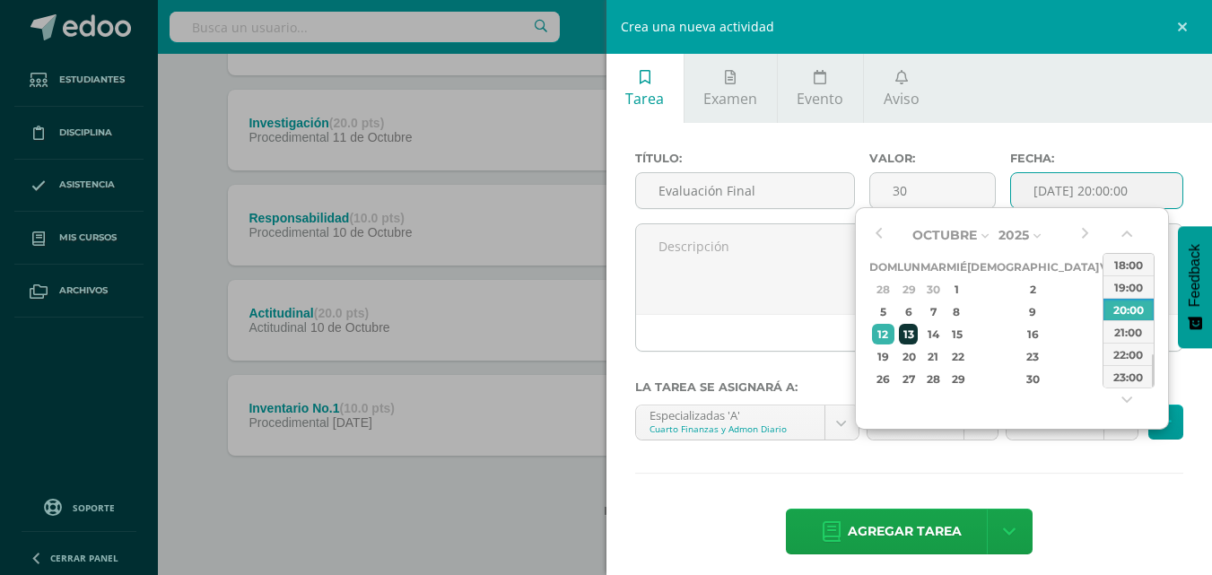
click at [918, 328] on div "13" at bounding box center [908, 334] width 19 height 21
type input "[DATE] 20:00"
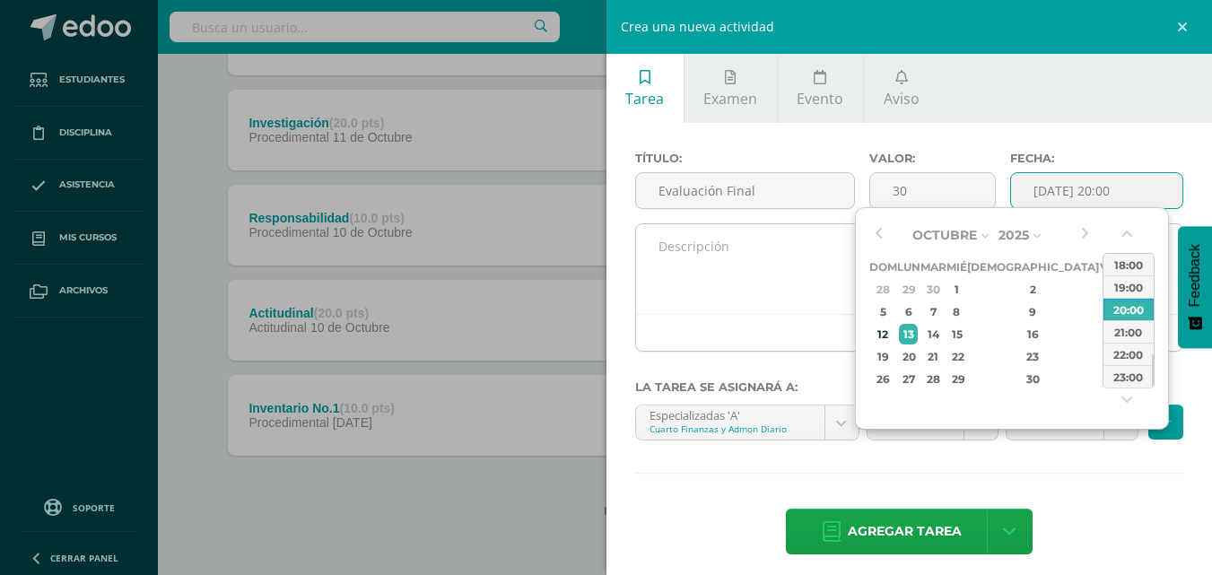
click at [762, 280] on textarea at bounding box center [909, 269] width 547 height 90
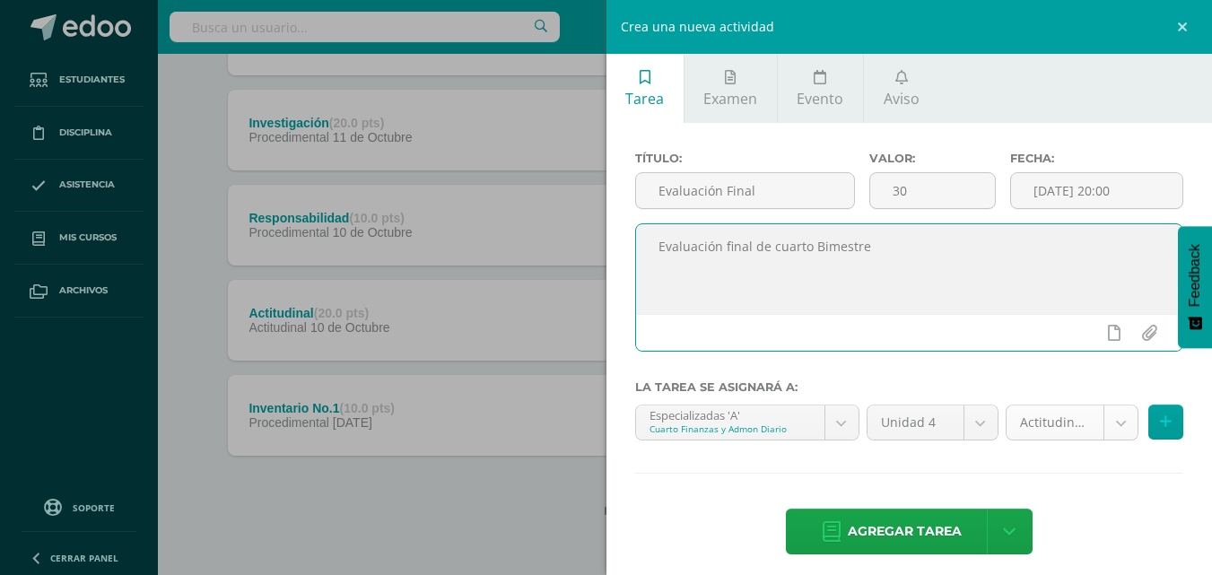
type textarea "Evaluación final de cuarto Bimestre"
click at [1111, 427] on body "Estudiantes Disciplina Asistencia Mis cursos Archivos Soporte Ayuda Reportar un…" at bounding box center [606, 135] width 1212 height 879
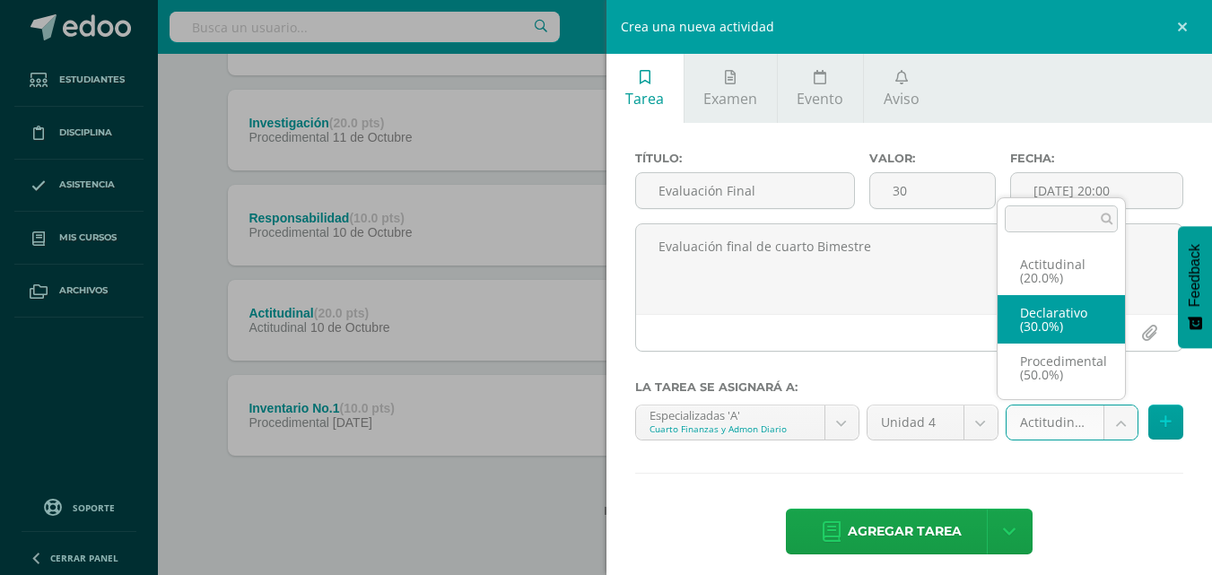
select select "84284"
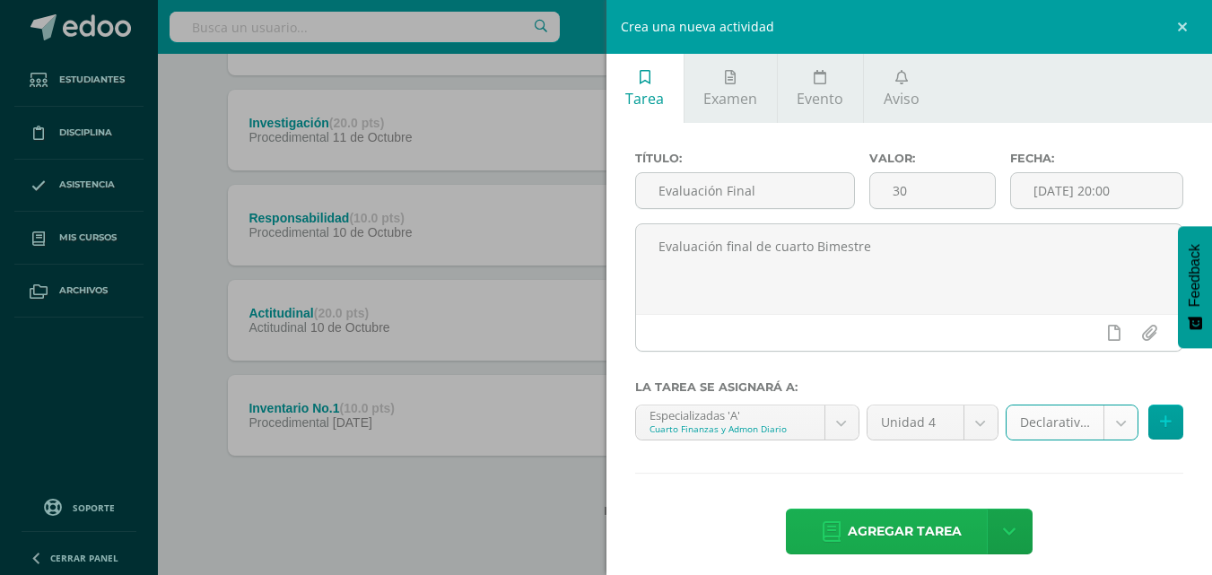
click at [893, 526] on span "Agregar tarea" at bounding box center [905, 532] width 114 height 44
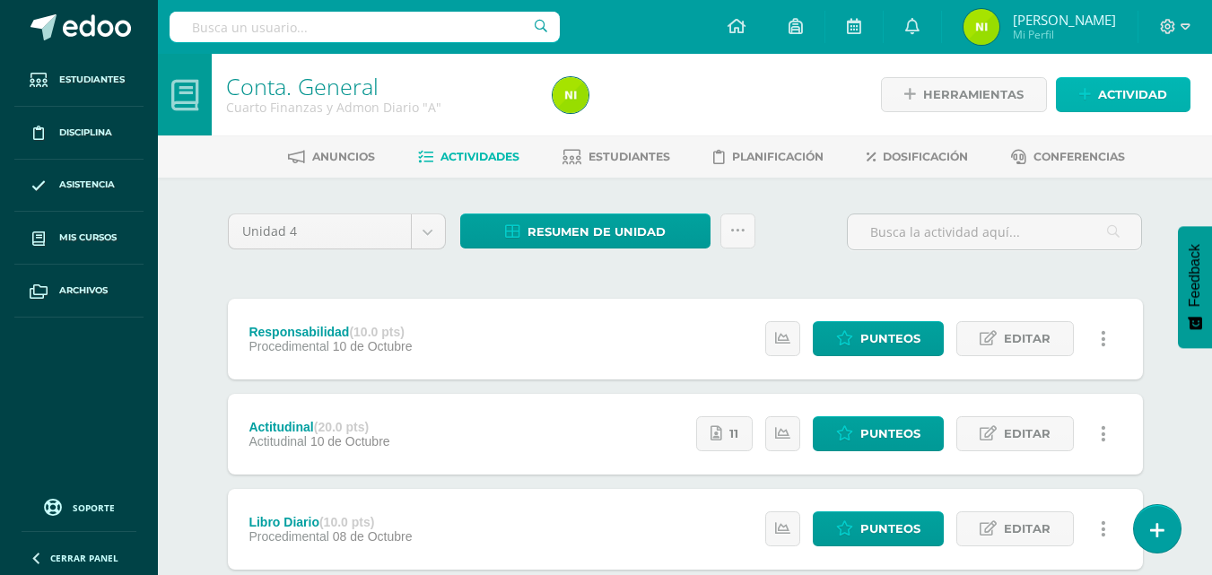
click at [1159, 94] on span "Actividad" at bounding box center [1132, 94] width 69 height 33
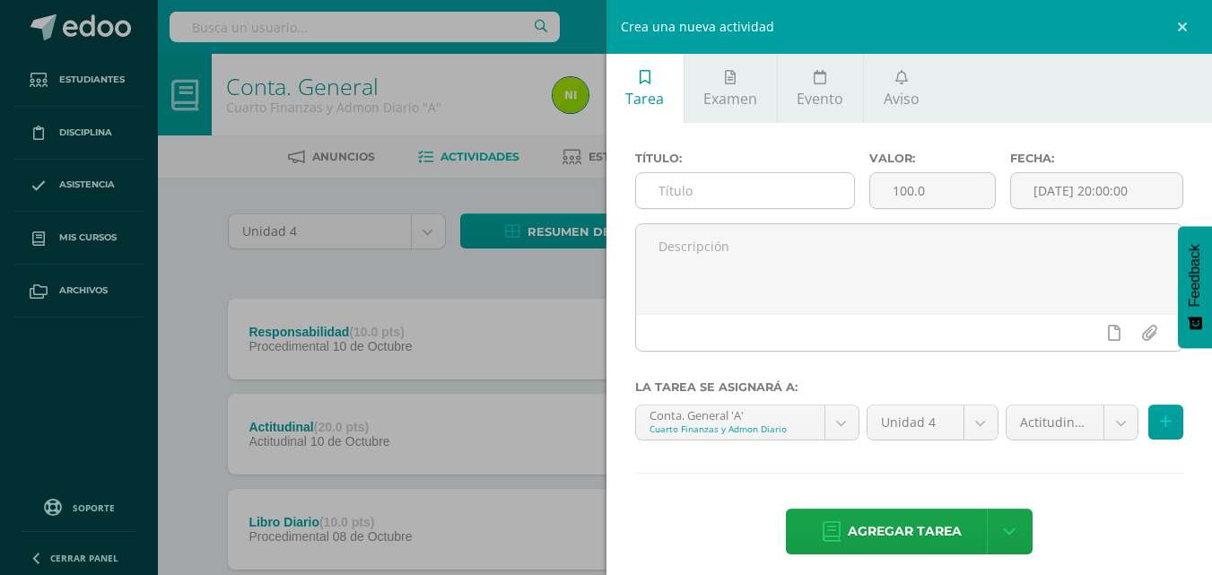
click at [753, 185] on input "text" at bounding box center [745, 190] width 218 height 35
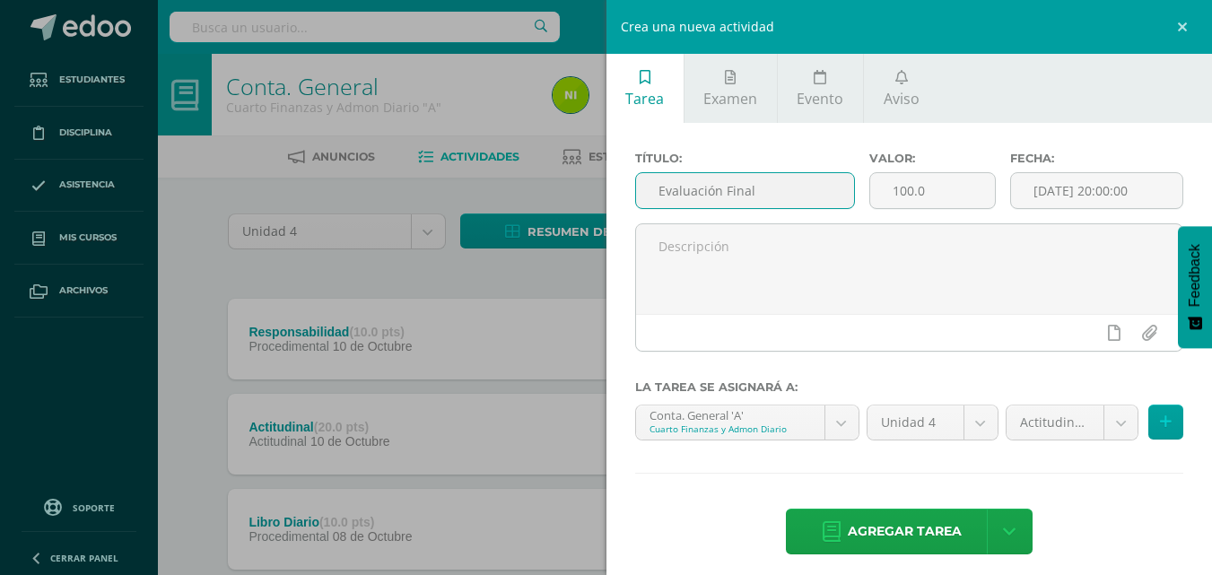
type input "Evaluación Final"
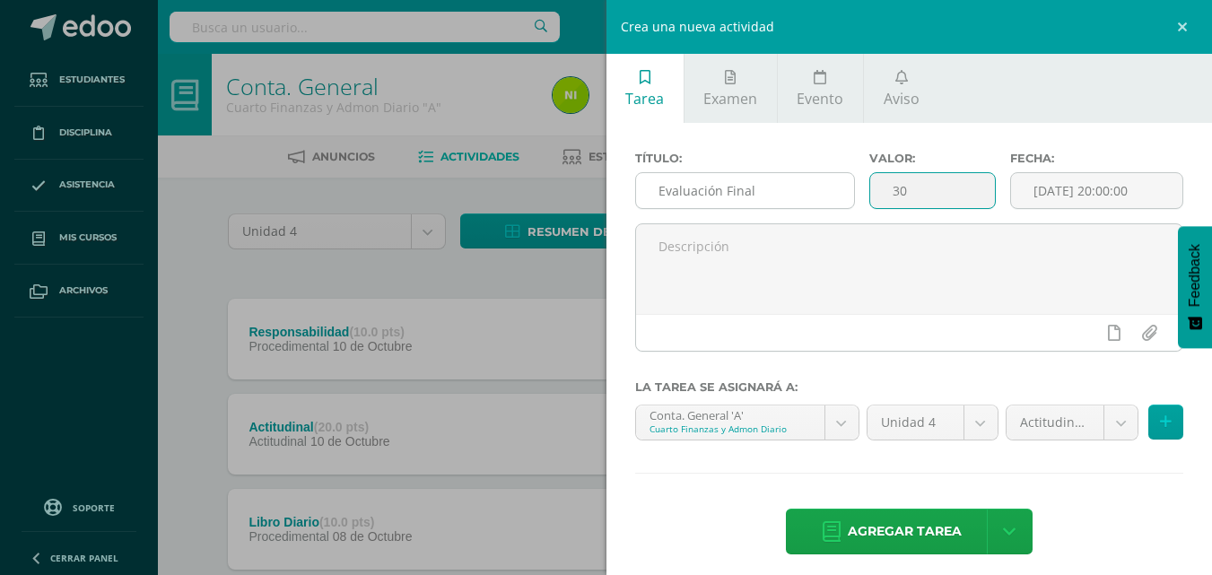
type input "30"
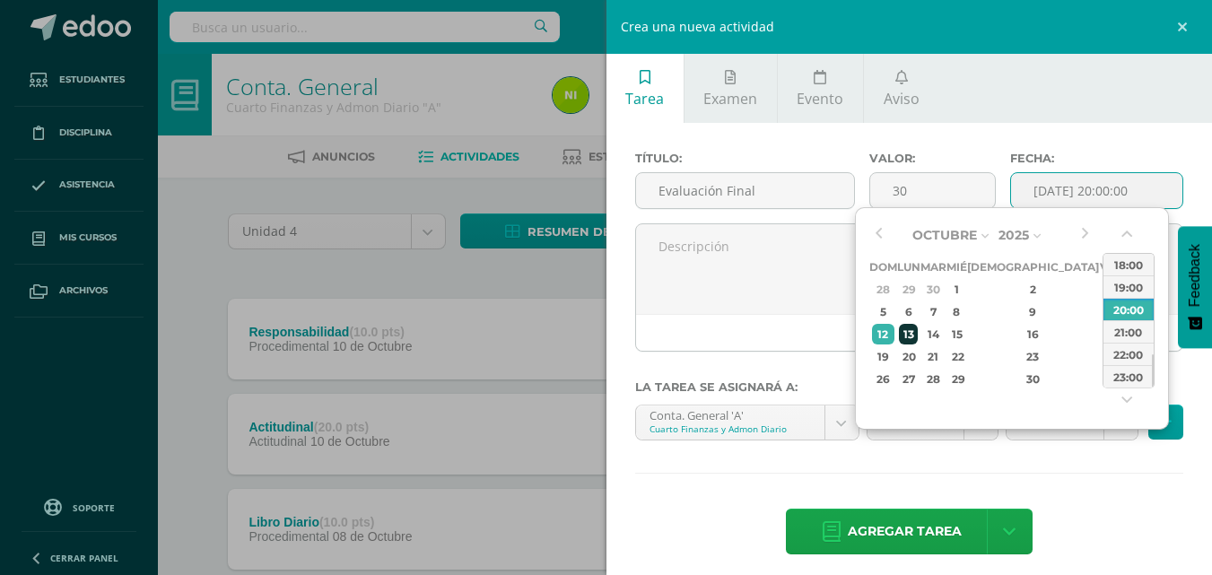
click at [916, 336] on div "13" at bounding box center [908, 334] width 19 height 21
type input "[DATE] 20:00"
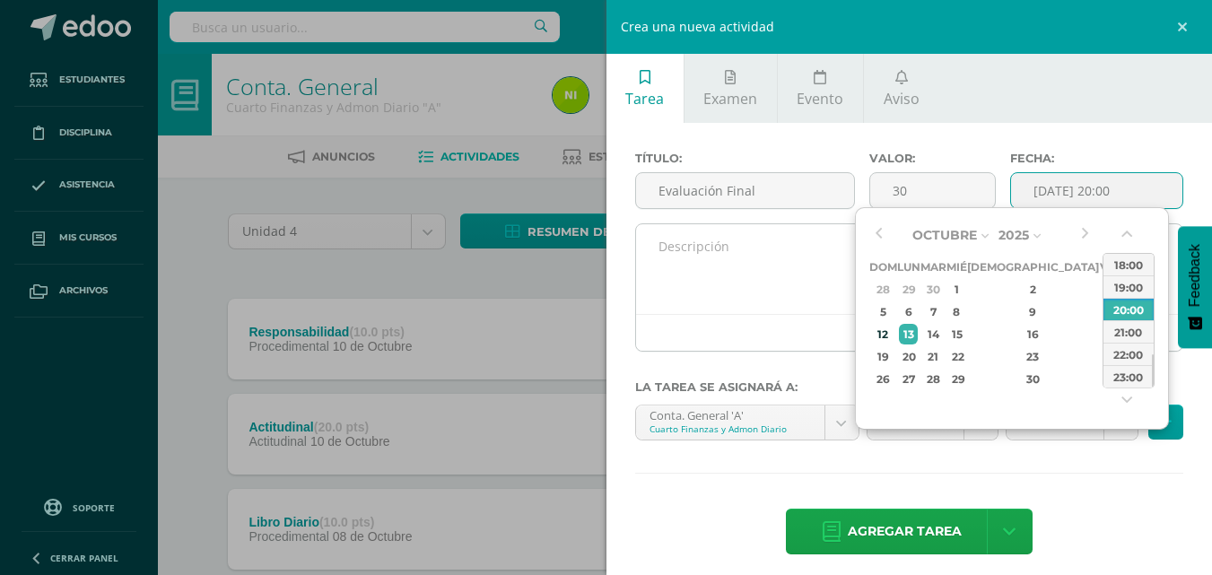
click at [755, 261] on textarea at bounding box center [909, 269] width 547 height 90
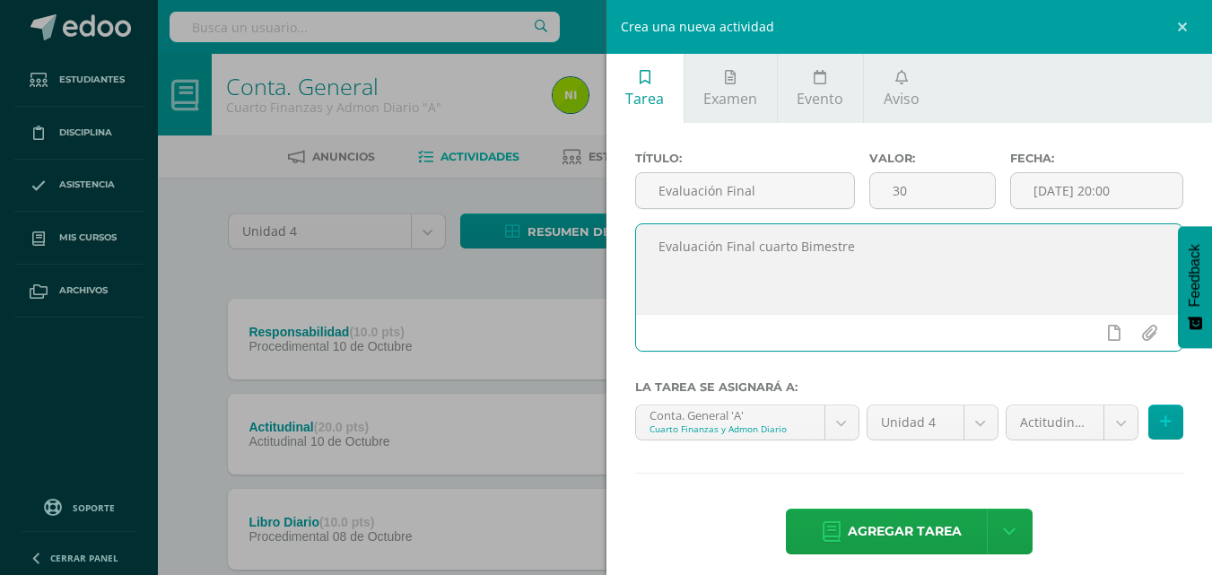
type textarea "Evaluación Final cuarto Bimestre"
click at [1114, 426] on body "Estudiantes Disciplina Asistencia Mis cursos Archivos Soporte Ayuda Reportar un…" at bounding box center [606, 439] width 1212 height 879
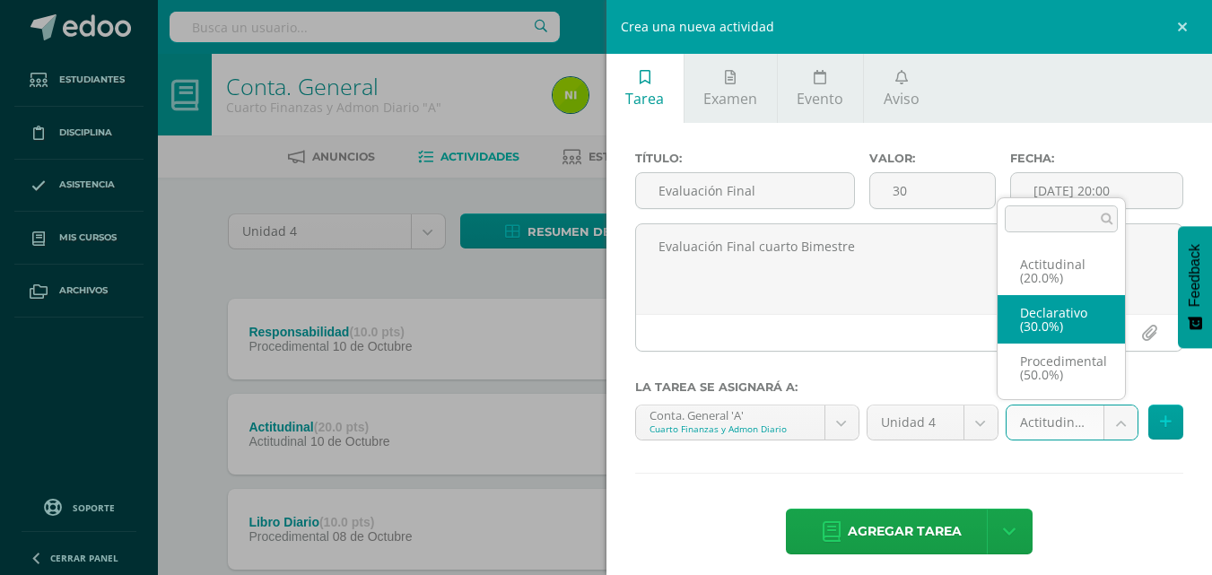
select select "84277"
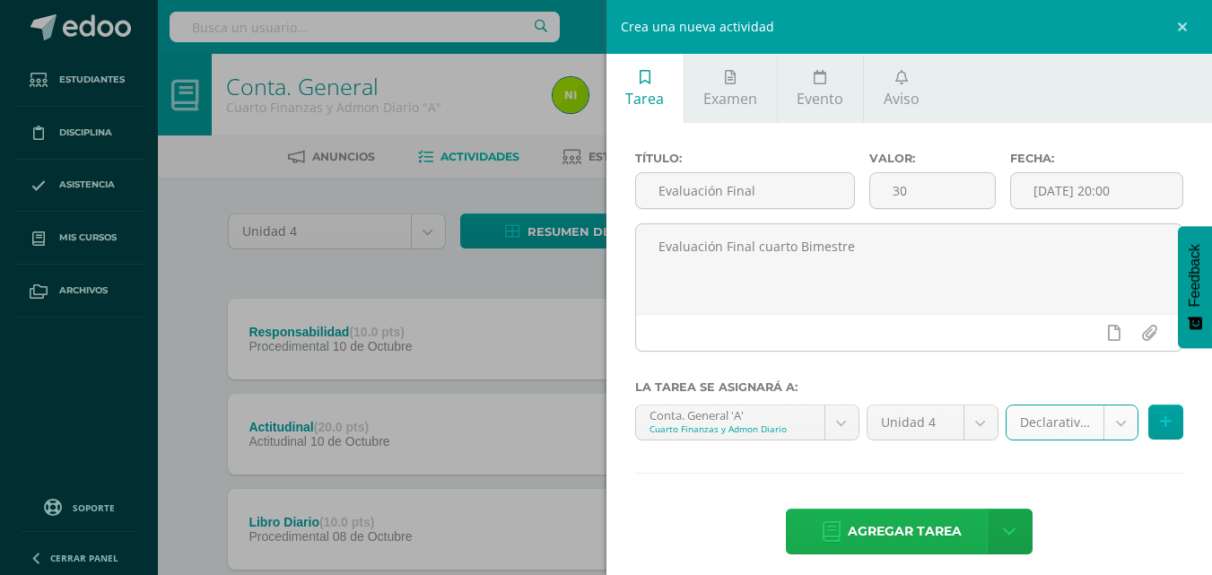
click at [896, 532] on span "Agregar tarea" at bounding box center [905, 532] width 114 height 44
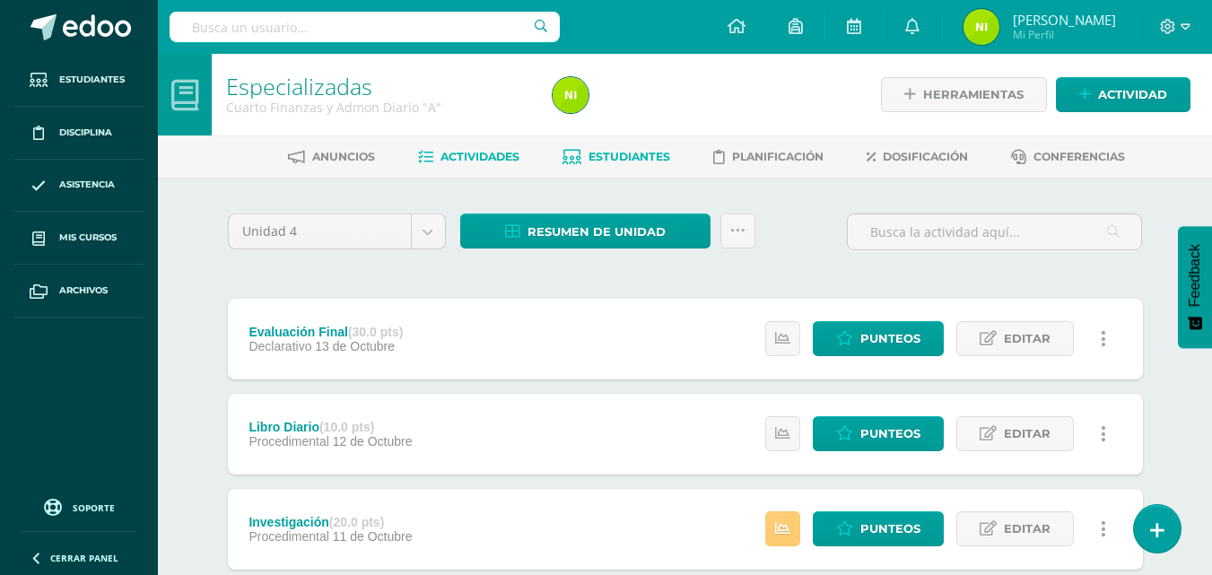
click at [640, 150] on span "Estudiantes" at bounding box center [630, 156] width 82 height 13
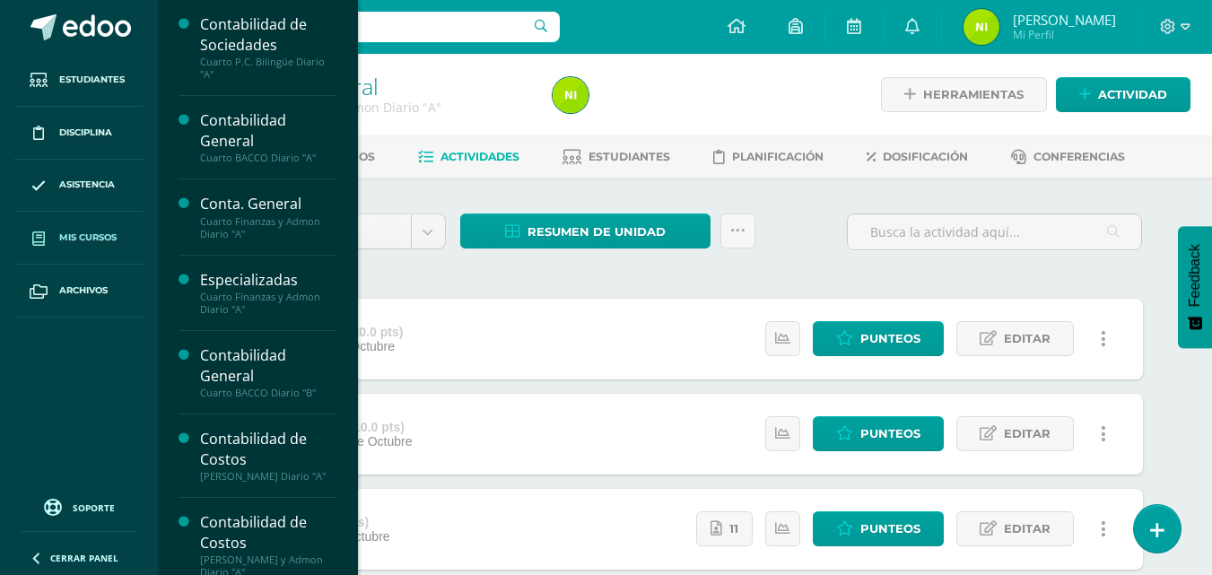
click at [57, 235] on link "Mis cursos" at bounding box center [78, 238] width 129 height 53
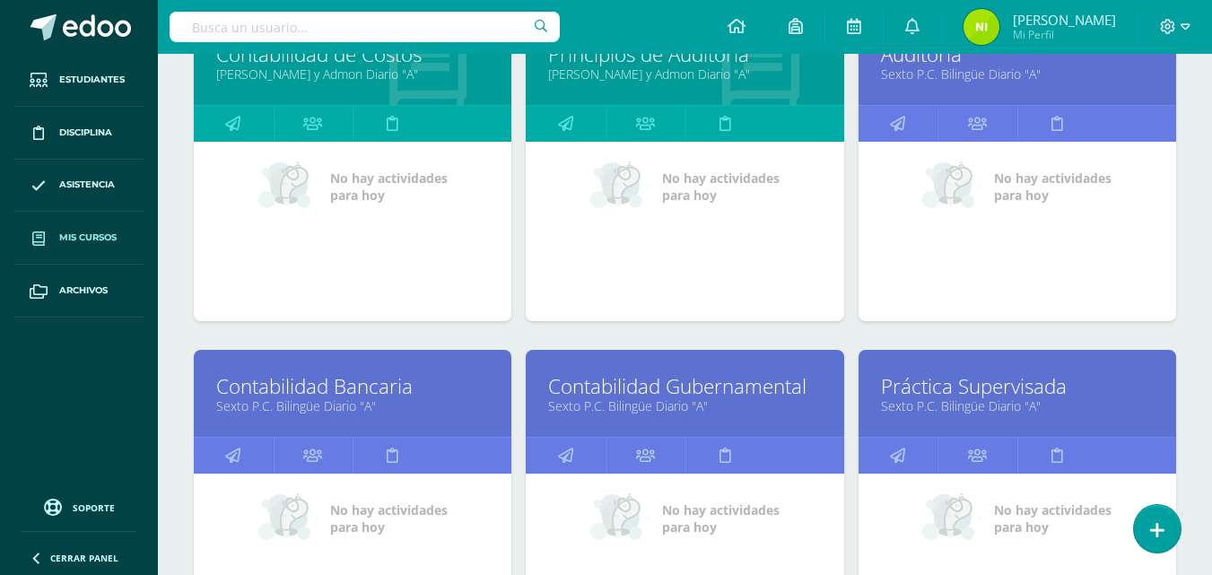
scroll to position [987, 0]
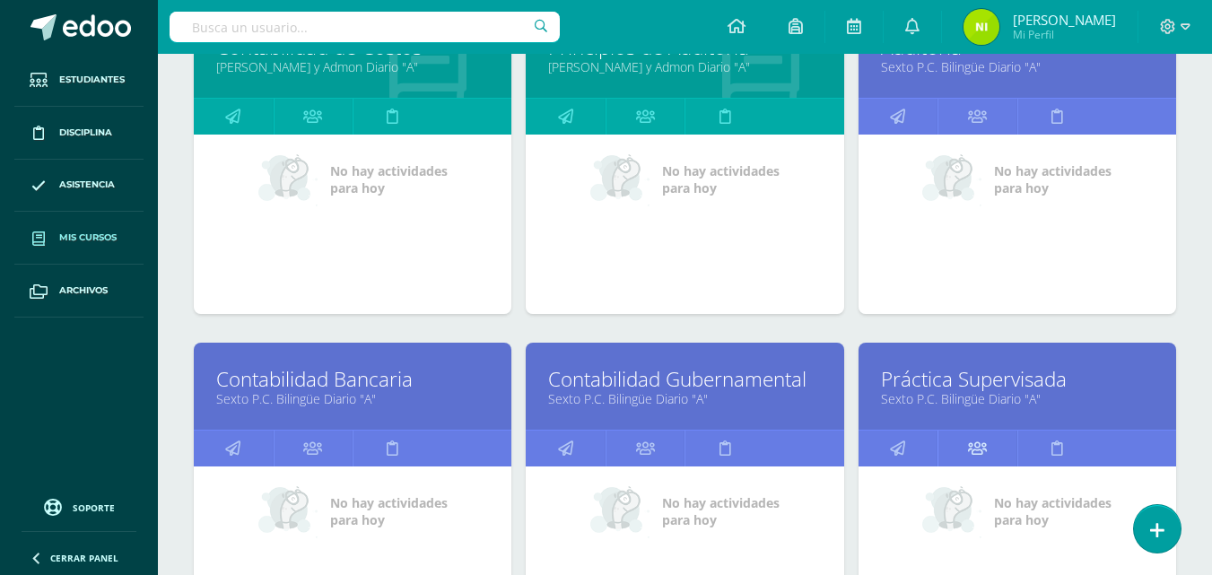
click at [986, 456] on icon at bounding box center [977, 448] width 19 height 35
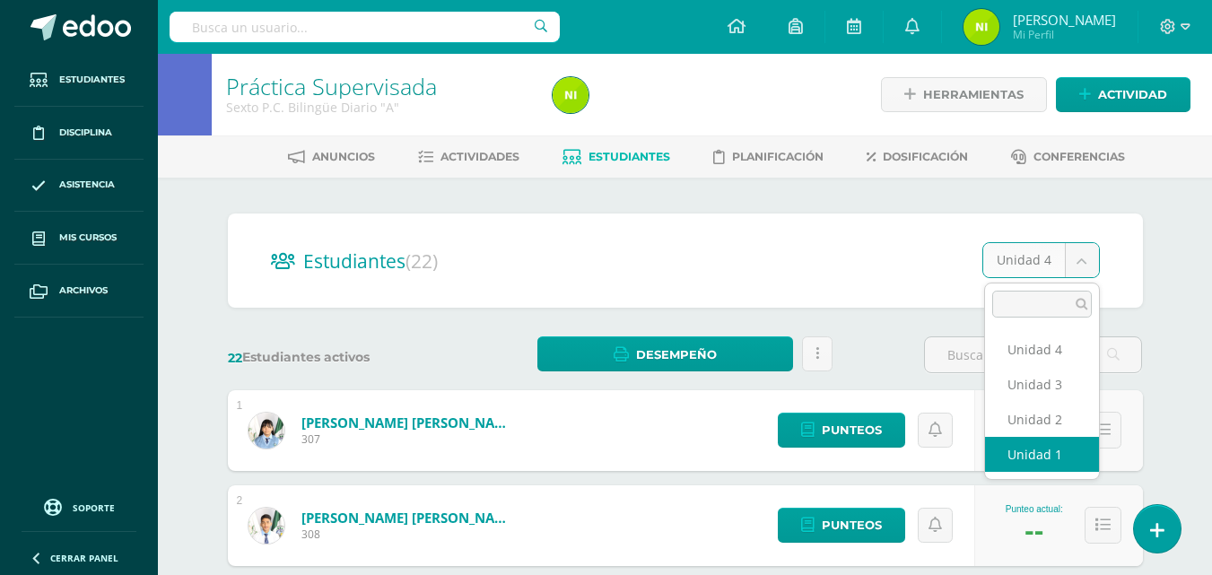
select select "/dashboard/teacher/section/1979/students/?unit=69049"
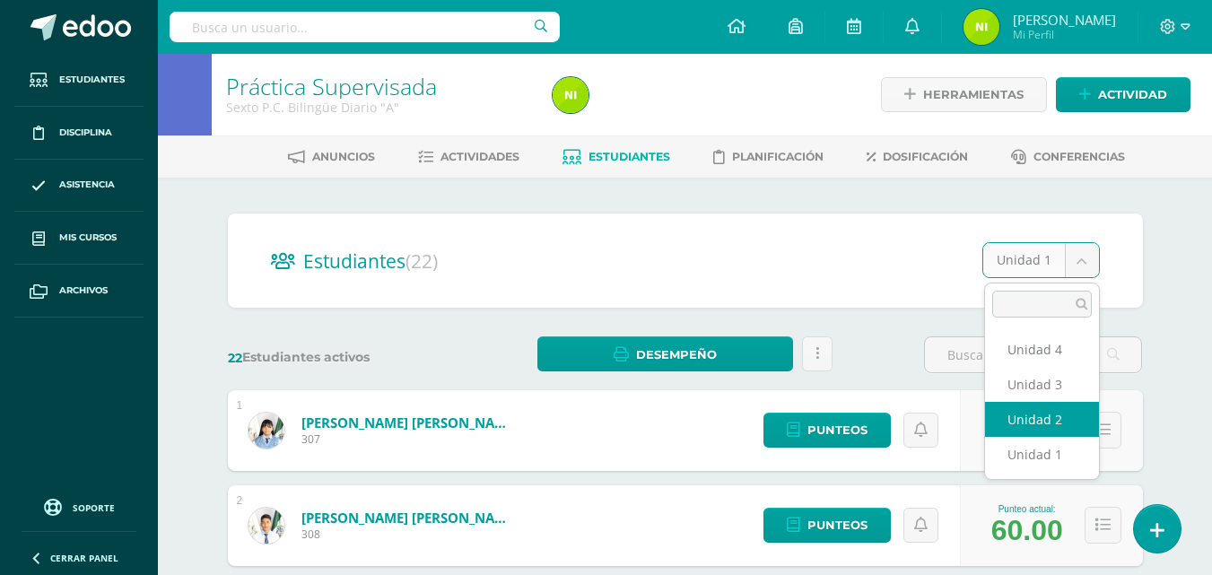
select select "/dashboard/teacher/section/1979/students/?unit=69052"
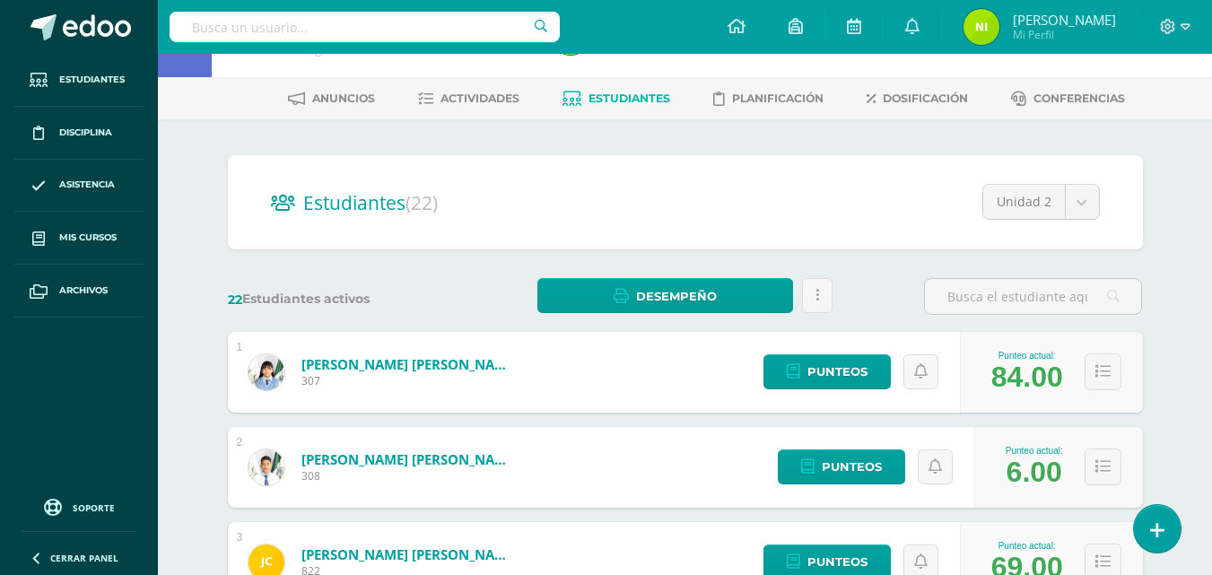
scroll to position [90, 0]
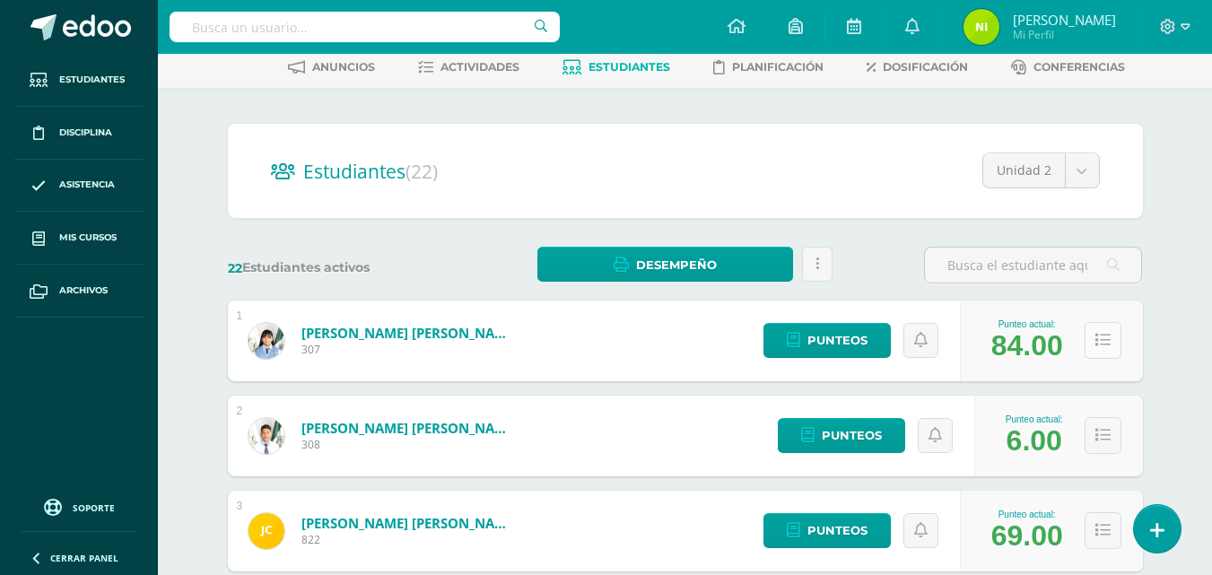
click at [1105, 345] on icon at bounding box center [1103, 340] width 15 height 15
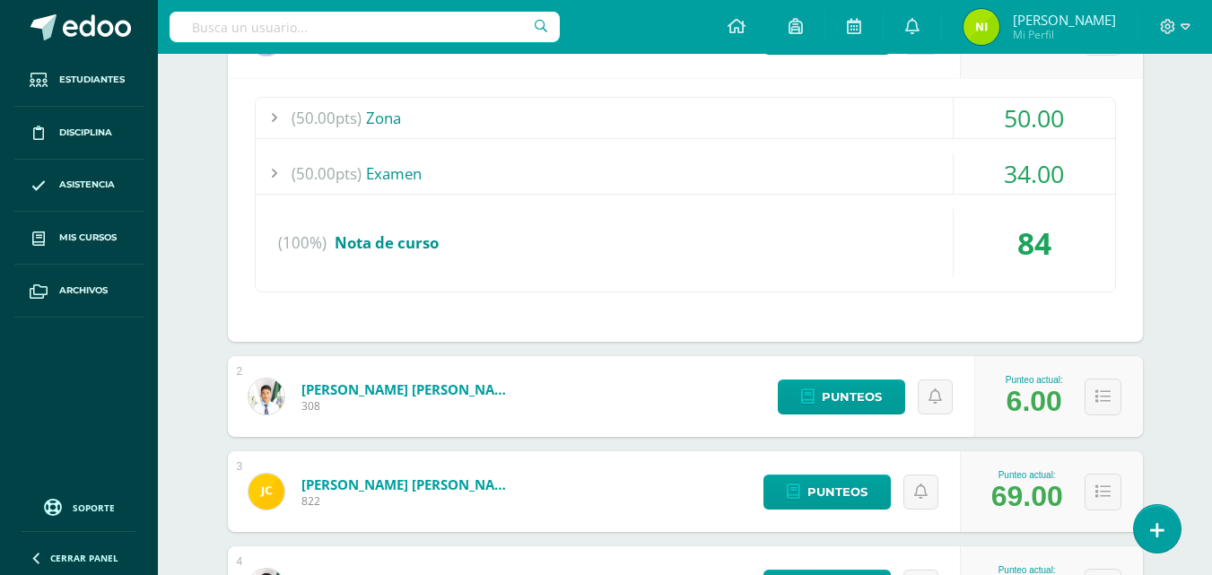
scroll to position [449, 0]
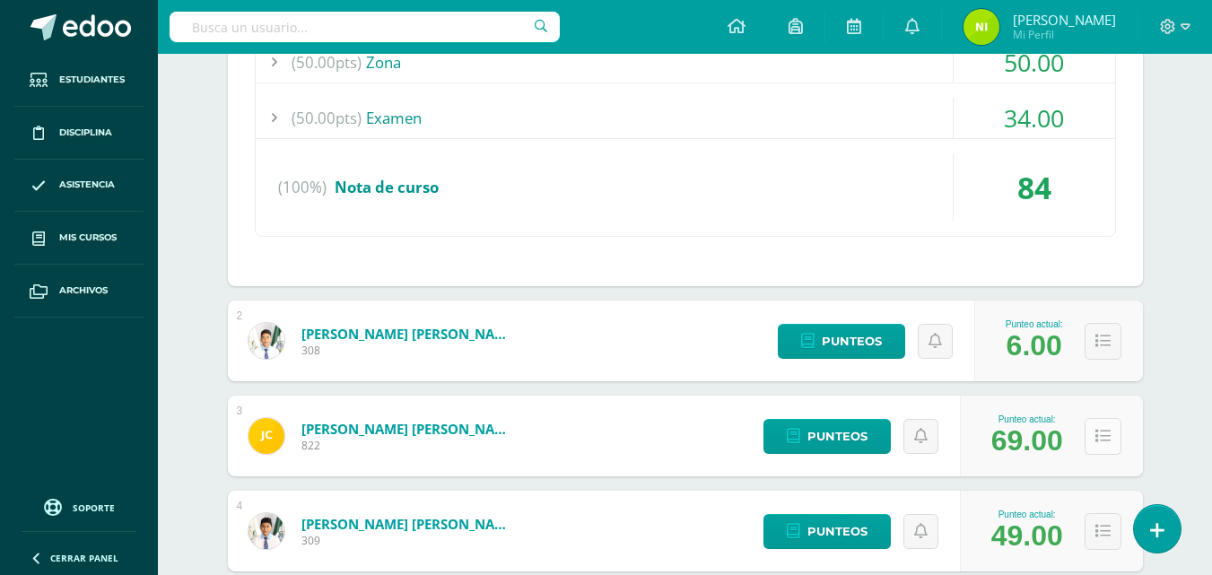
click at [1107, 441] on icon at bounding box center [1103, 436] width 15 height 15
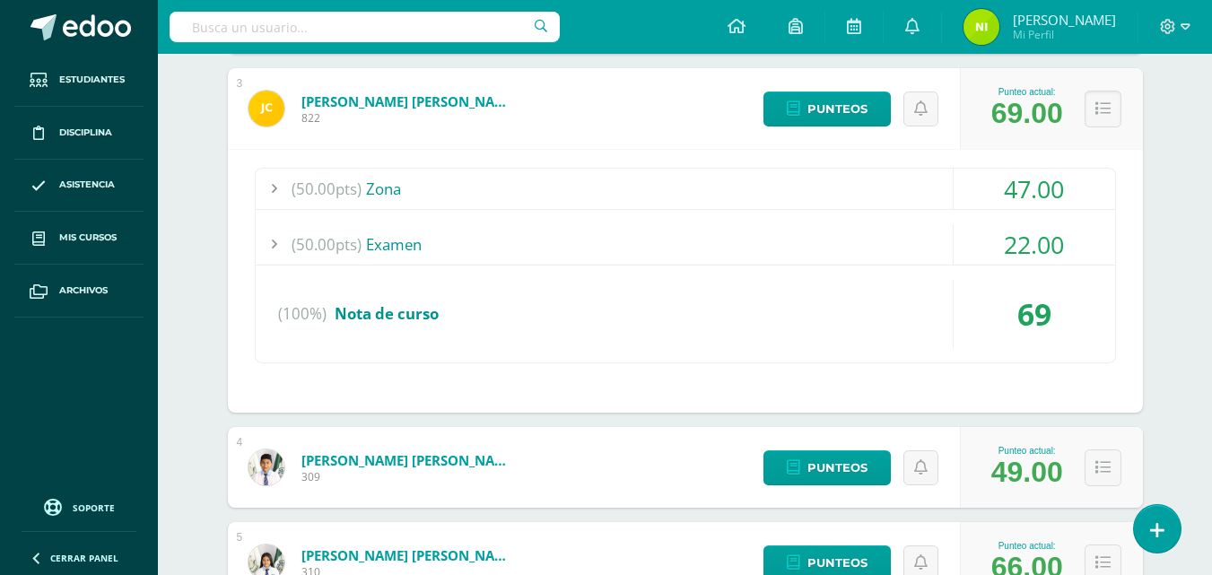
scroll to position [897, 0]
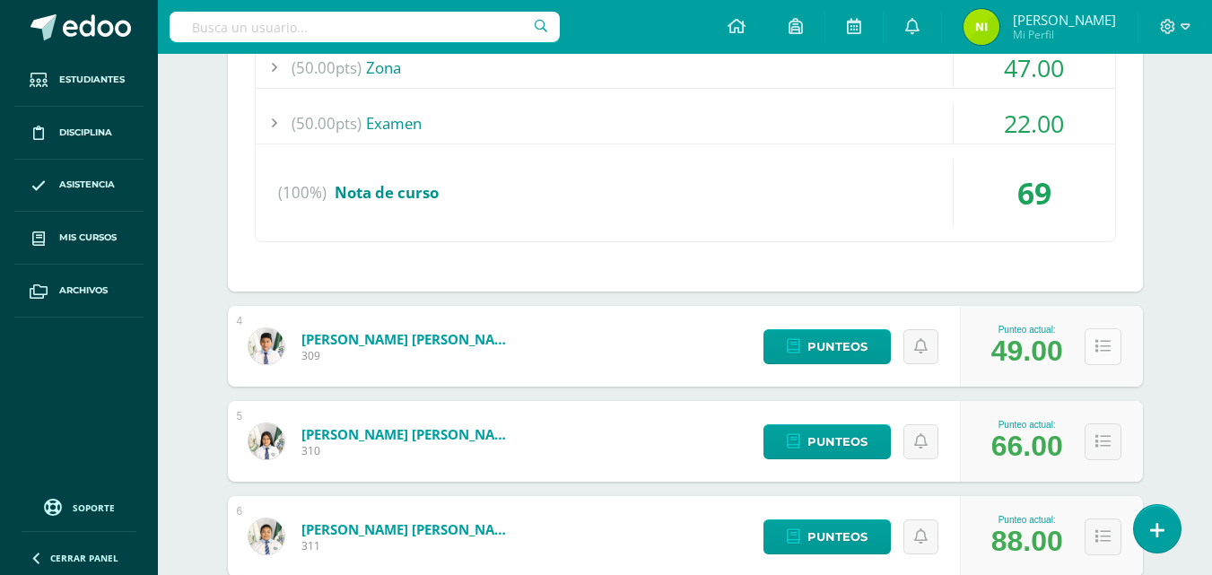
click at [1104, 344] on icon at bounding box center [1103, 346] width 15 height 15
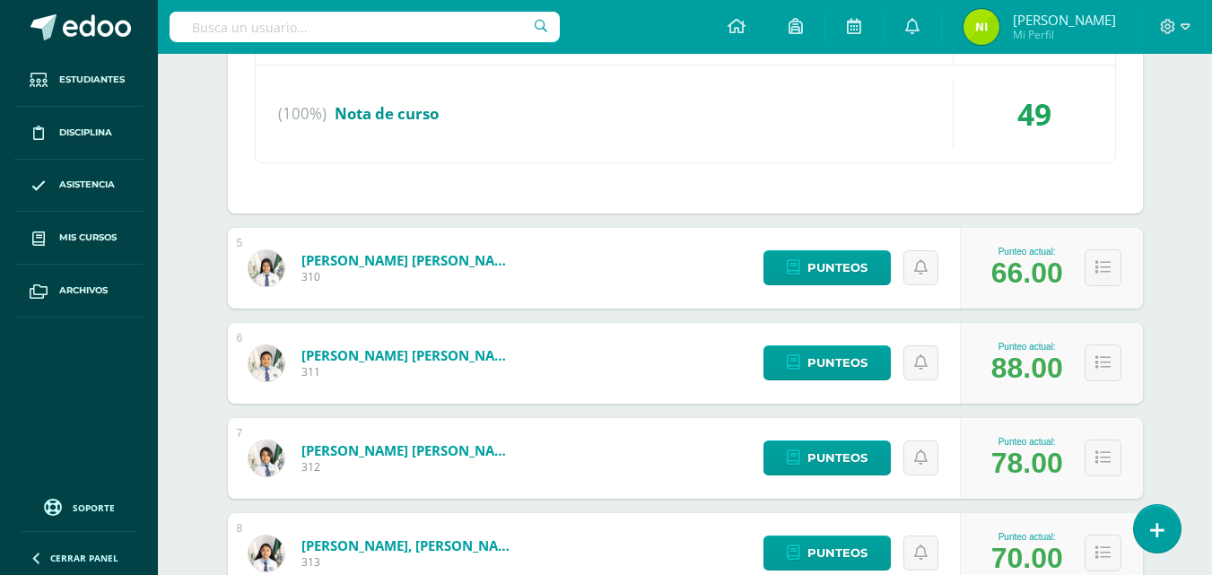
scroll to position [1346, 0]
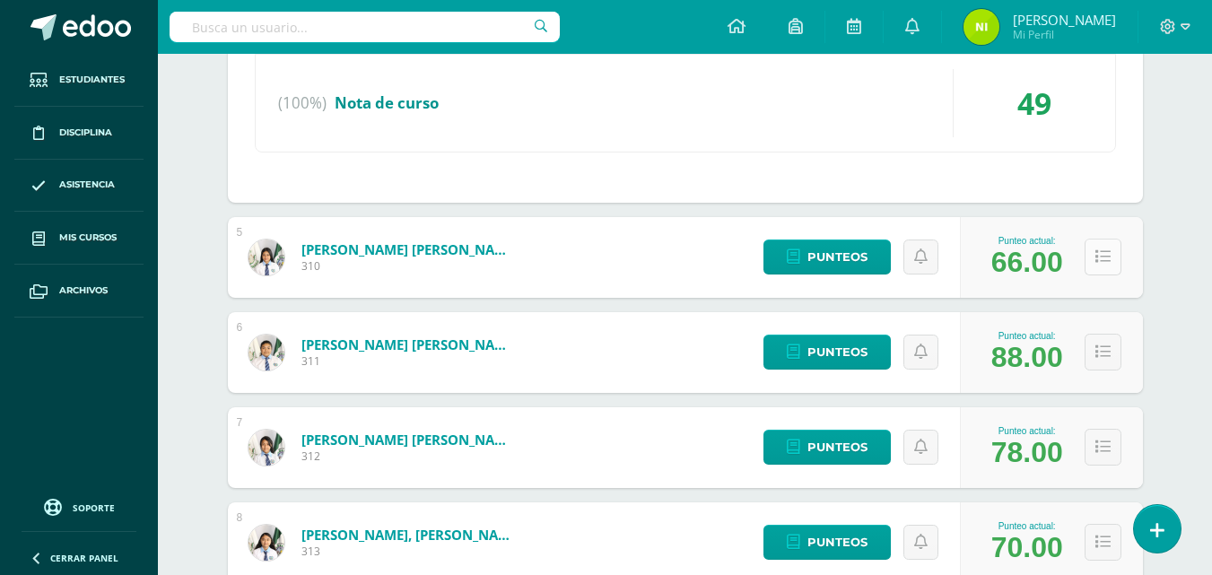
click at [1102, 257] on icon at bounding box center [1103, 256] width 15 height 15
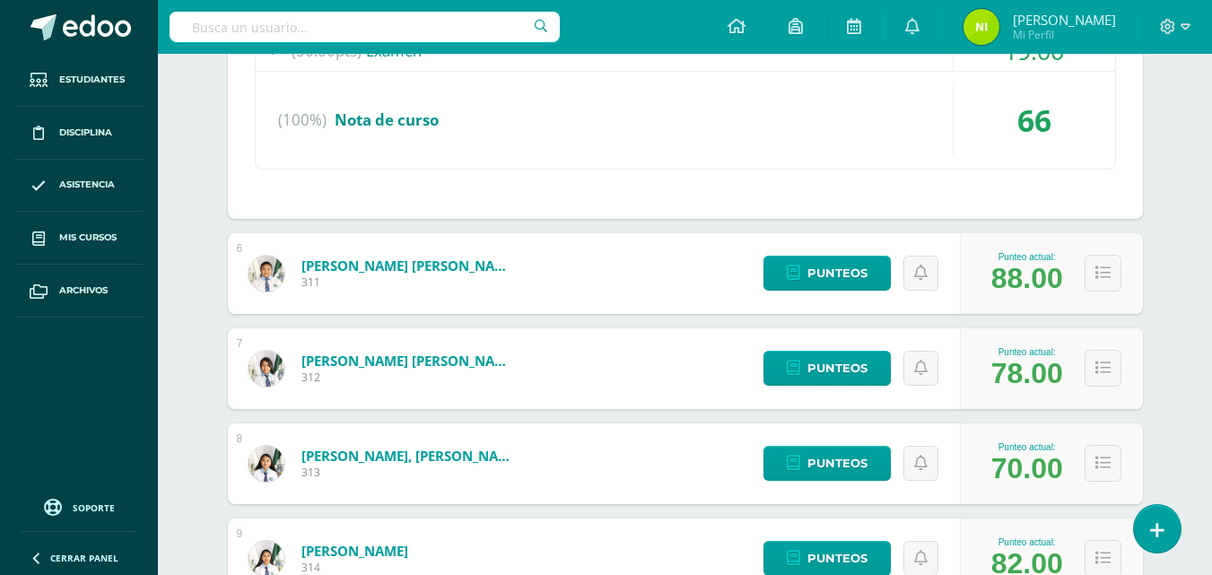
scroll to position [1705, 0]
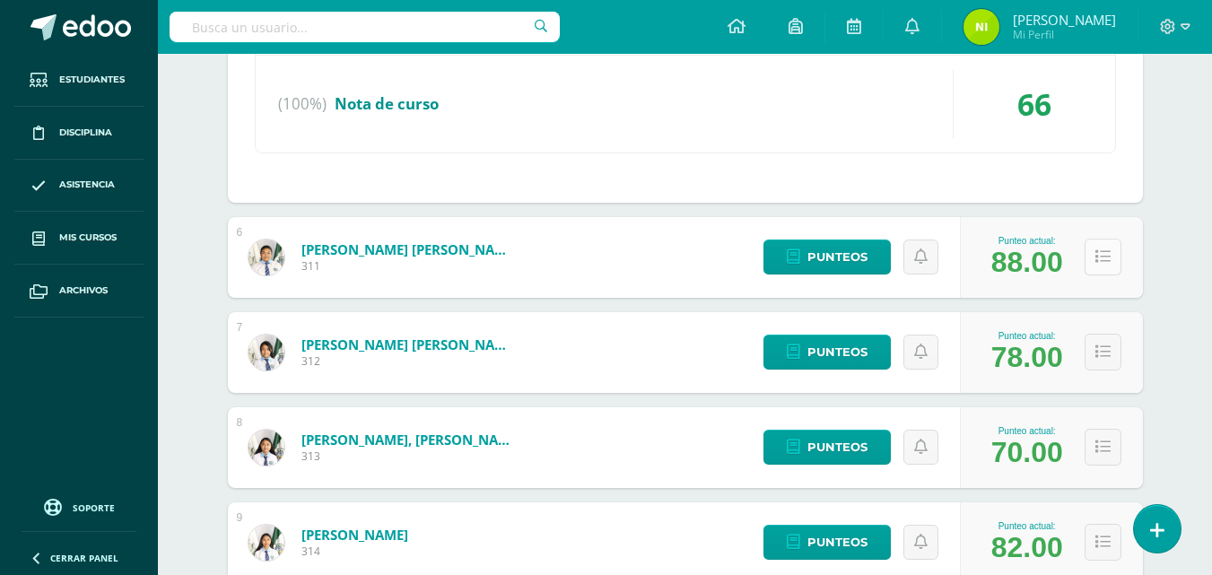
click at [1111, 260] on button at bounding box center [1103, 257] width 37 height 37
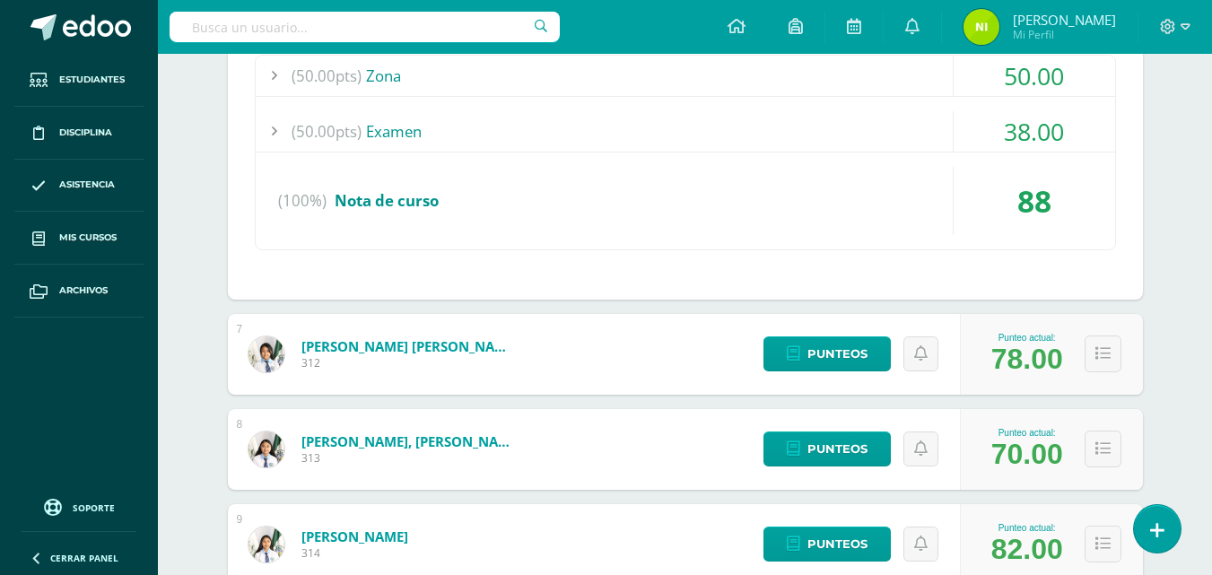
scroll to position [1974, 0]
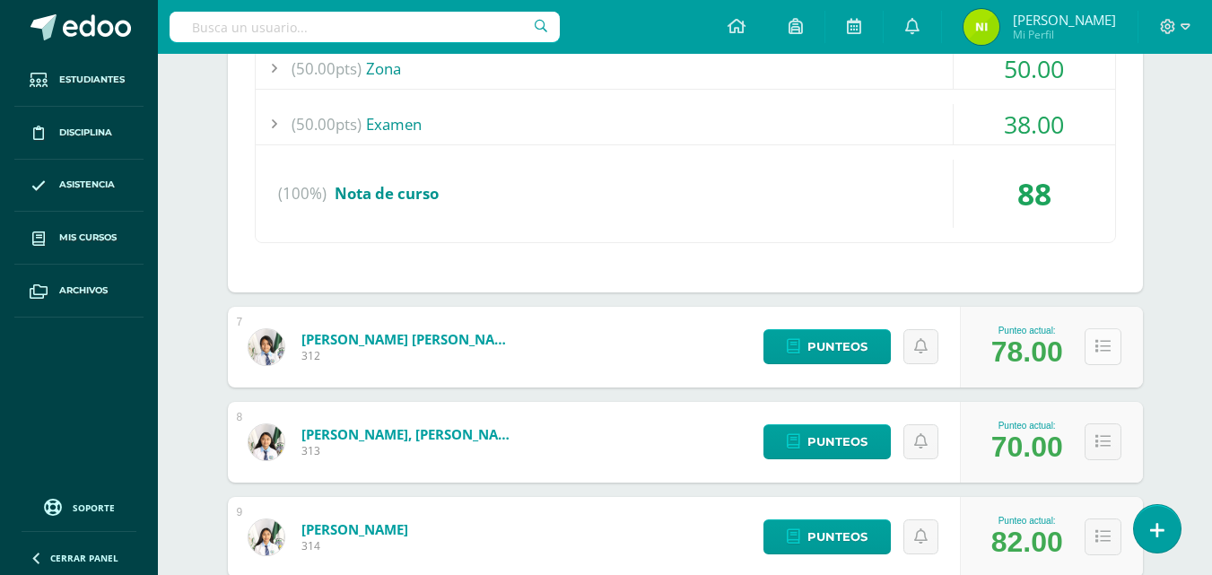
click at [1102, 350] on icon at bounding box center [1103, 346] width 15 height 15
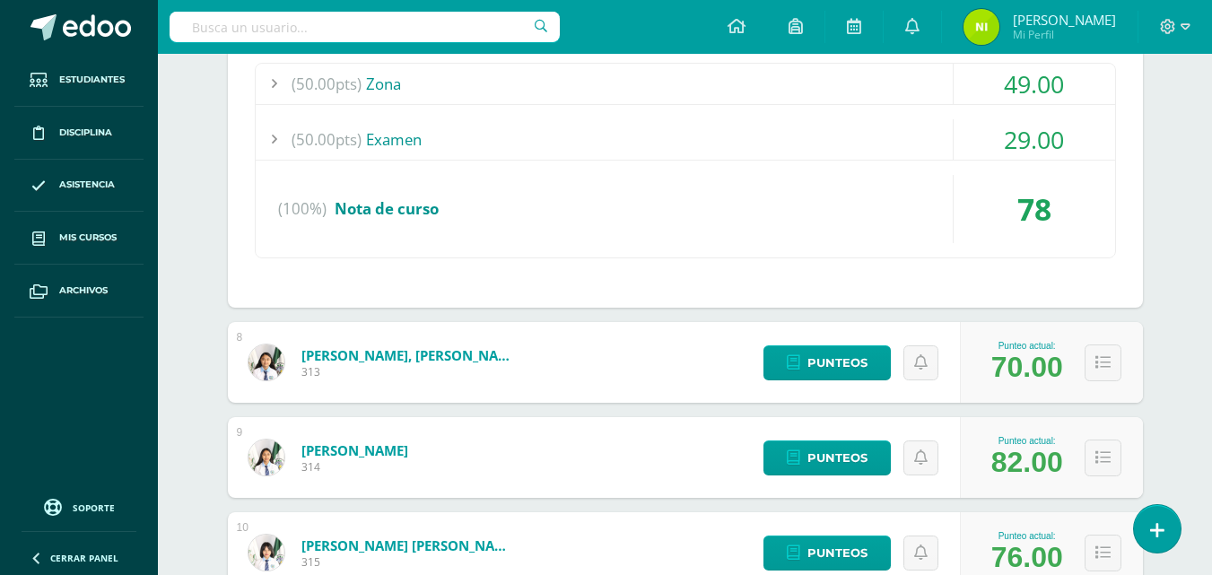
scroll to position [2333, 0]
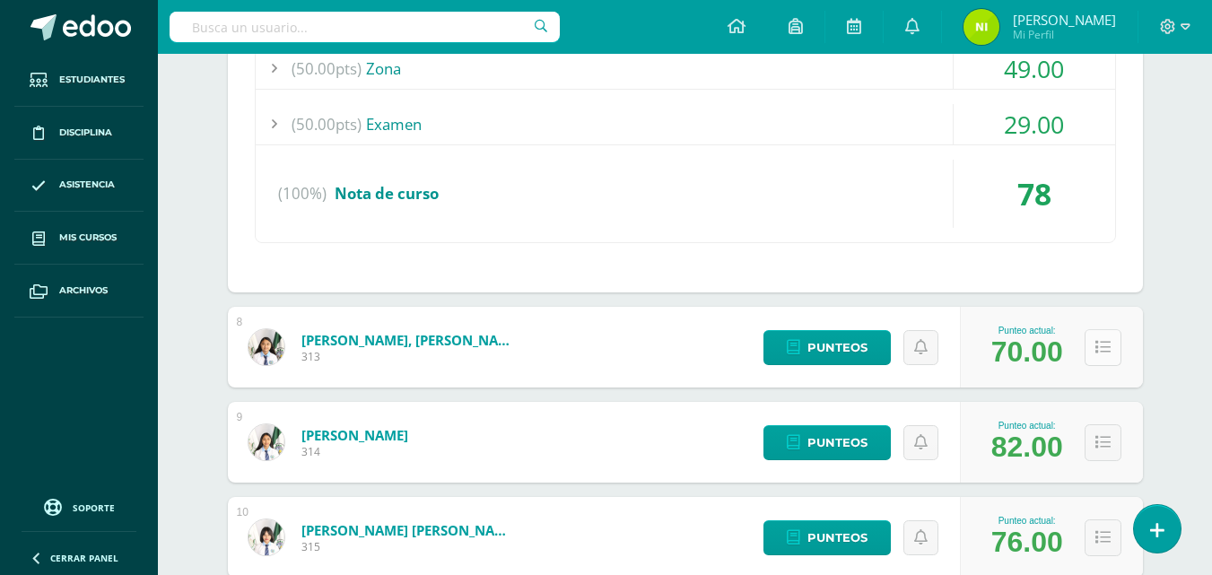
click at [1092, 350] on button at bounding box center [1103, 347] width 37 height 37
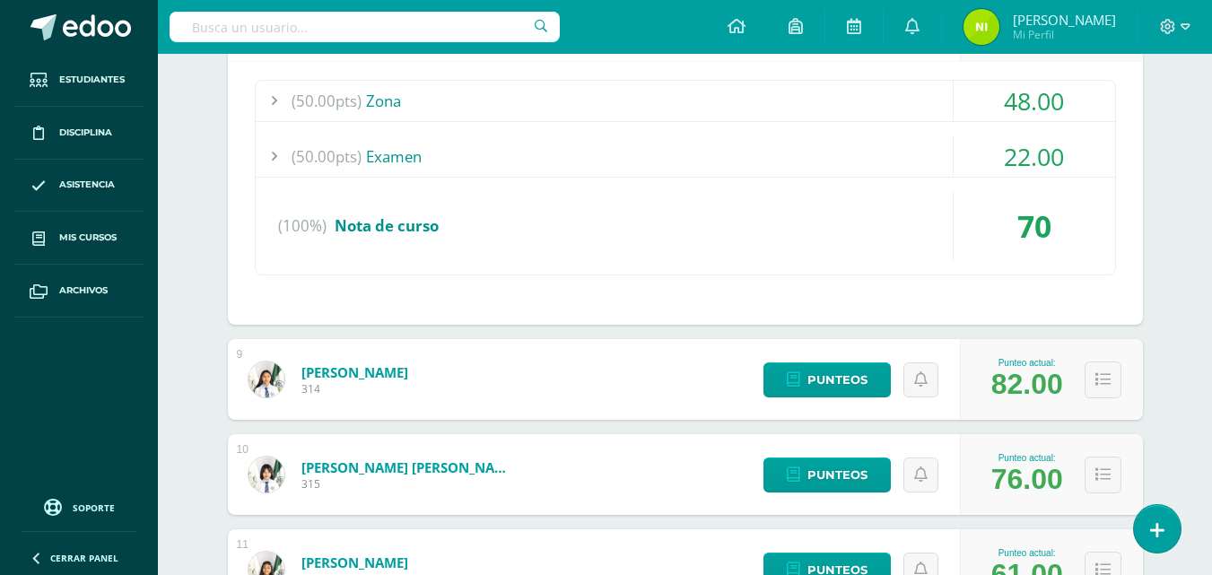
scroll to position [2692, 0]
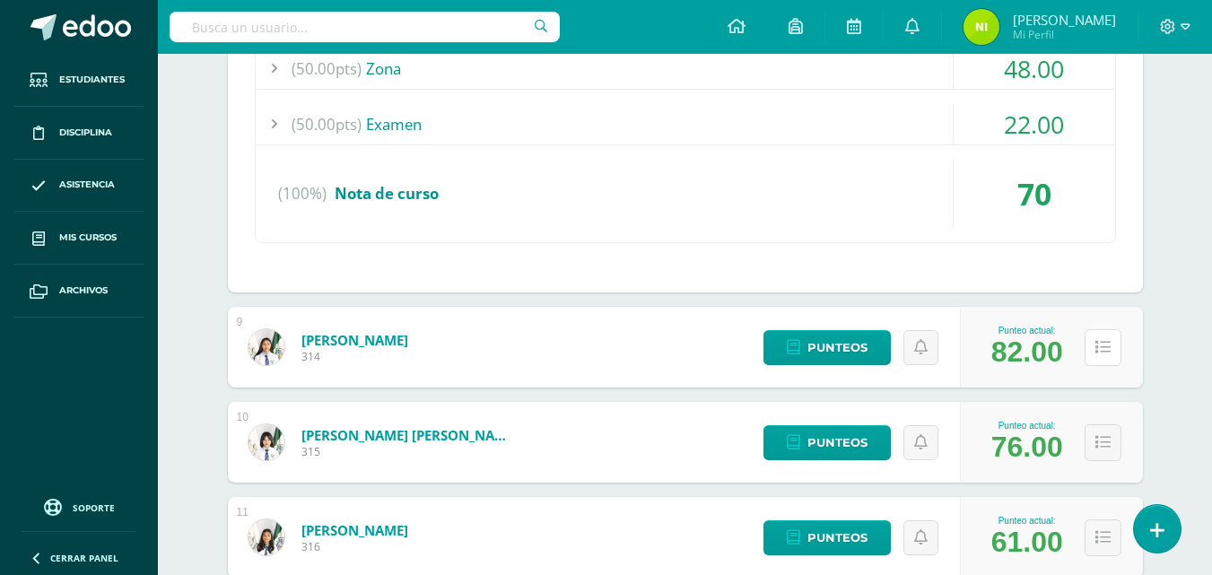
click at [1093, 350] on button at bounding box center [1103, 347] width 37 height 37
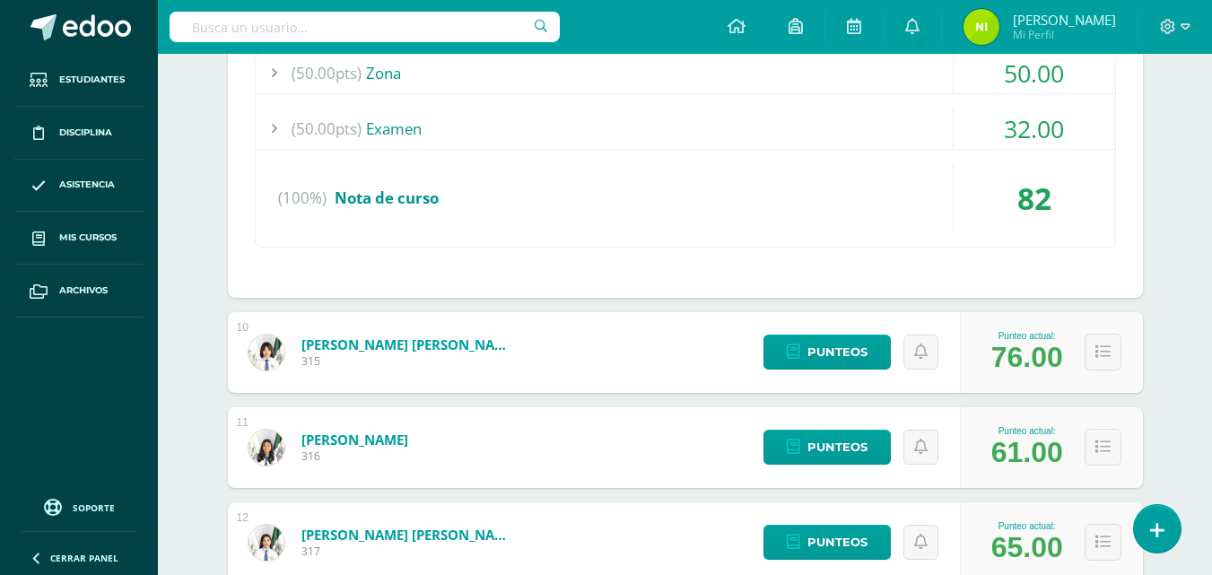
scroll to position [3051, 0]
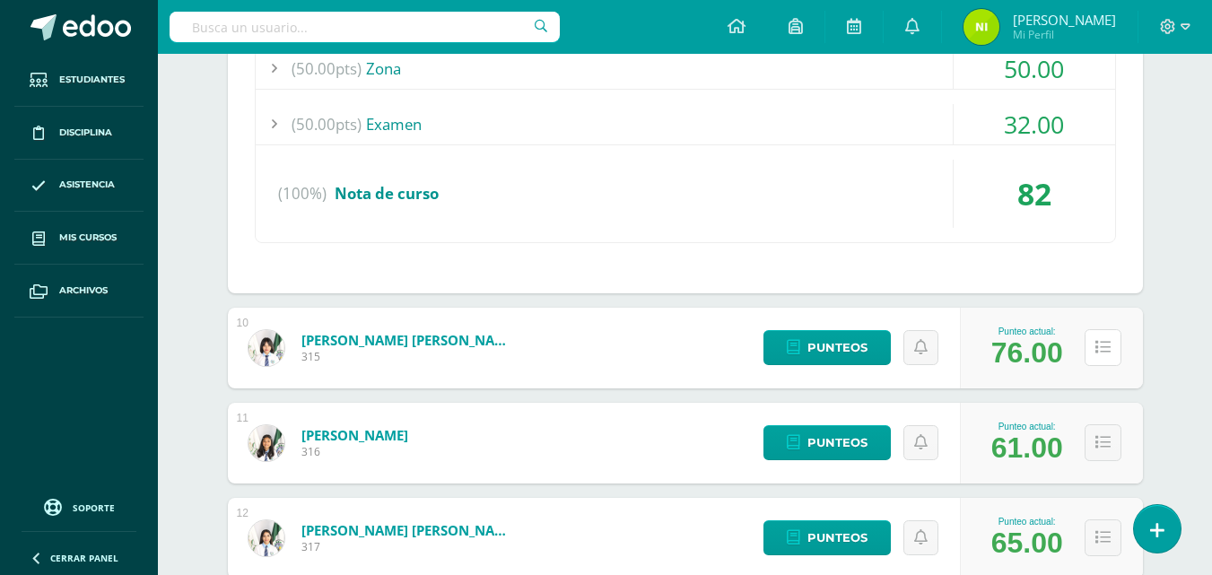
click at [1093, 349] on button at bounding box center [1103, 347] width 37 height 37
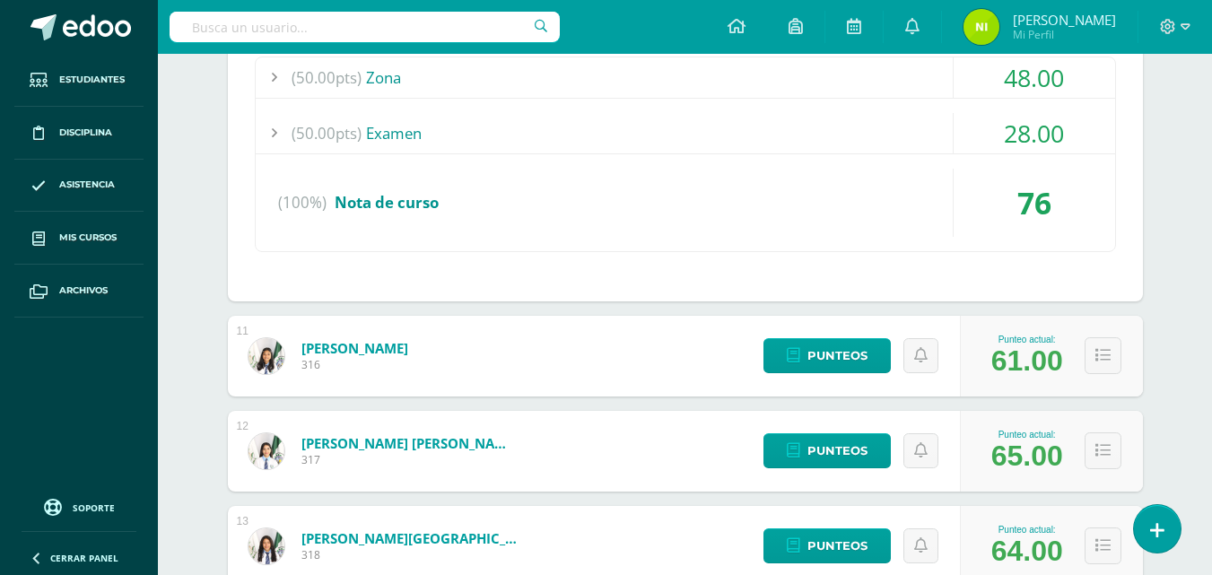
scroll to position [3410, 0]
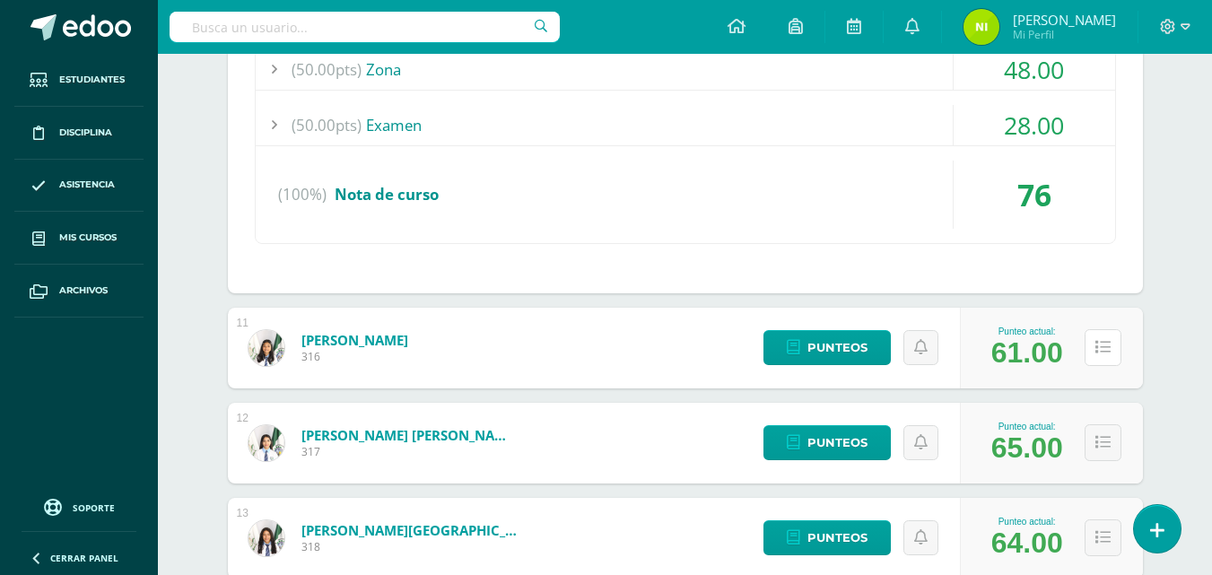
click at [1093, 349] on button at bounding box center [1103, 347] width 37 height 37
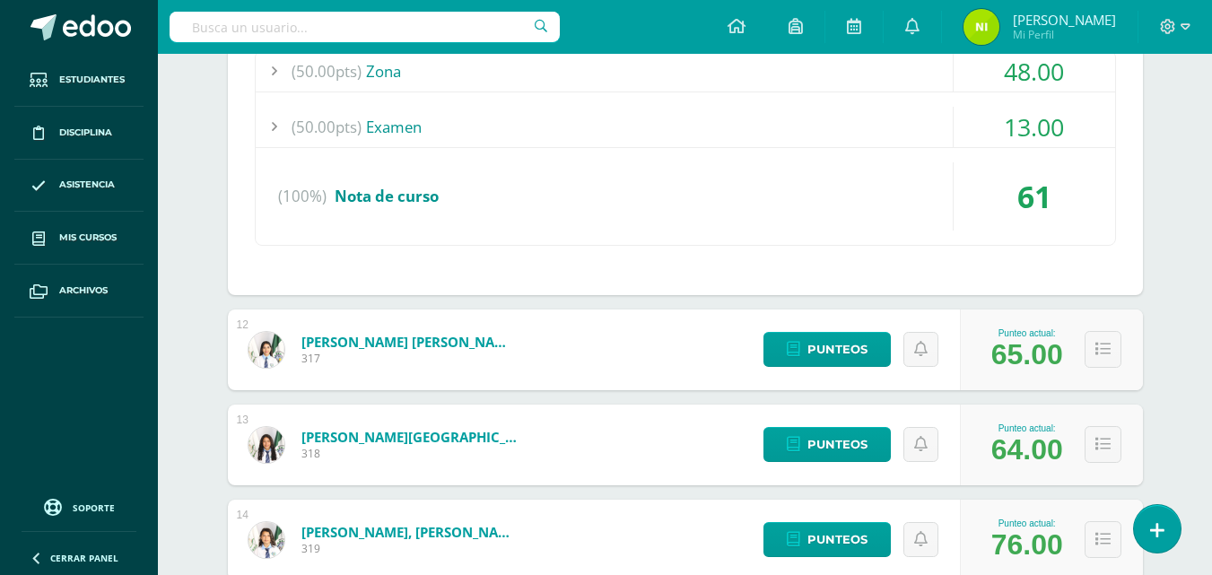
scroll to position [3769, 0]
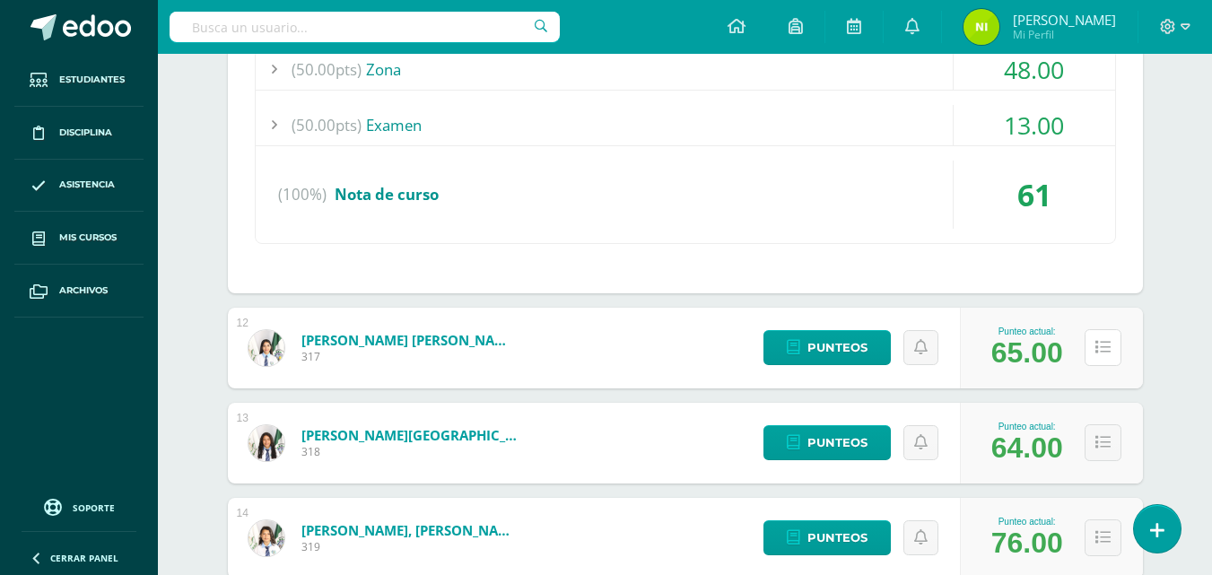
click at [1094, 349] on button at bounding box center [1103, 347] width 37 height 37
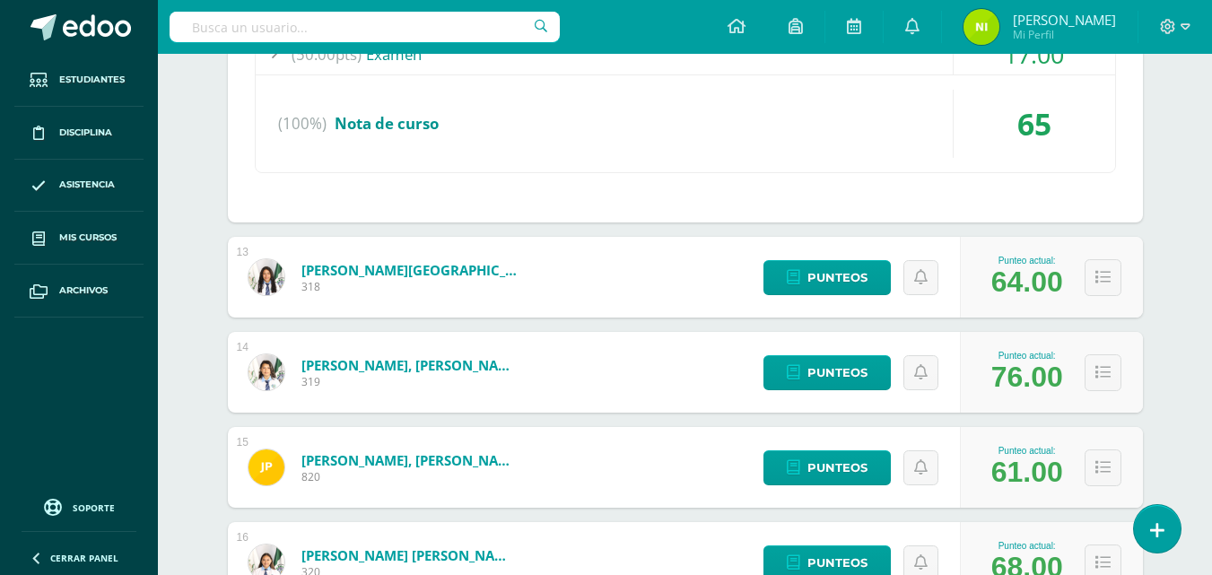
scroll to position [4218, 0]
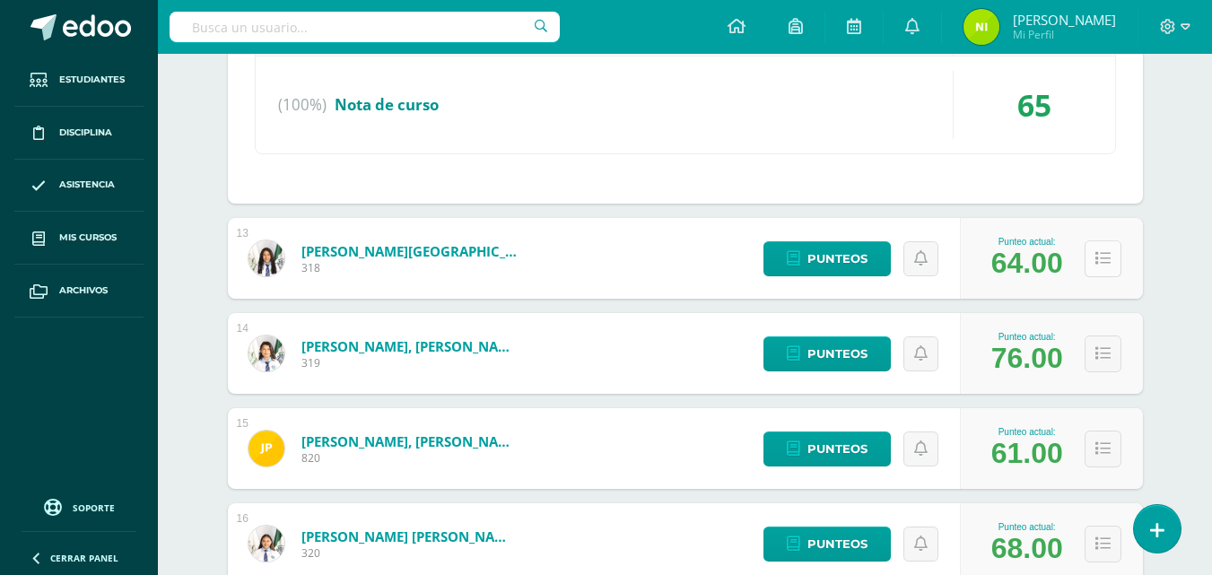
click at [1098, 263] on icon at bounding box center [1103, 258] width 15 height 15
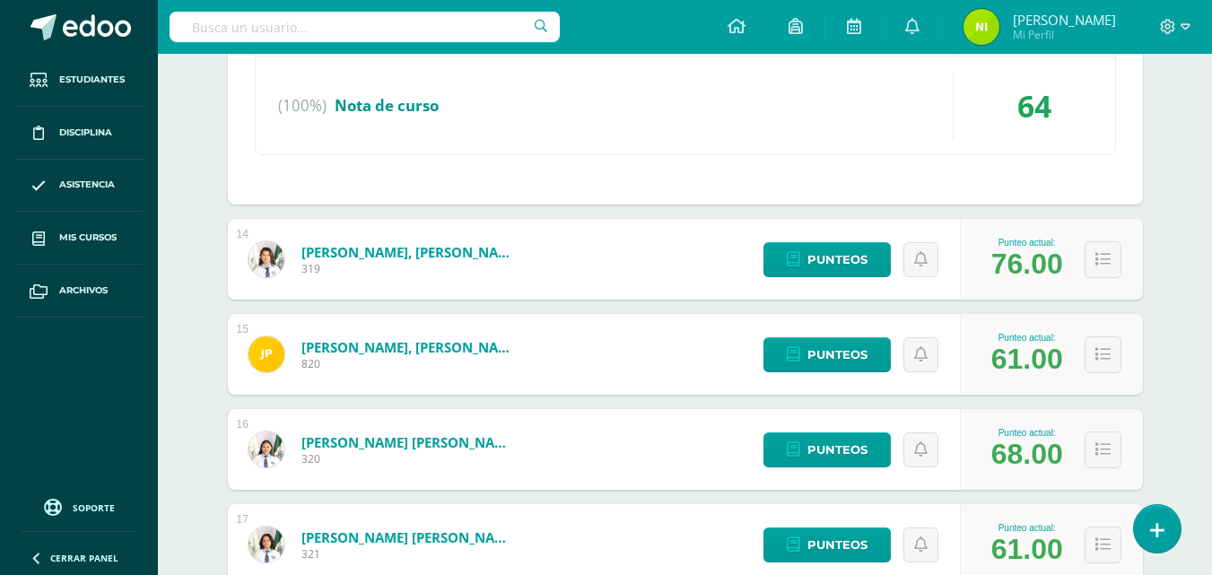
scroll to position [4577, 0]
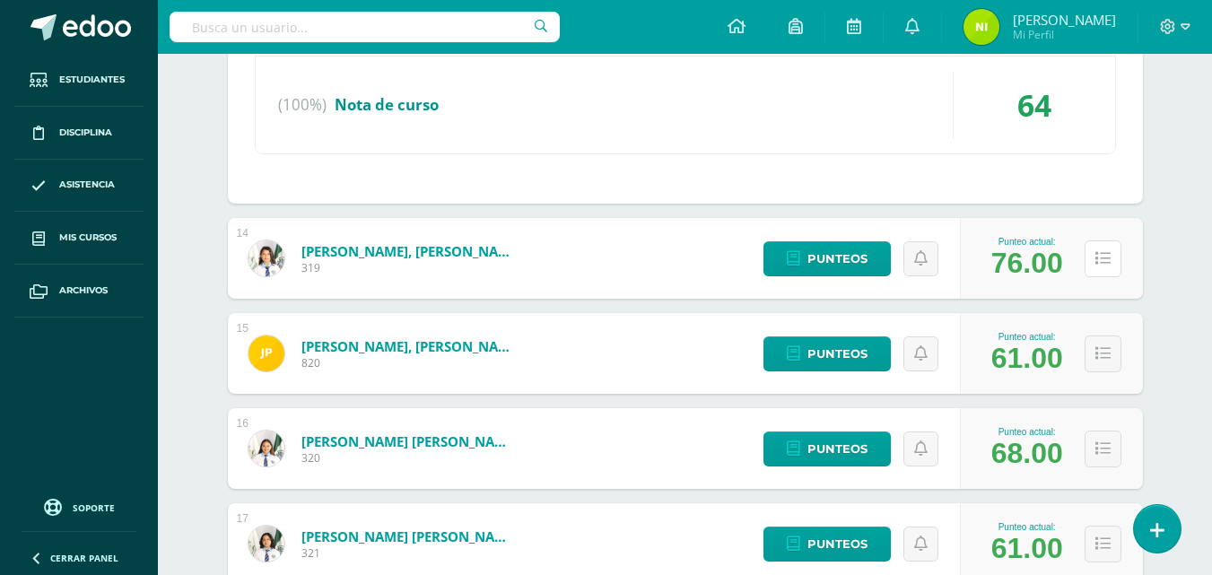
click at [1098, 263] on icon at bounding box center [1103, 258] width 15 height 15
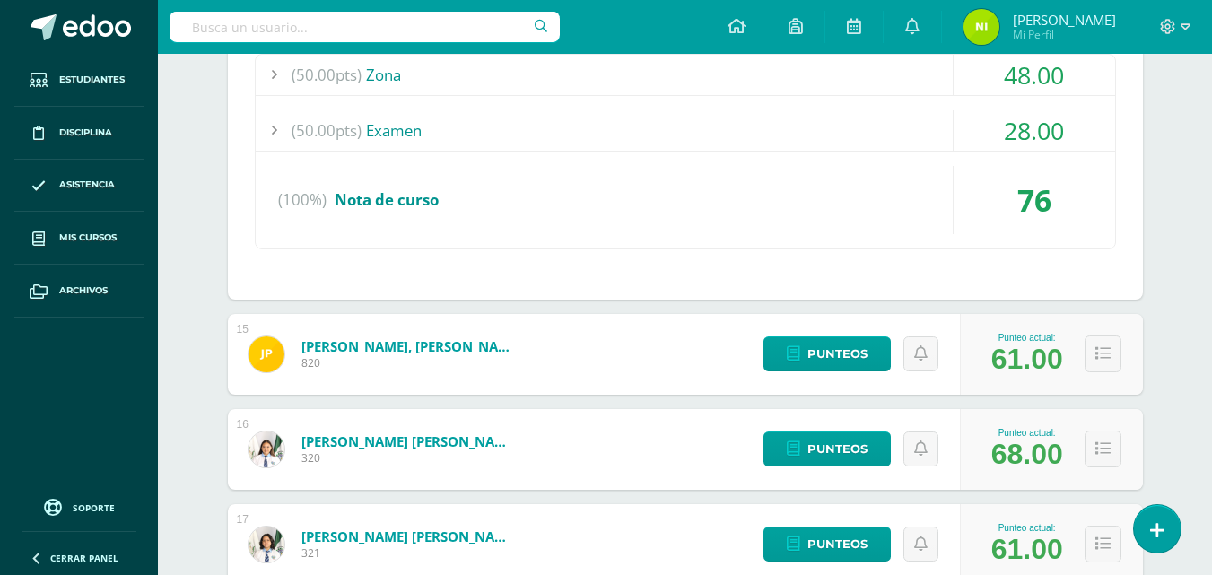
scroll to position [4936, 0]
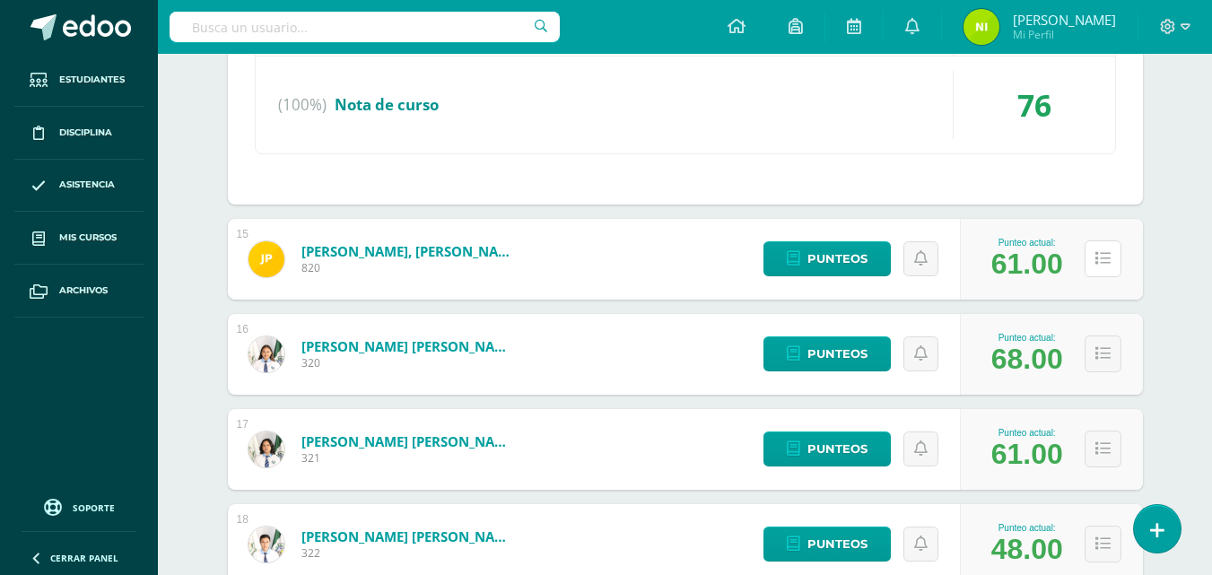
click at [1098, 263] on icon at bounding box center [1103, 258] width 15 height 15
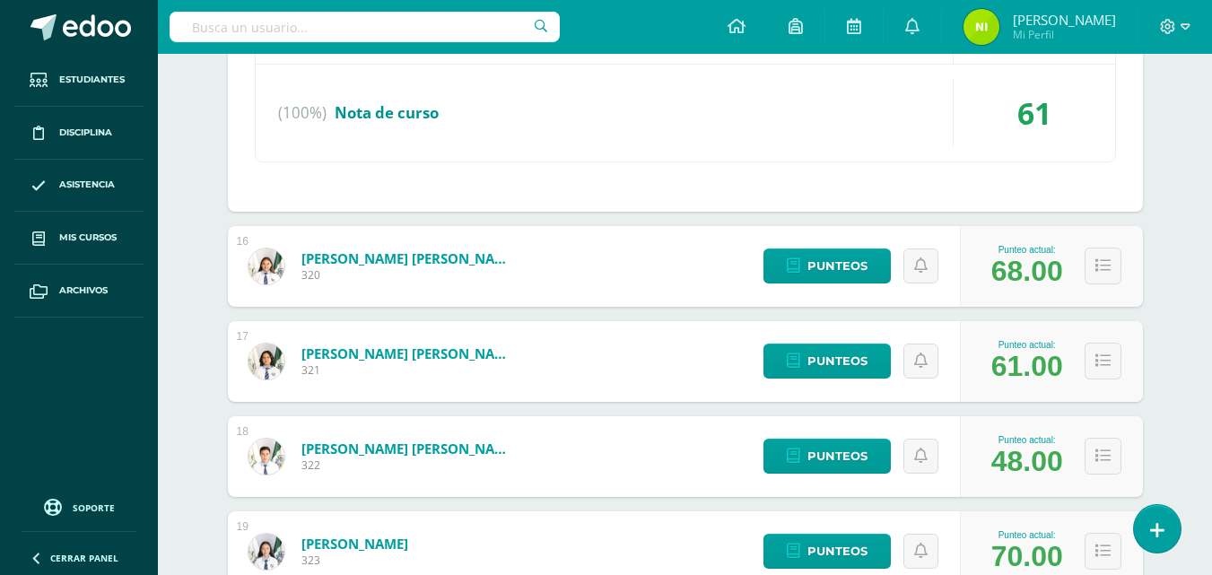
scroll to position [5295, 0]
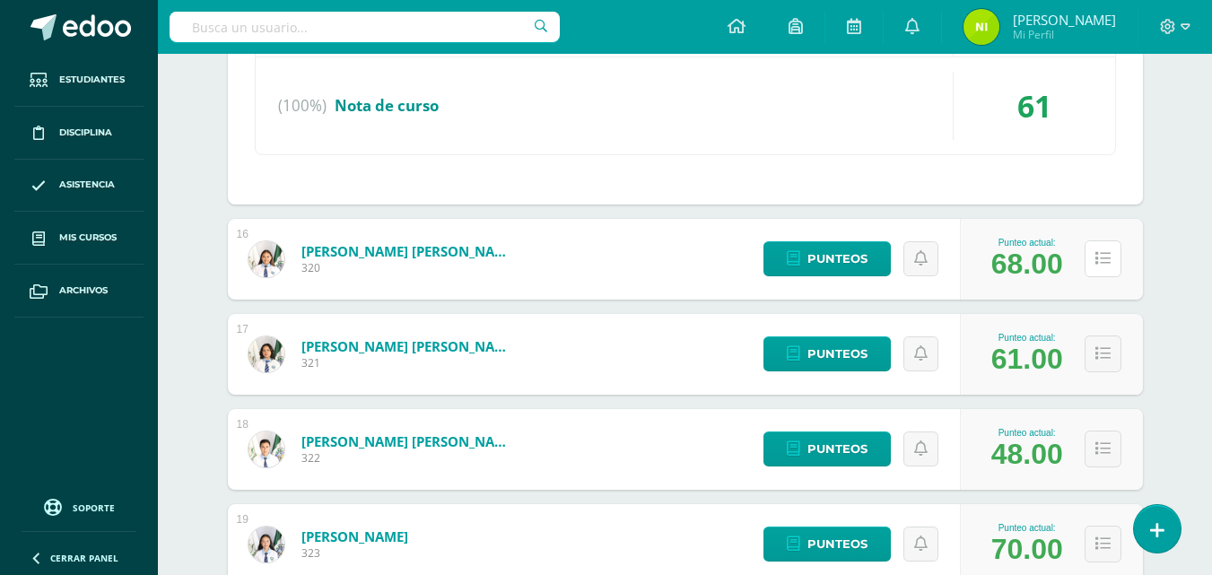
click at [1098, 263] on icon at bounding box center [1103, 258] width 15 height 15
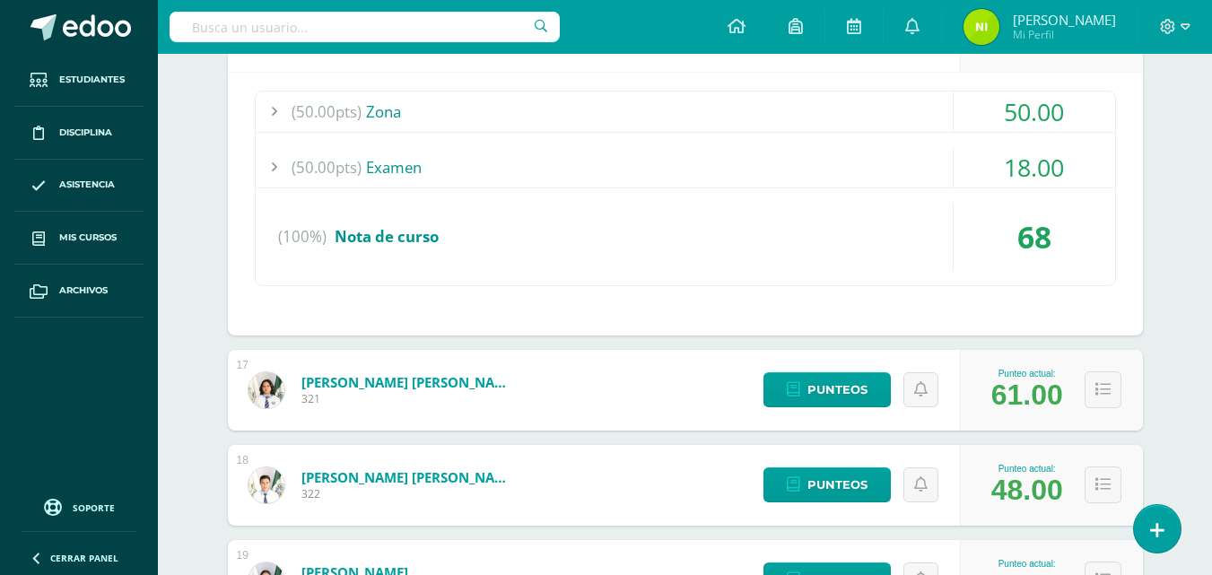
scroll to position [5564, 0]
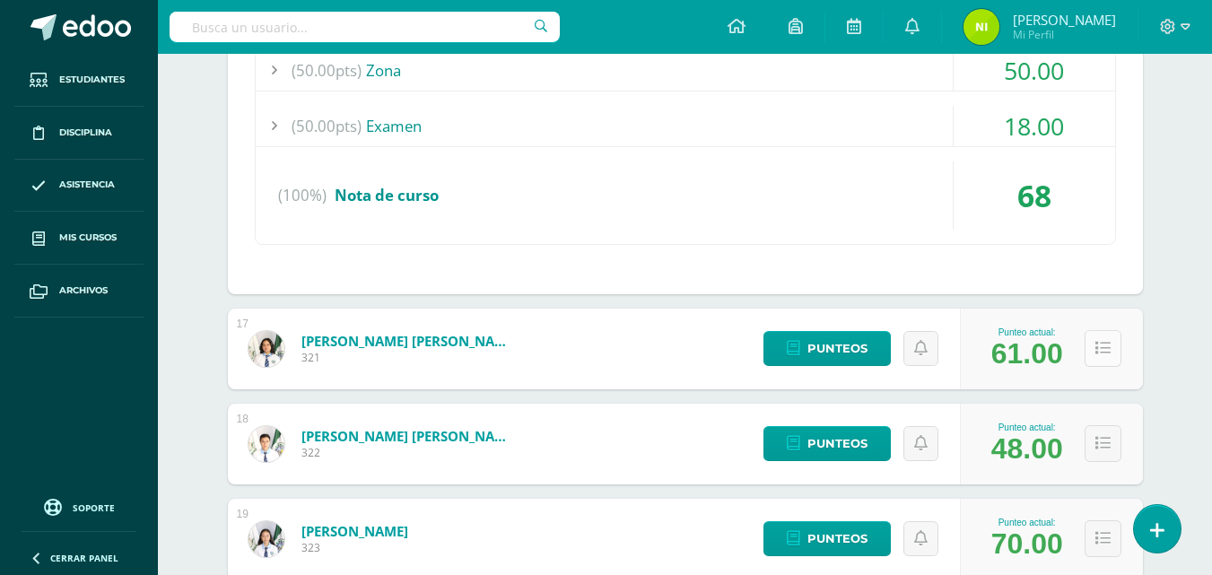
click at [1101, 350] on icon at bounding box center [1103, 348] width 15 height 15
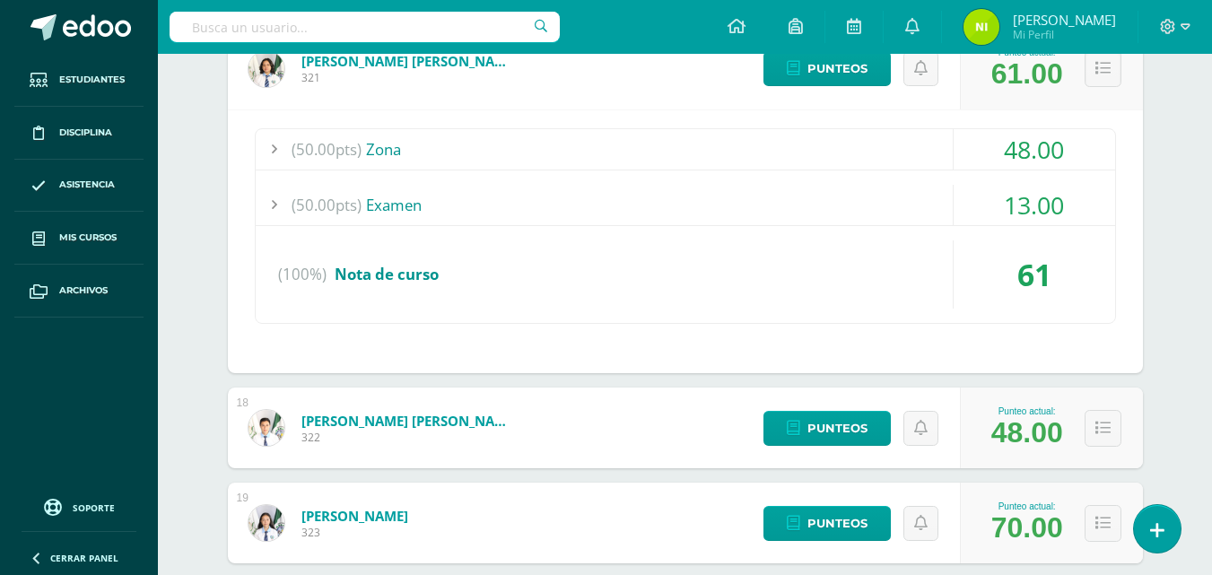
scroll to position [5923, 0]
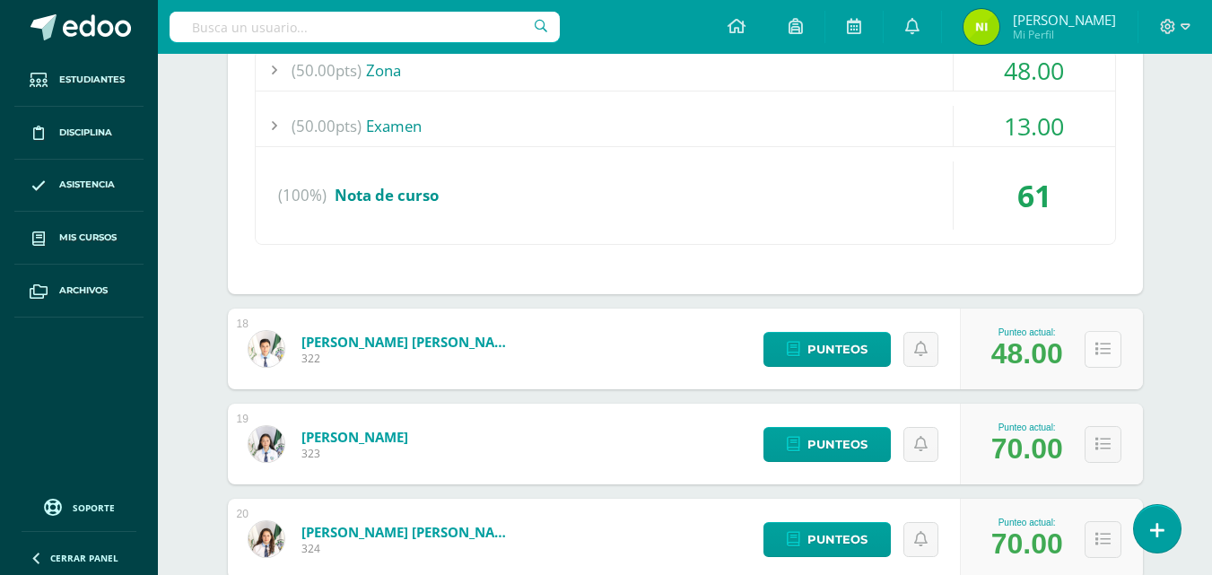
click at [1101, 360] on button at bounding box center [1103, 349] width 37 height 37
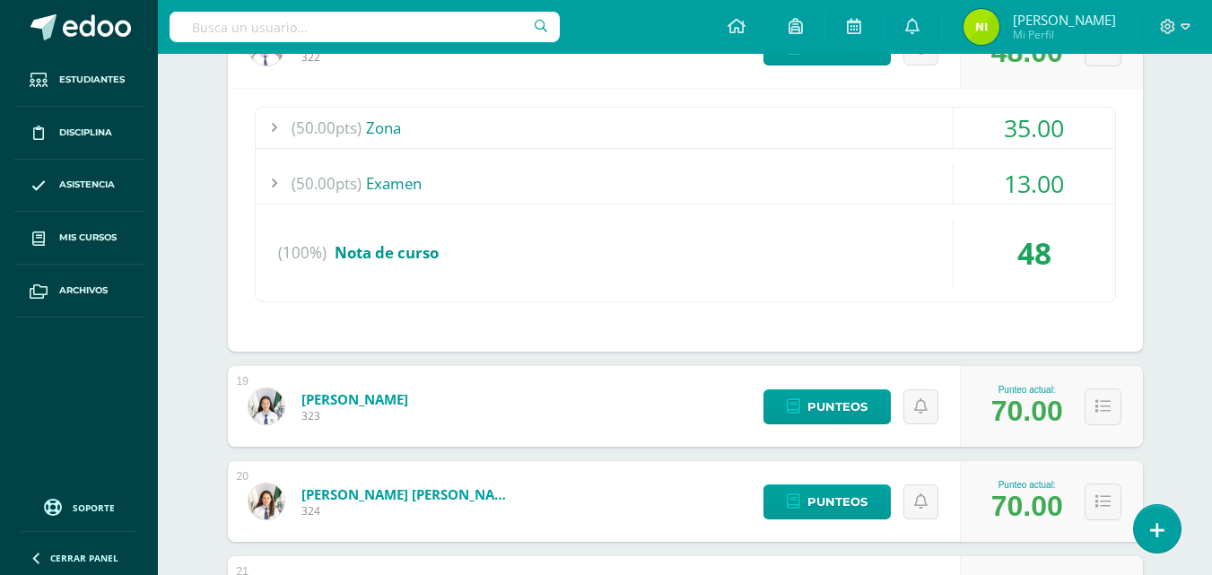
scroll to position [6282, 0]
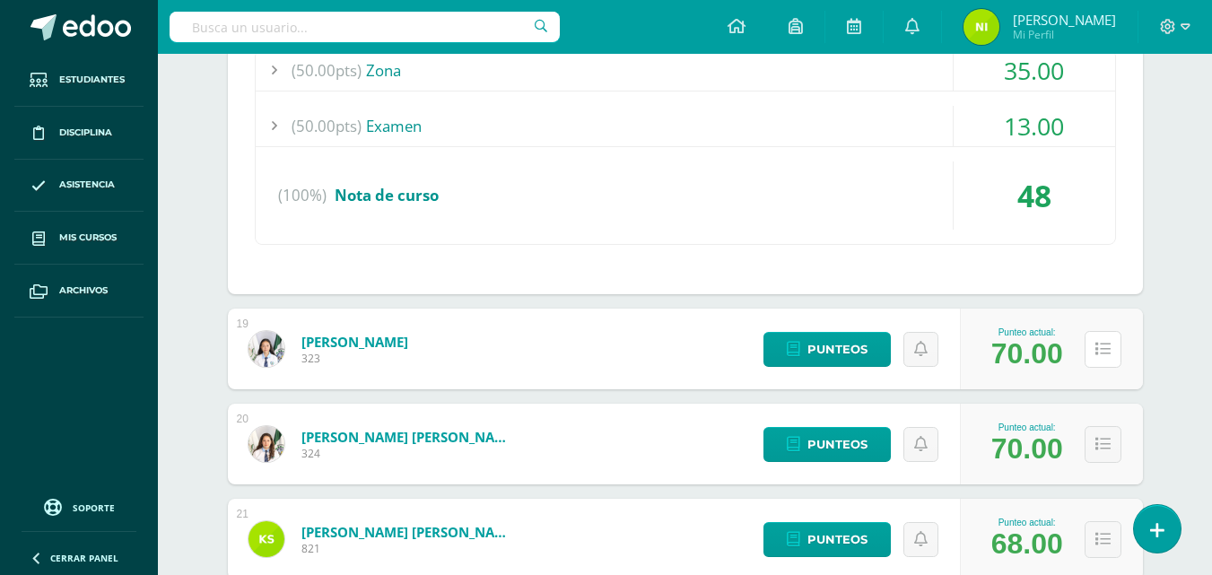
click at [1101, 360] on button at bounding box center [1103, 349] width 37 height 37
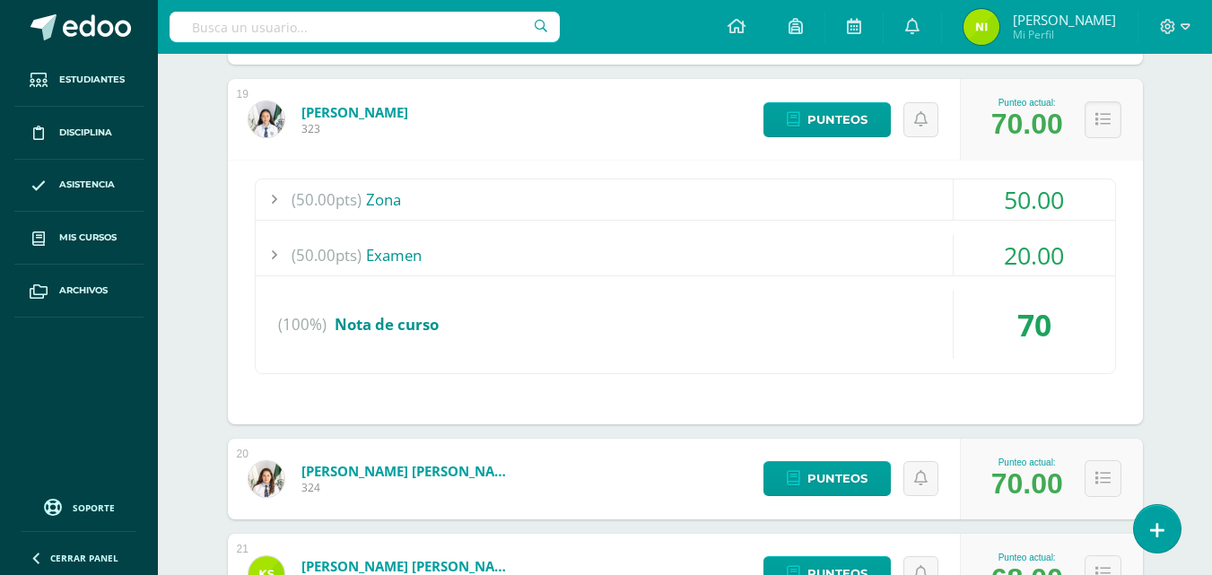
scroll to position [6641, 0]
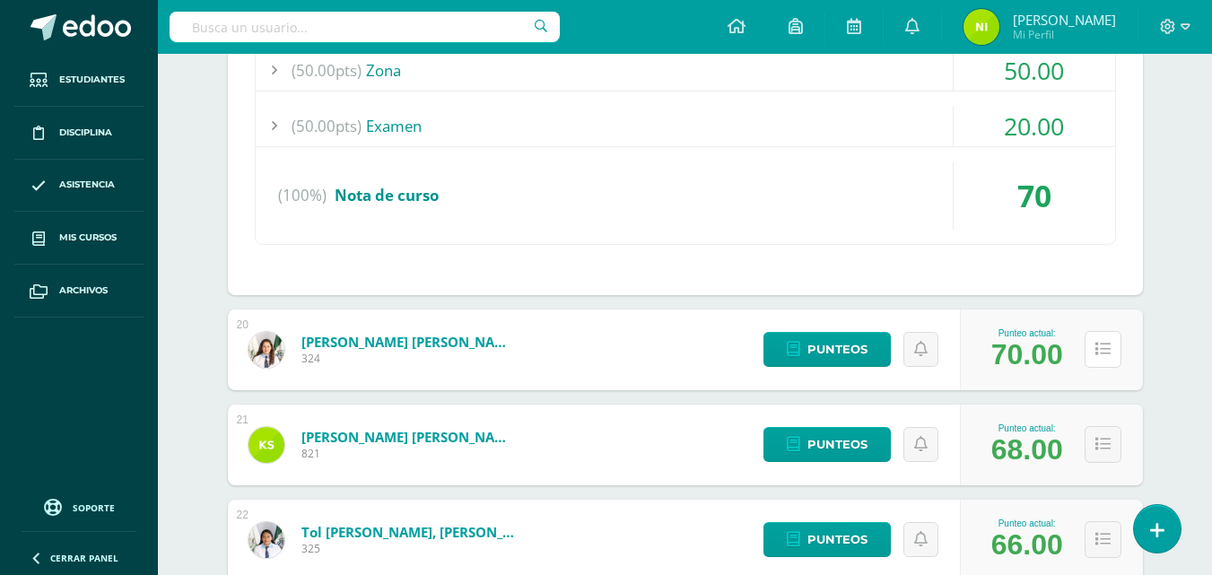
click at [1099, 360] on button at bounding box center [1103, 349] width 37 height 37
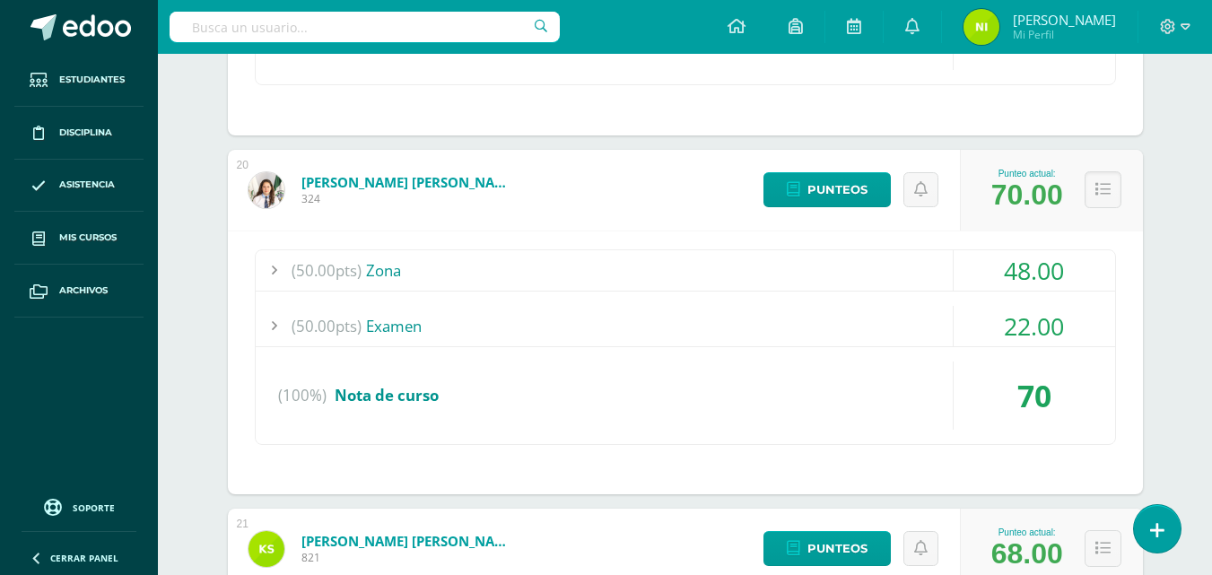
scroll to position [6910, 0]
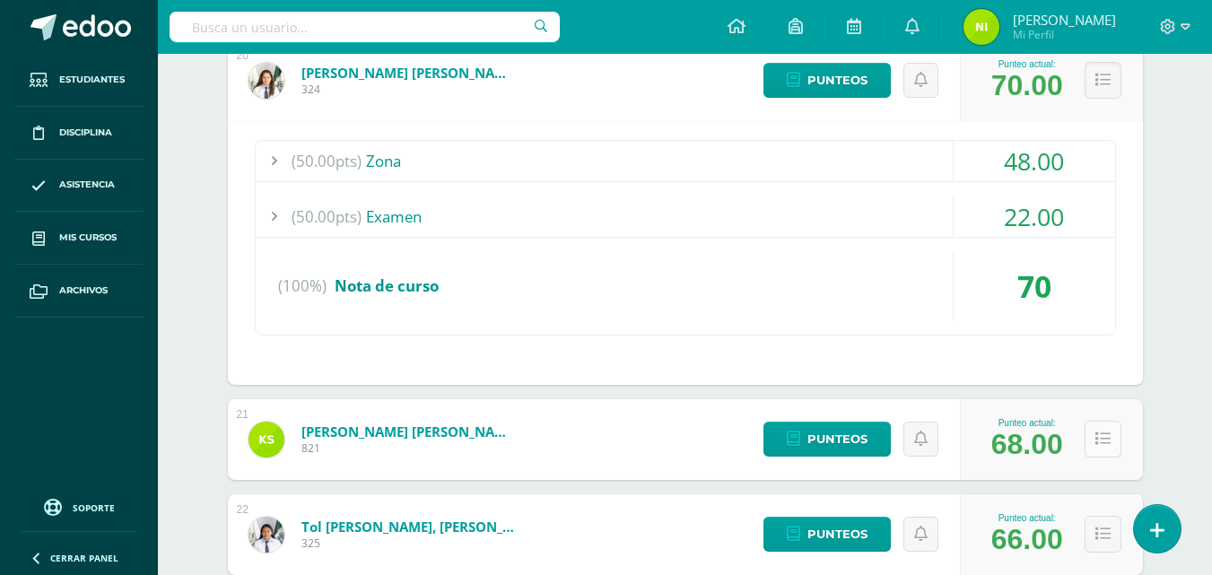
click at [1105, 440] on icon at bounding box center [1103, 439] width 15 height 15
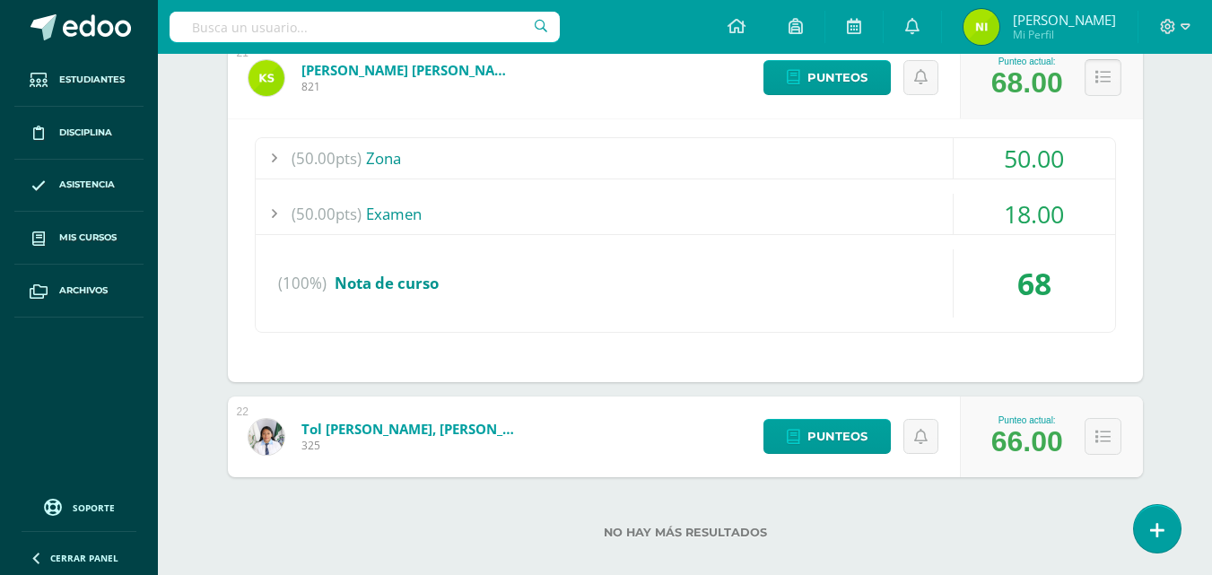
scroll to position [7293, 0]
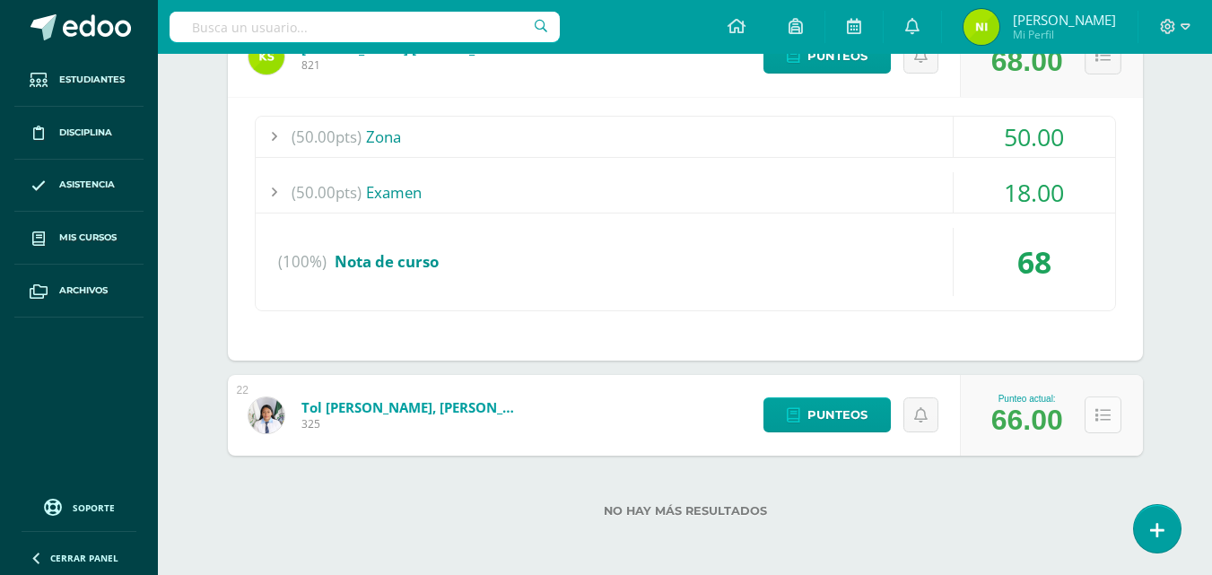
click at [1104, 422] on icon at bounding box center [1103, 415] width 15 height 15
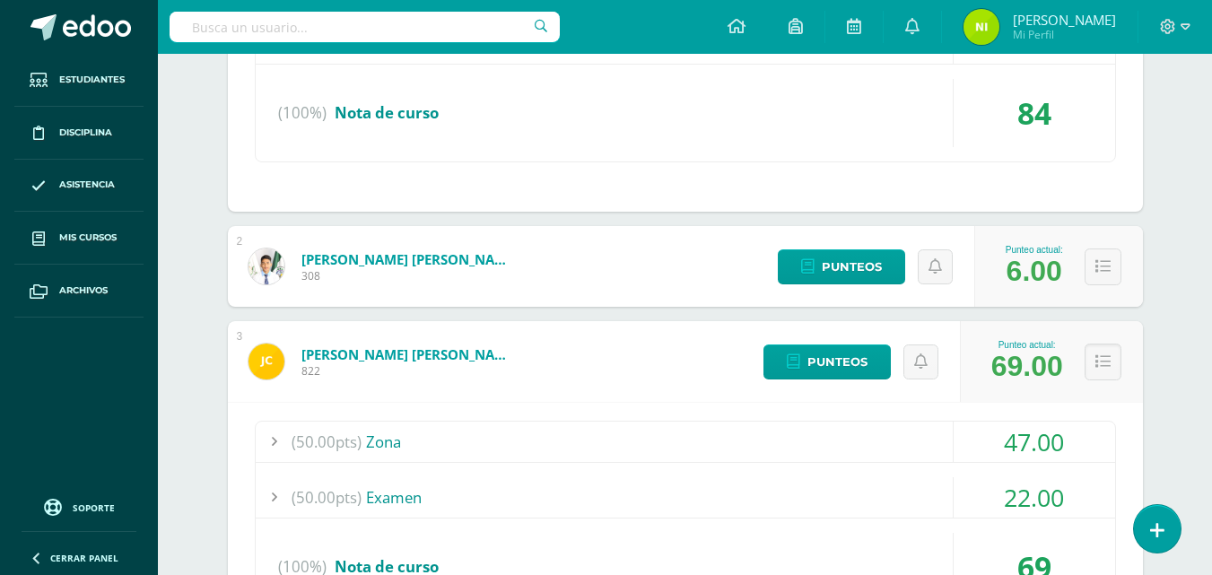
scroll to position [0, 0]
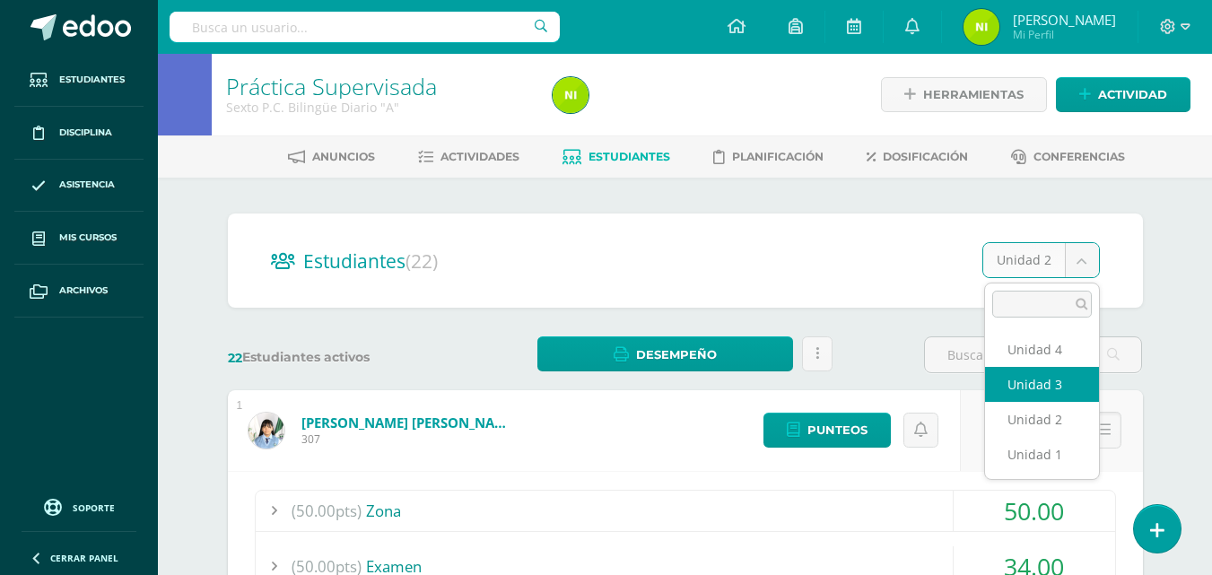
select select "/dashboard/teacher/section/1979/students/?unit=69053"
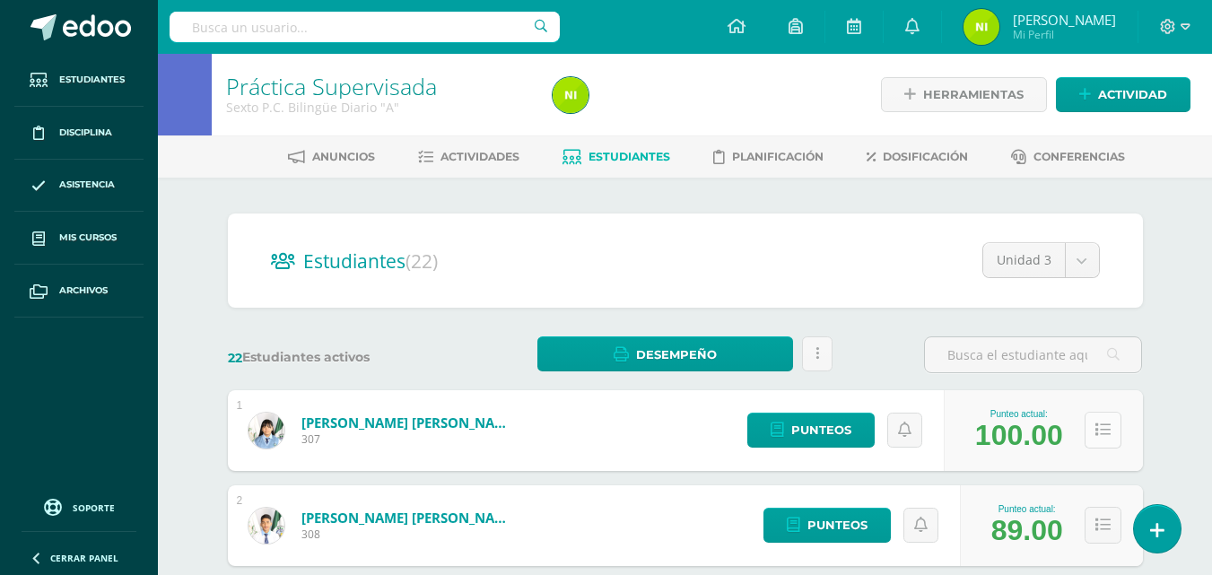
click at [1116, 412] on button at bounding box center [1103, 430] width 37 height 37
click at [1106, 430] on icon at bounding box center [1103, 430] width 15 height 15
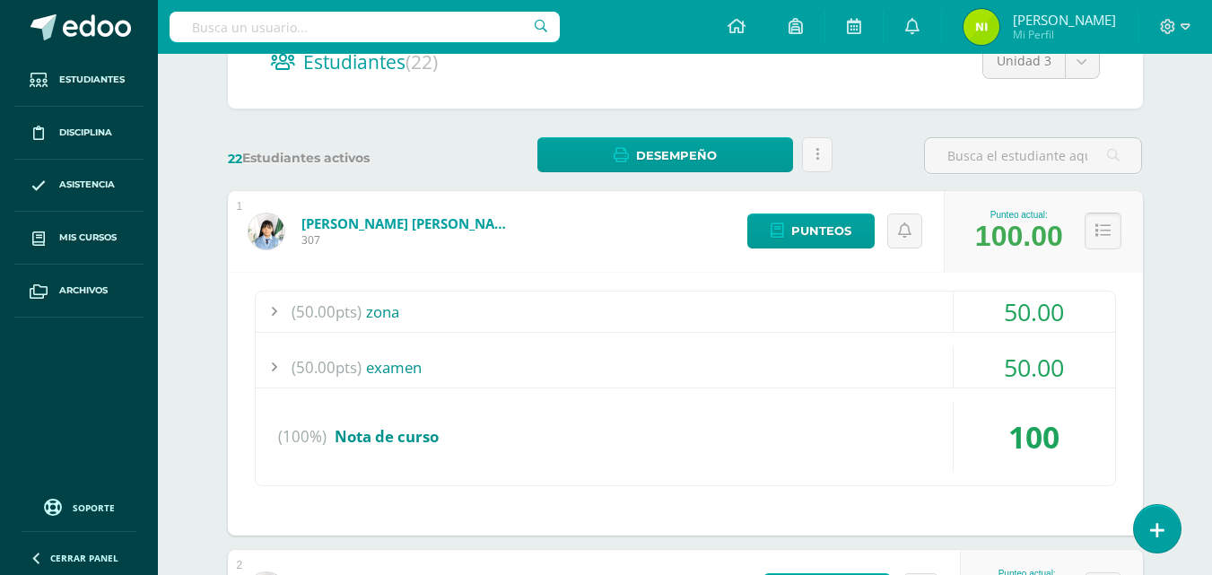
scroll to position [269, 0]
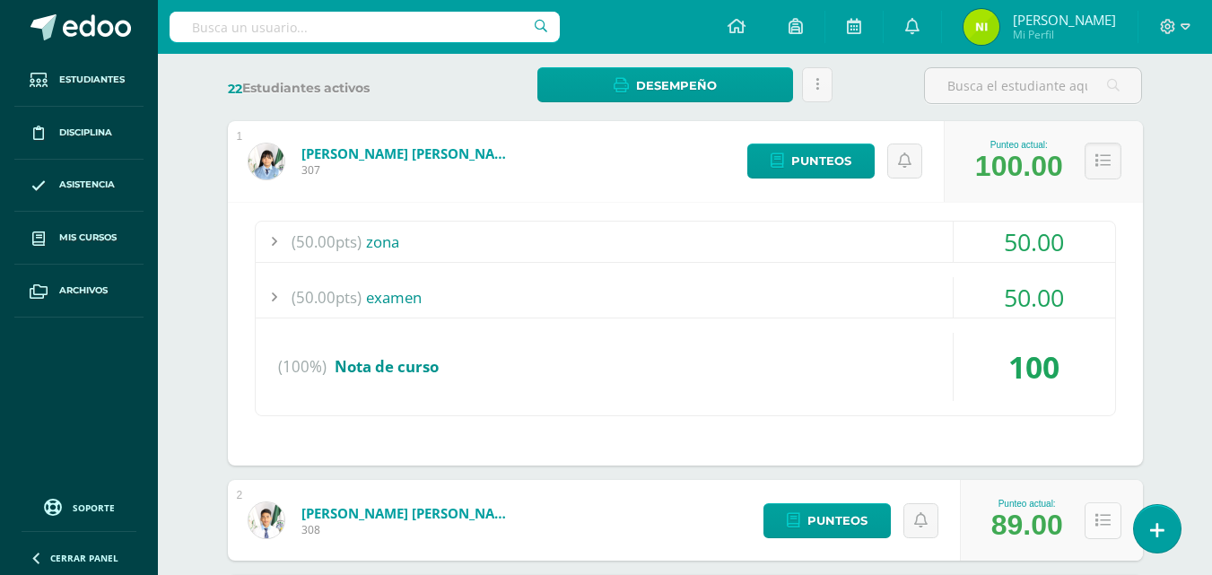
click at [1102, 521] on icon at bounding box center [1103, 520] width 15 height 15
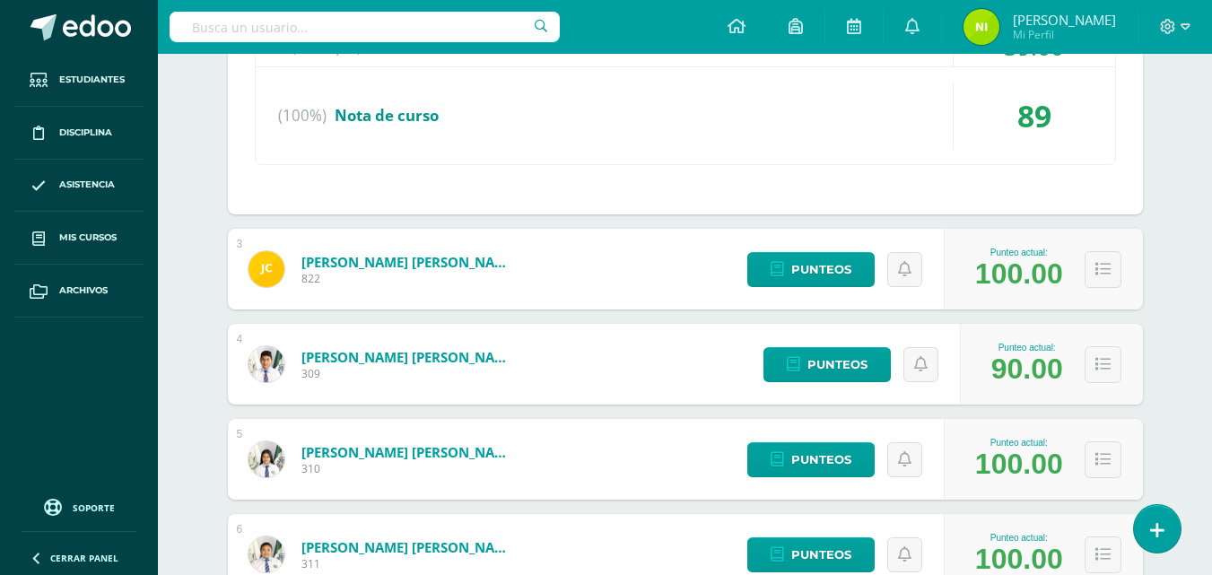
scroll to position [897, 0]
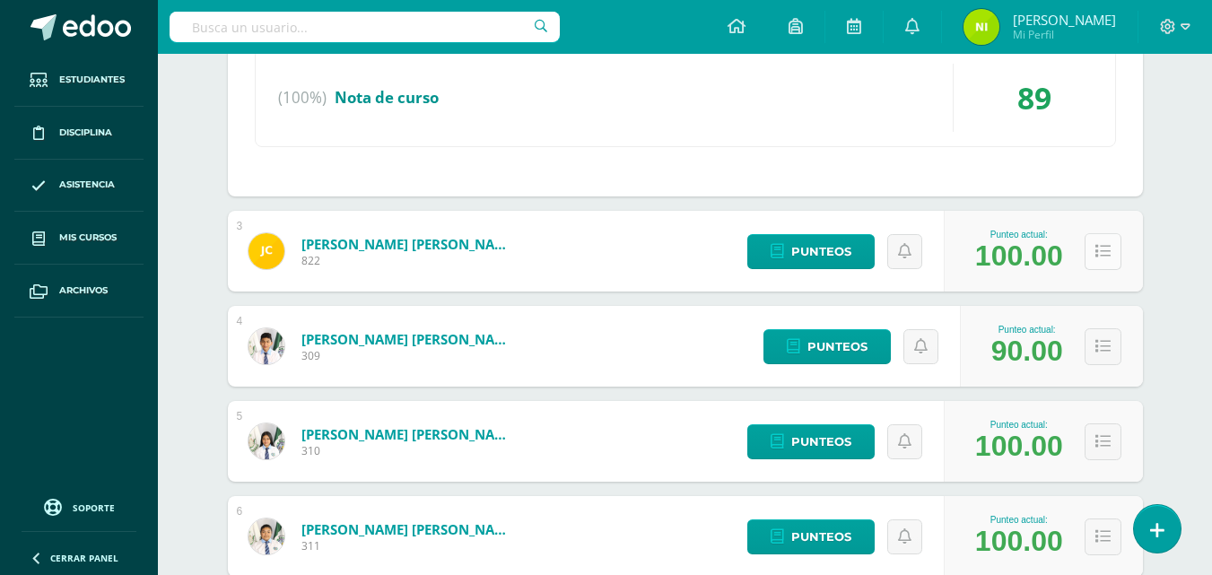
click at [1102, 264] on button at bounding box center [1103, 251] width 37 height 37
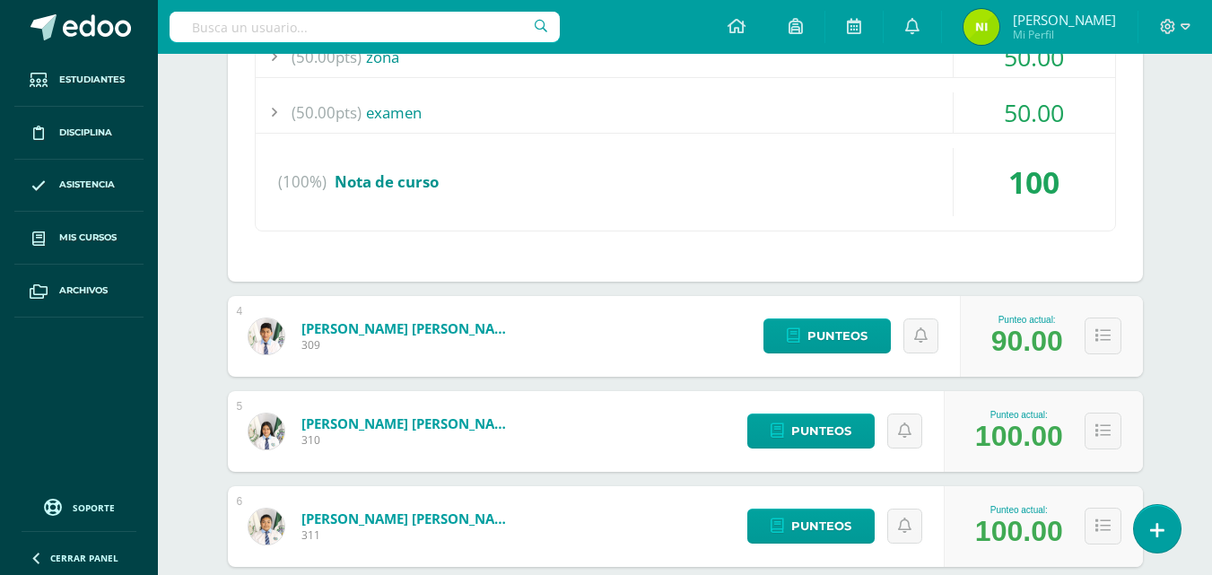
scroll to position [1256, 0]
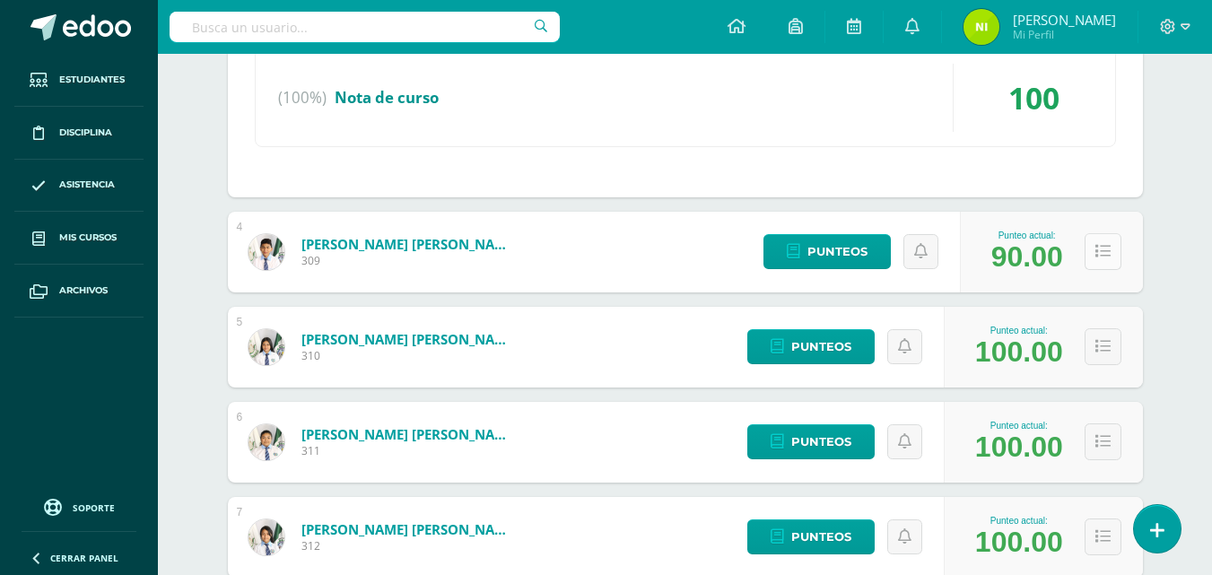
click at [1108, 258] on icon at bounding box center [1103, 251] width 15 height 15
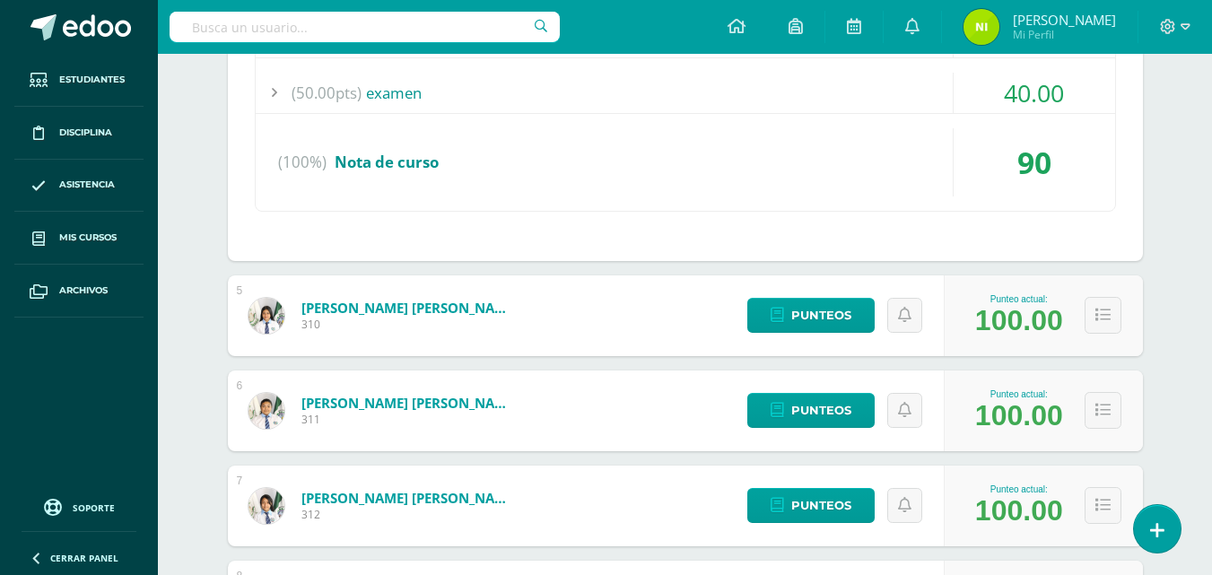
scroll to position [1615, 0]
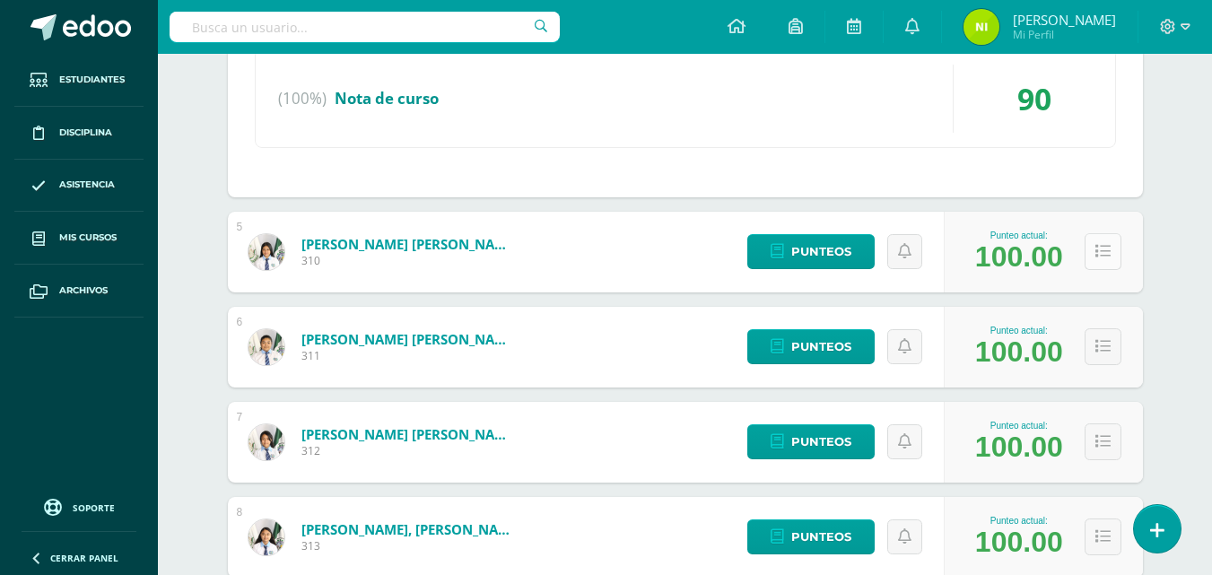
click at [1103, 254] on icon at bounding box center [1103, 251] width 15 height 15
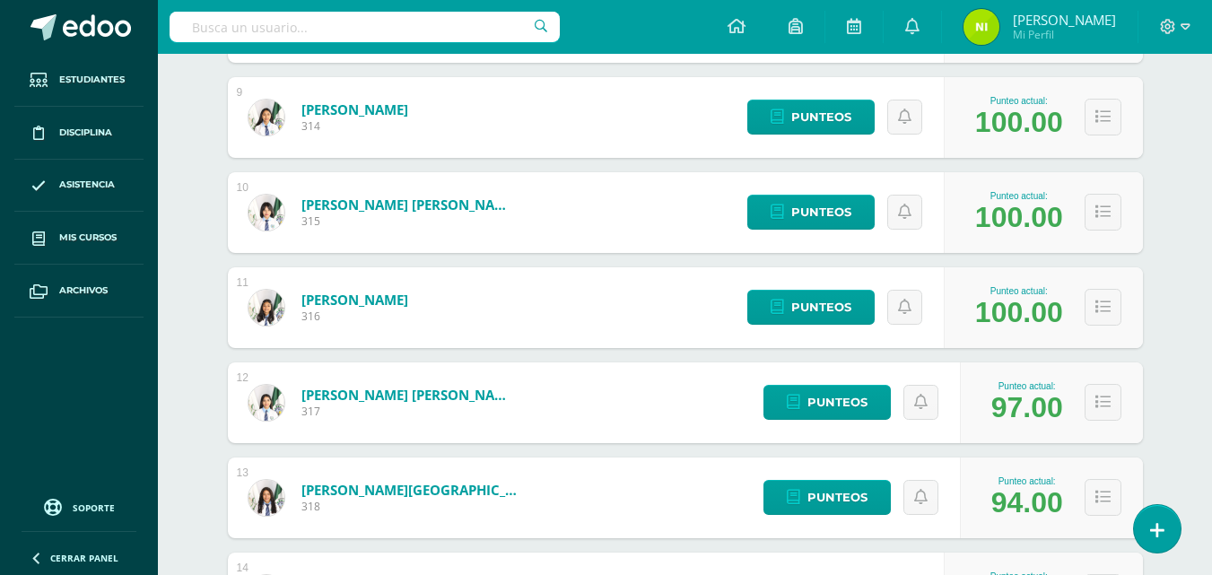
scroll to position [2423, 0]
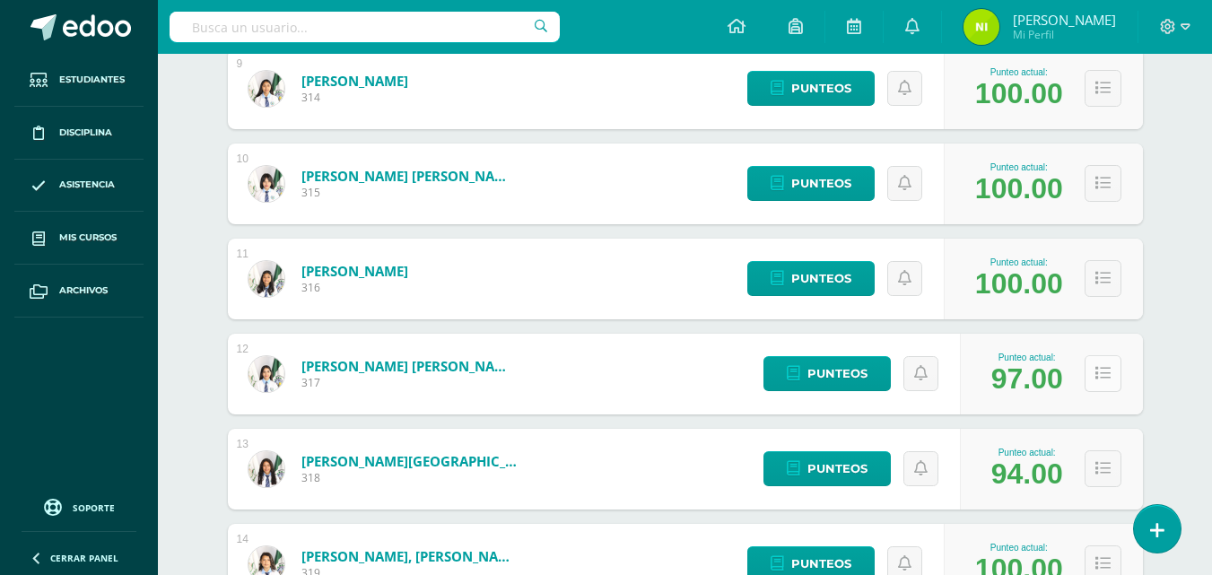
click at [1108, 377] on icon at bounding box center [1103, 373] width 15 height 15
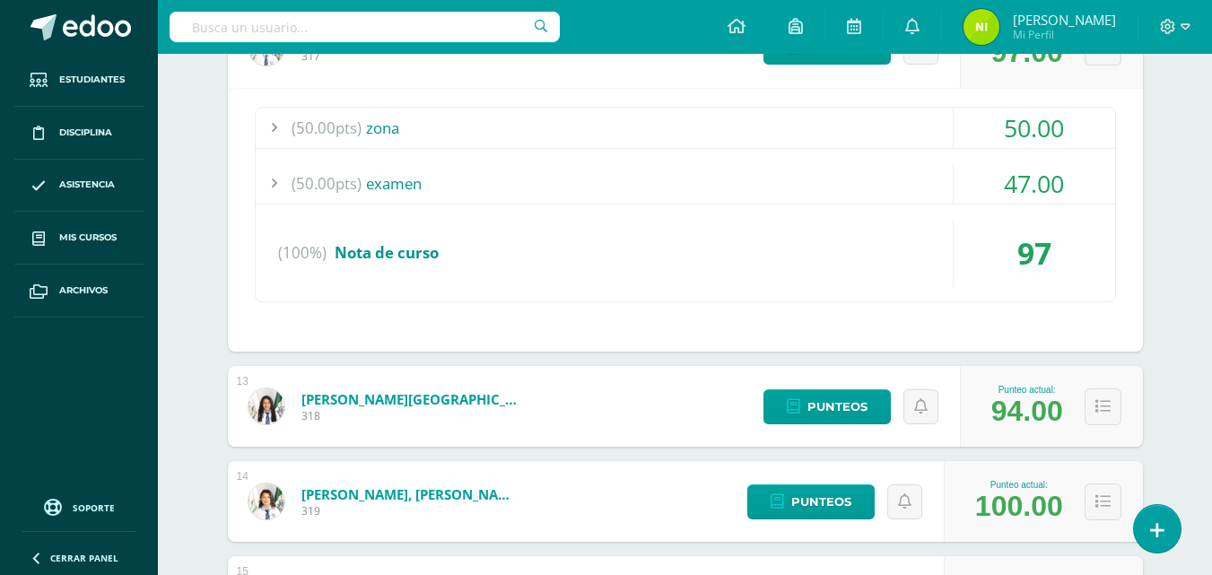
scroll to position [2782, 0]
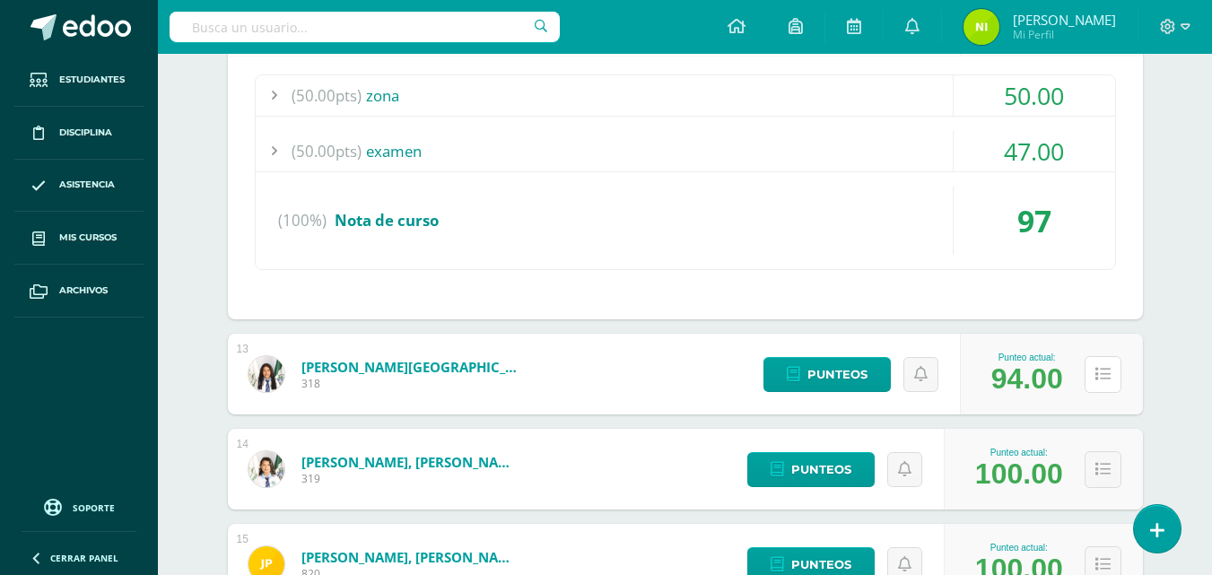
click at [1108, 377] on icon at bounding box center [1103, 374] width 15 height 15
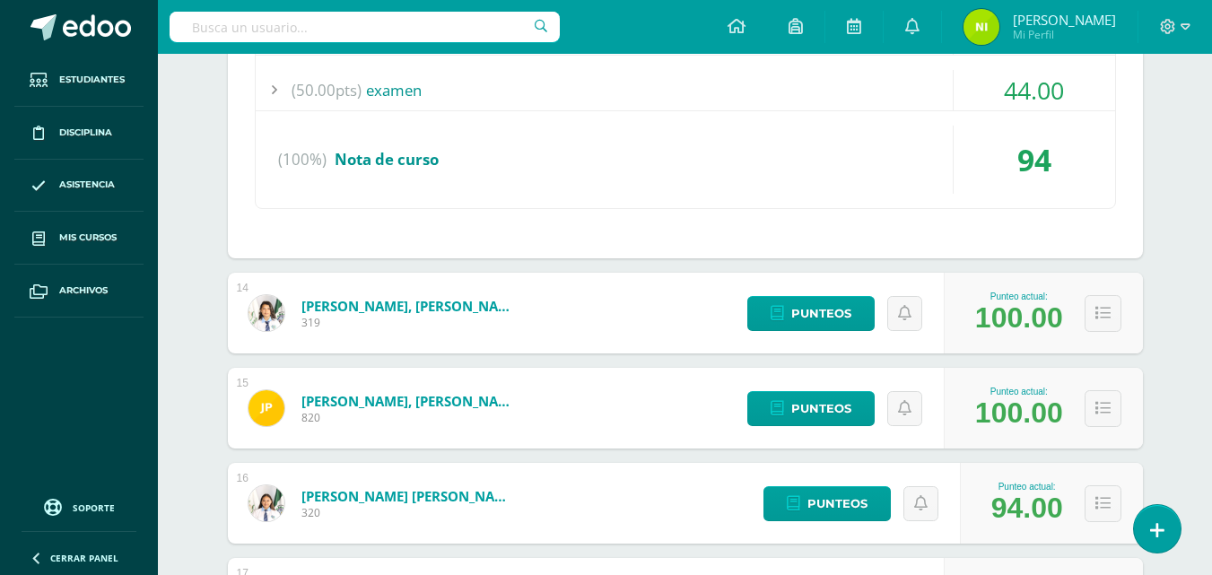
scroll to position [3231, 0]
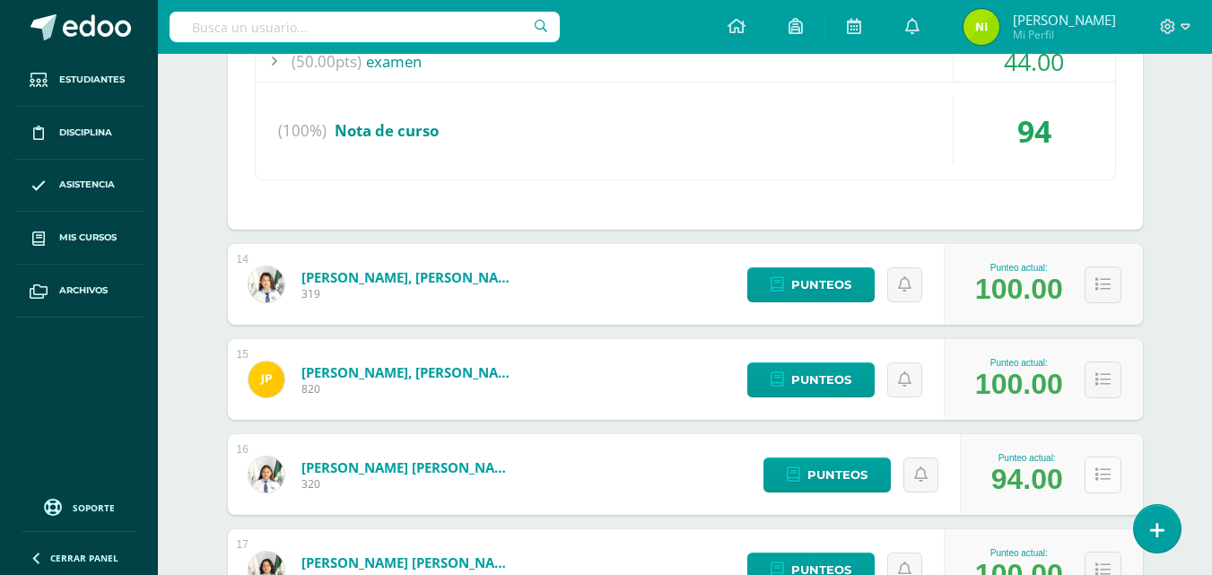
click at [1099, 476] on icon at bounding box center [1103, 475] width 15 height 15
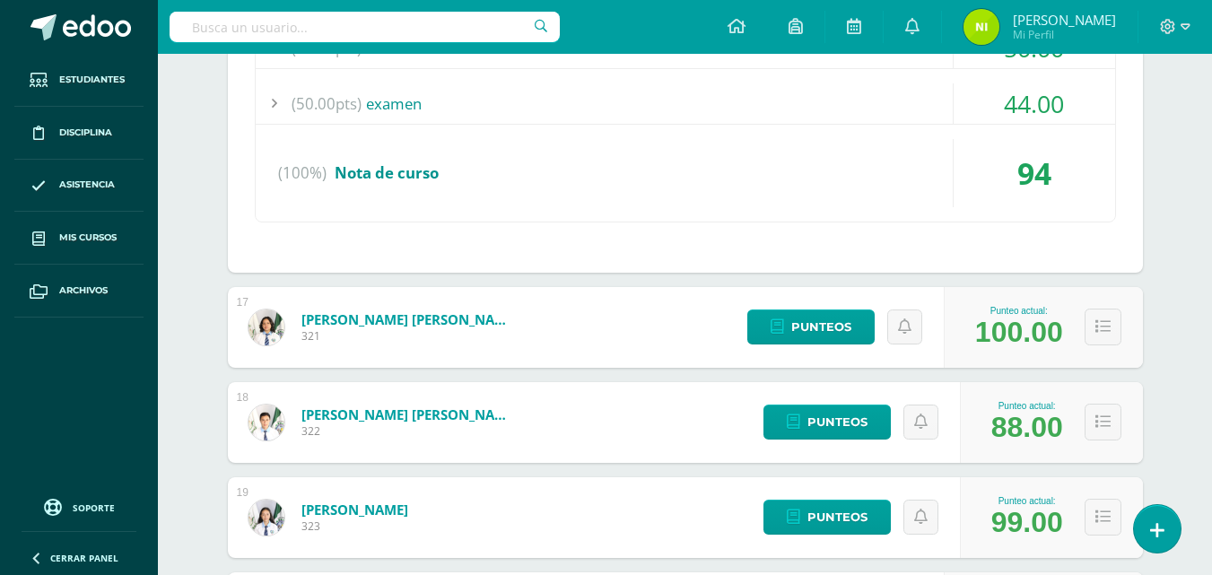
scroll to position [3769, 0]
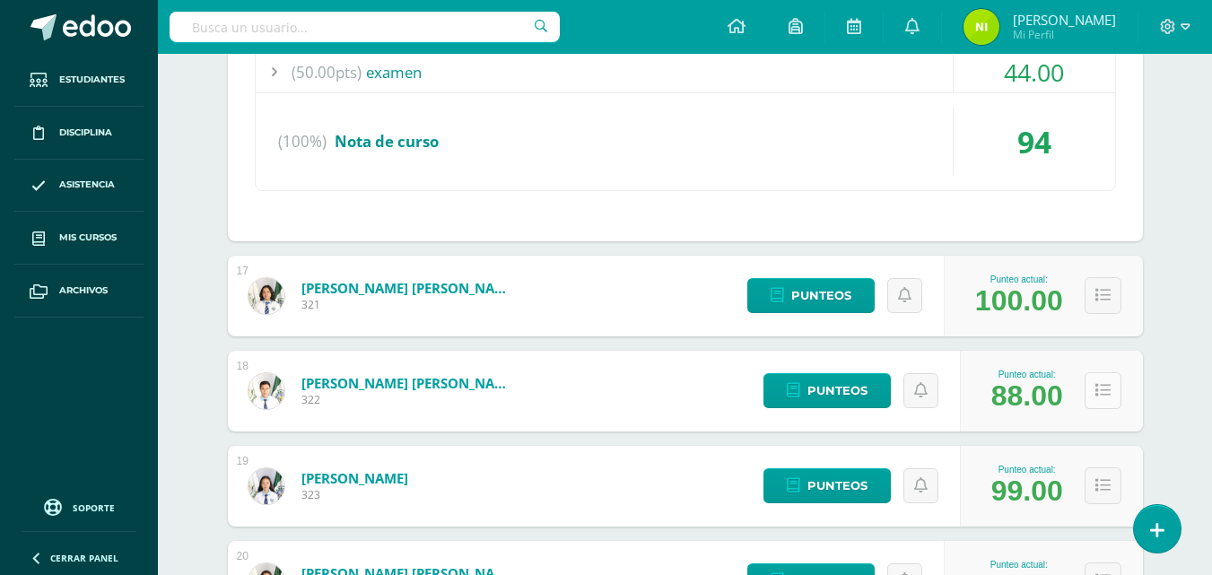
click at [1107, 393] on icon at bounding box center [1103, 390] width 15 height 15
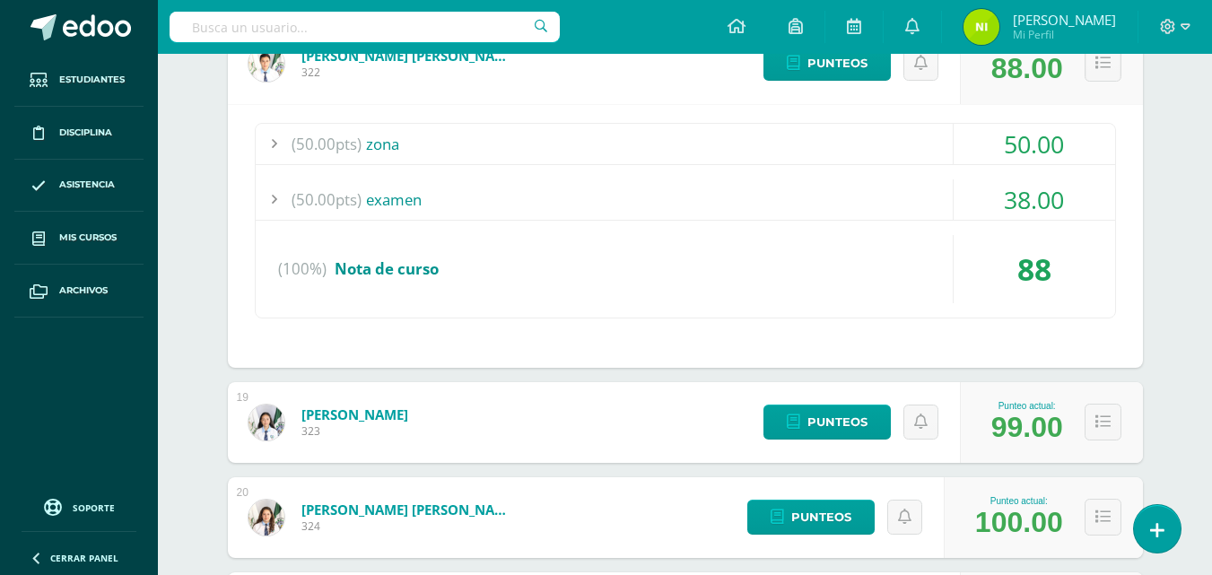
scroll to position [4128, 0]
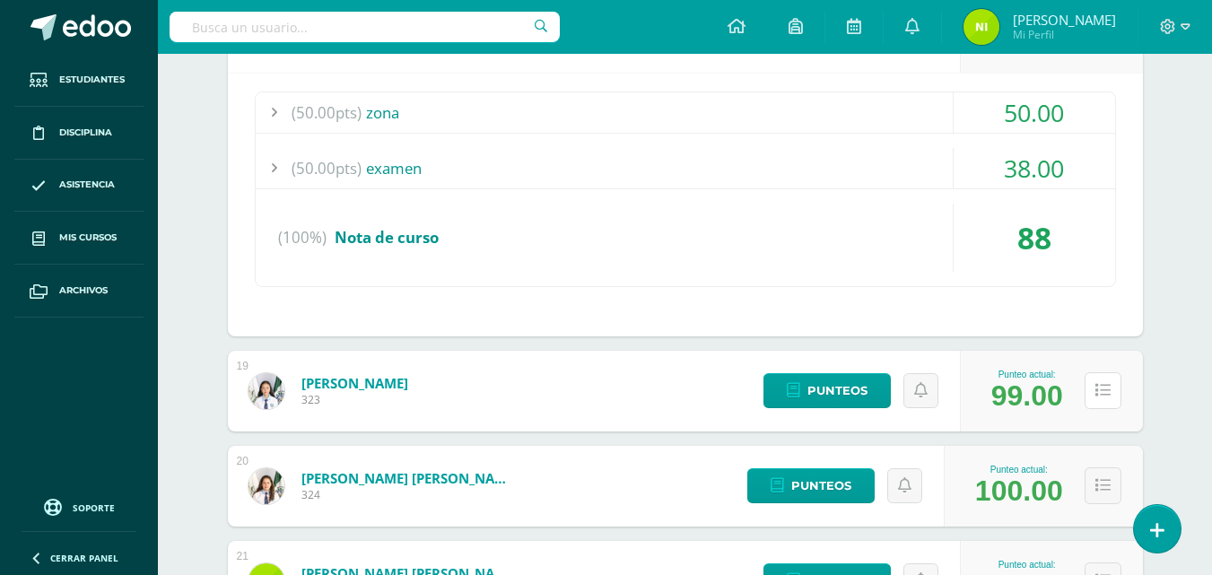
click at [1106, 393] on icon at bounding box center [1103, 390] width 15 height 15
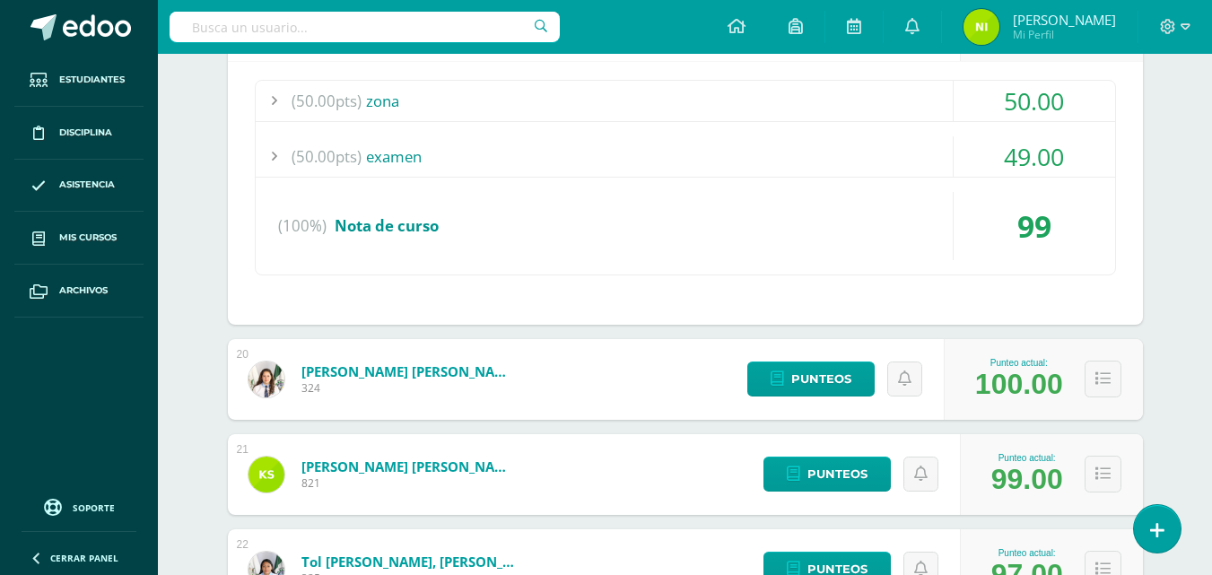
scroll to position [4577, 0]
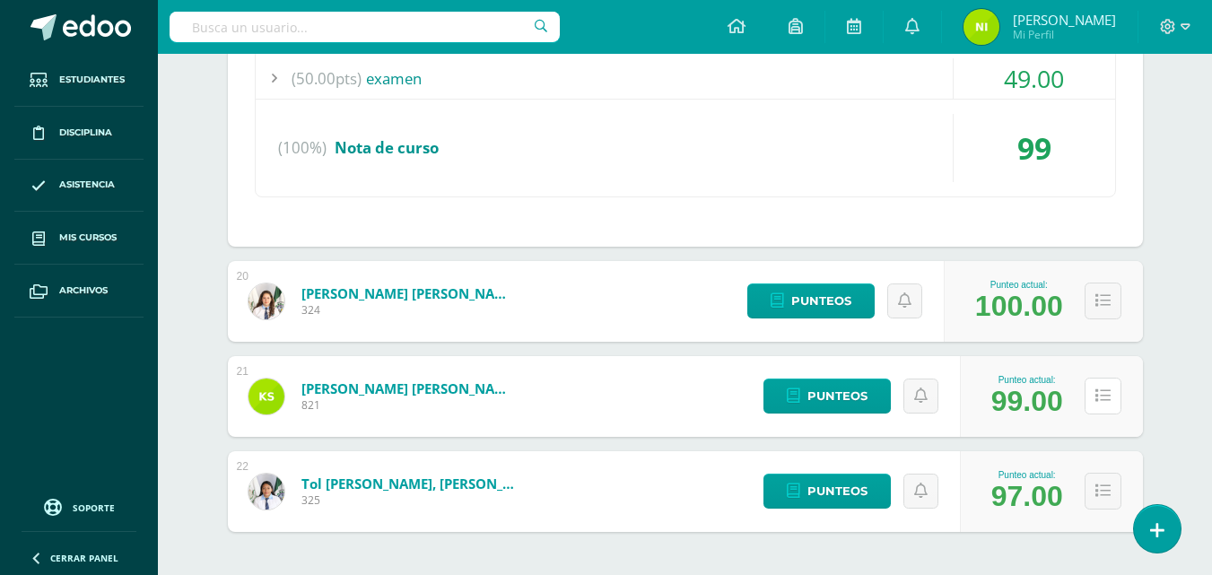
click at [1106, 393] on icon at bounding box center [1103, 396] width 15 height 15
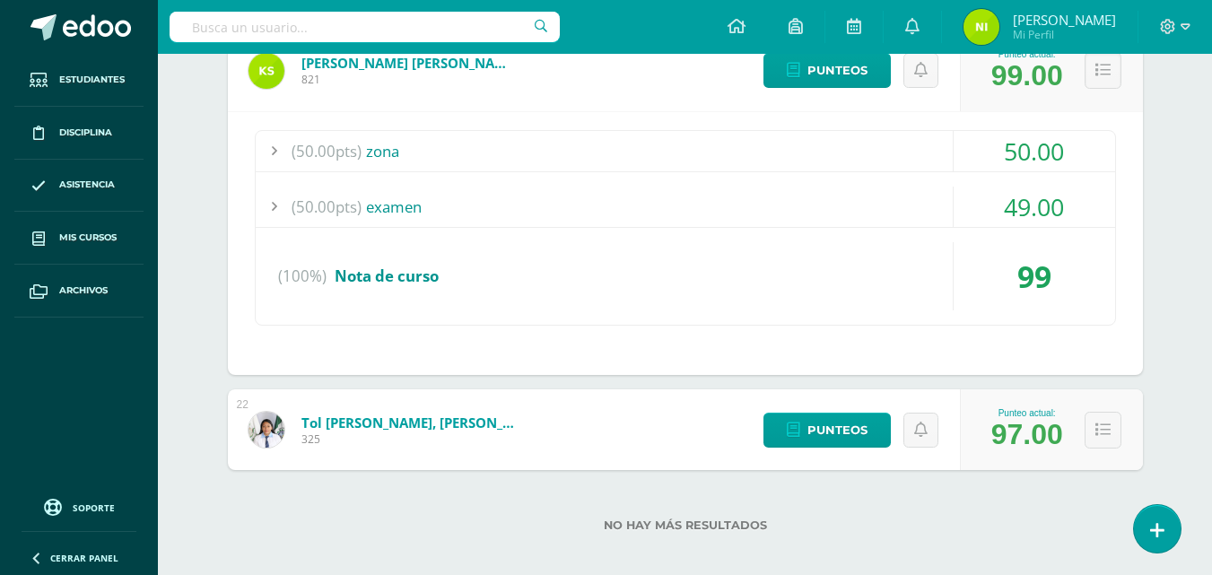
scroll to position [4917, 0]
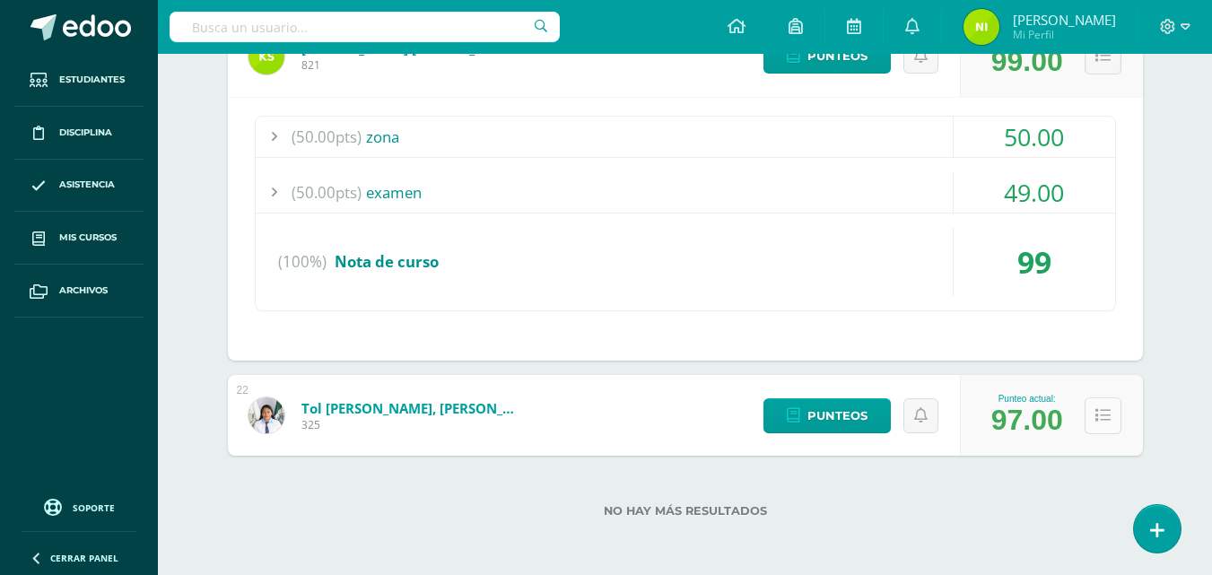
click at [1105, 419] on icon at bounding box center [1103, 415] width 15 height 15
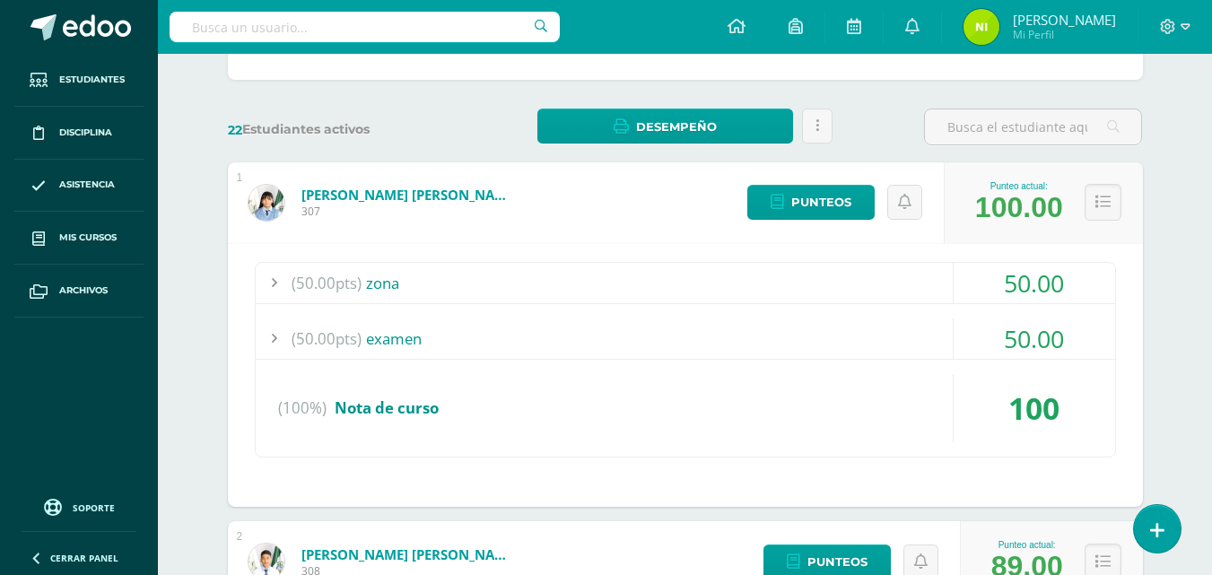
scroll to position [0, 0]
